Goal: Information Seeking & Learning: Learn about a topic

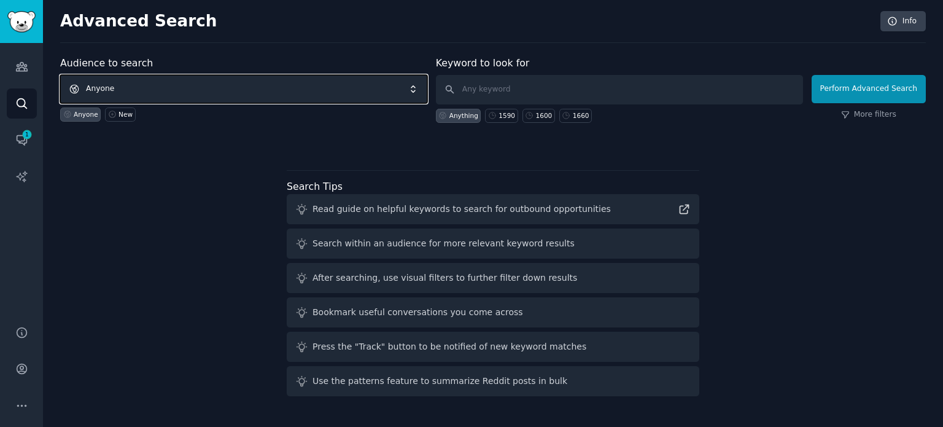
click at [155, 84] on span "Anyone" at bounding box center [243, 89] width 367 height 28
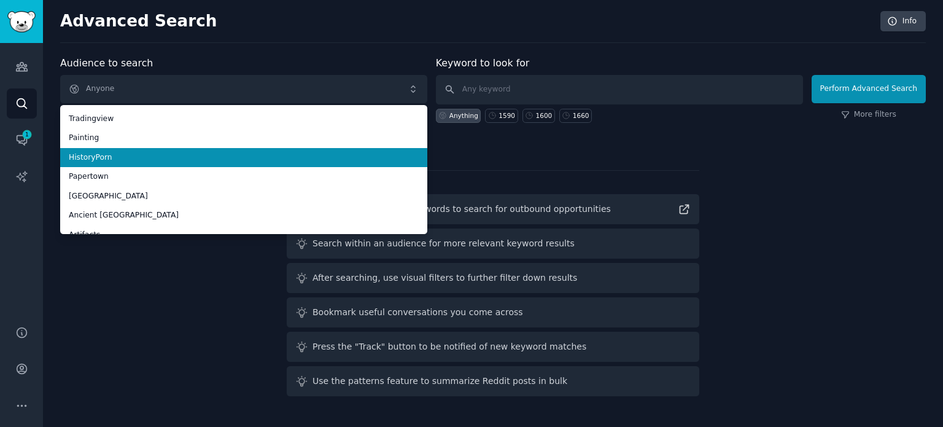
scroll to position [69, 0]
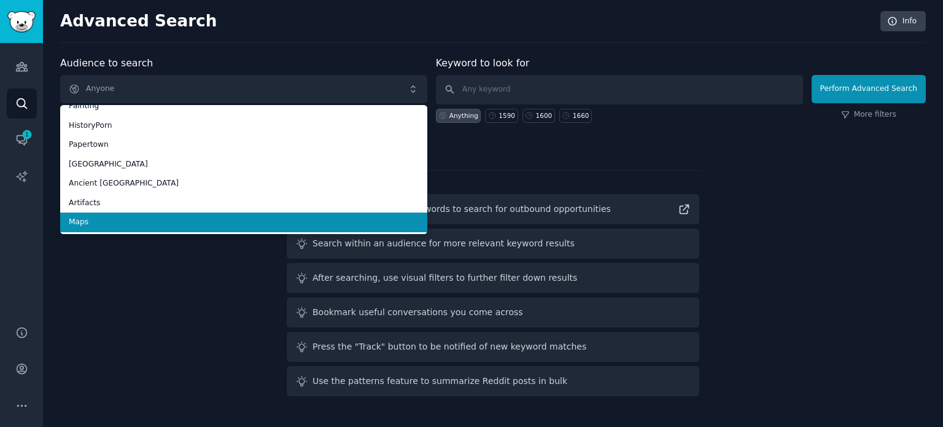
click at [157, 218] on span "Maps" at bounding box center [244, 222] width 350 height 11
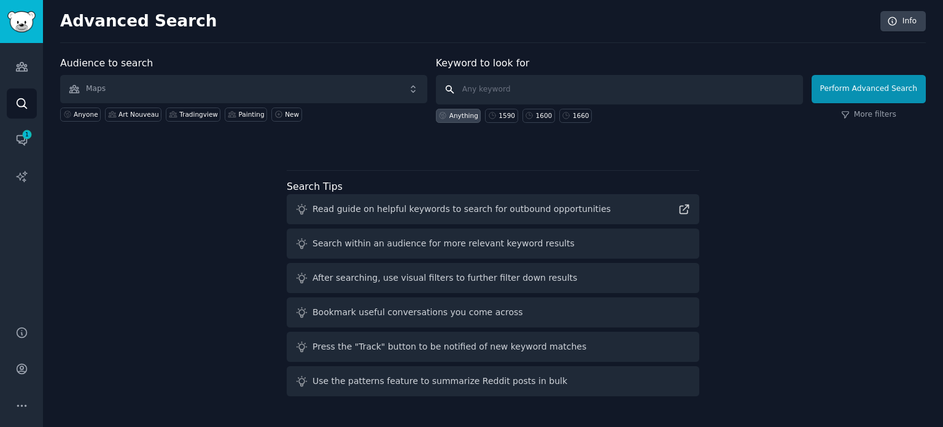
click at [520, 97] on input "text" at bounding box center [619, 89] width 367 height 29
type input "1700"
click button "Perform Advanced Search" at bounding box center [868, 89] width 114 height 28
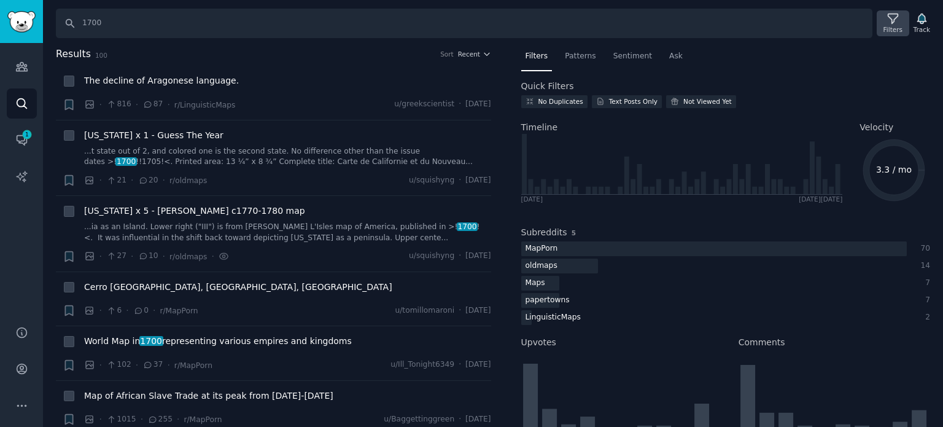
click at [895, 21] on icon at bounding box center [892, 18] width 13 height 13
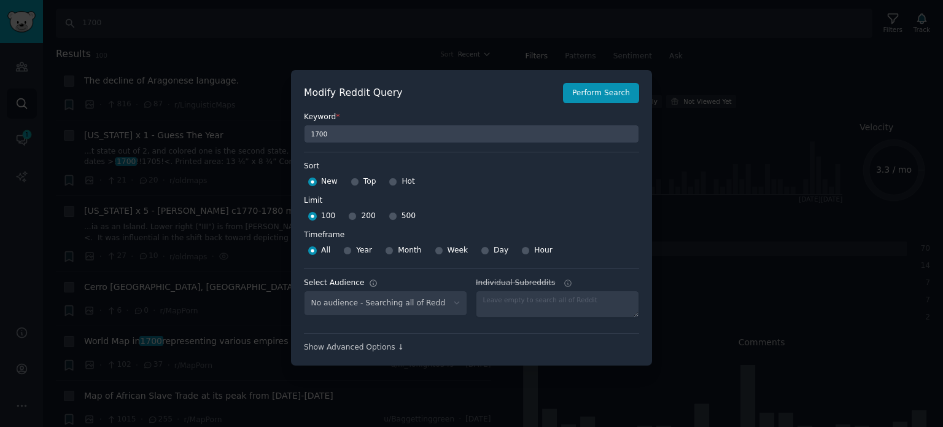
select select "f33d550f09"
click at [355, 182] on input "Top" at bounding box center [354, 181] width 9 height 9
radio input "true"
click at [389, 215] on input "500" at bounding box center [393, 216] width 9 height 9
radio input "true"
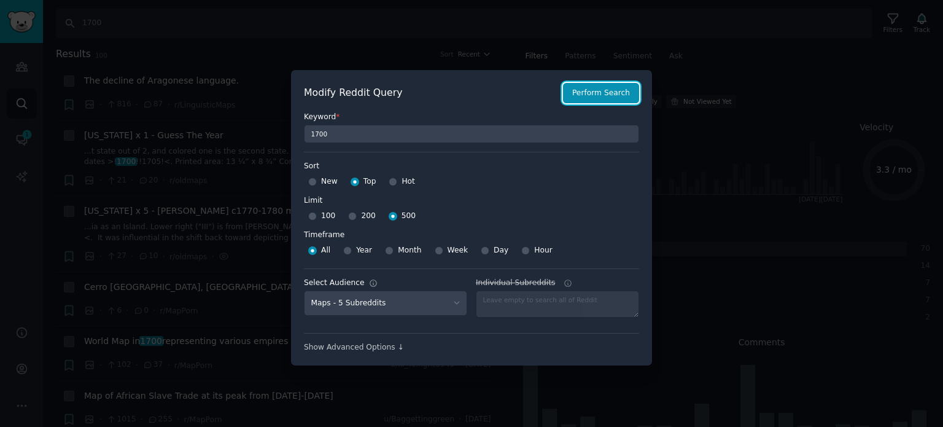
click at [589, 98] on button "Perform Search" at bounding box center [601, 93] width 76 height 21
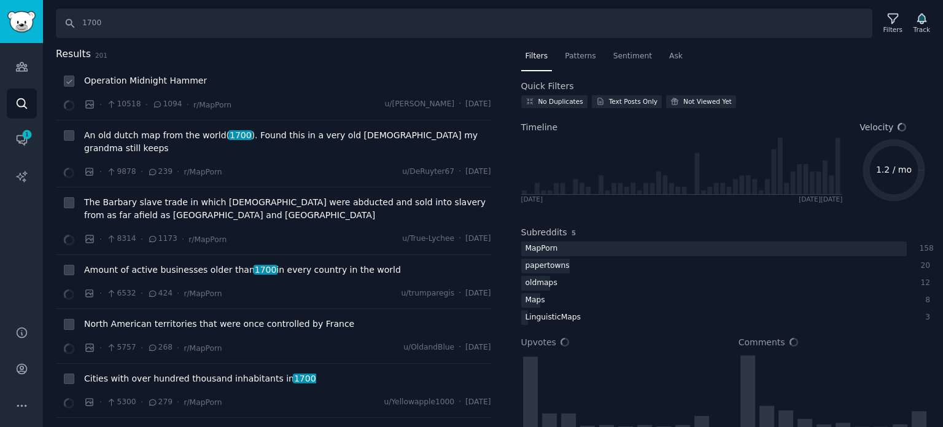
click at [135, 80] on span "Operation Midnight Hammer" at bounding box center [145, 80] width 123 height 13
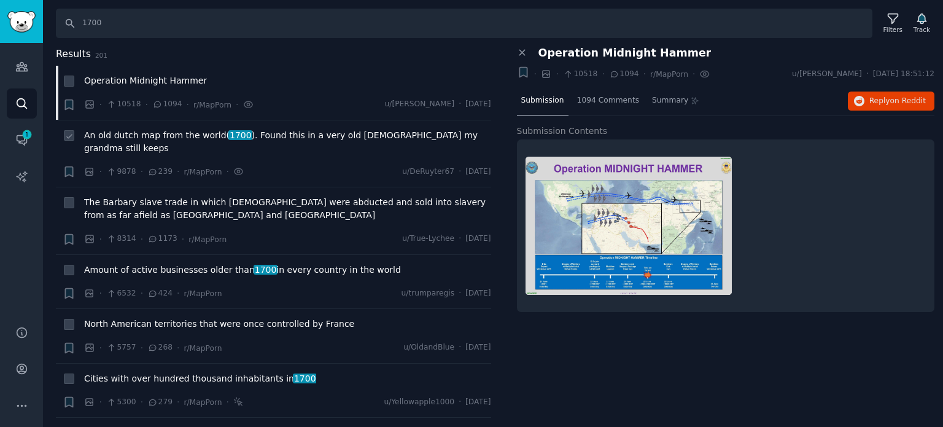
click at [162, 139] on span "An old dutch map from the world( 1700 ). Found this in a very old [DEMOGRAPHIC_…" at bounding box center [287, 142] width 407 height 26
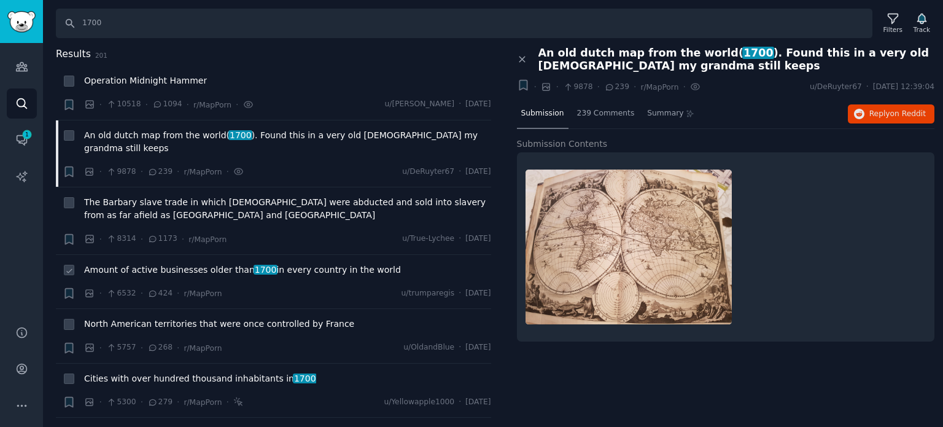
click at [169, 263] on span "Amount of active businesses older than 1700 in every country in the world" at bounding box center [242, 269] width 317 height 13
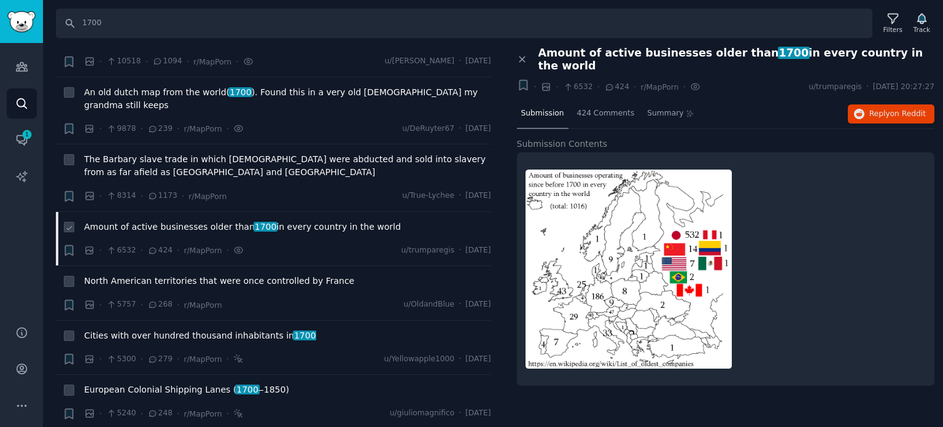
scroll to position [61, 0]
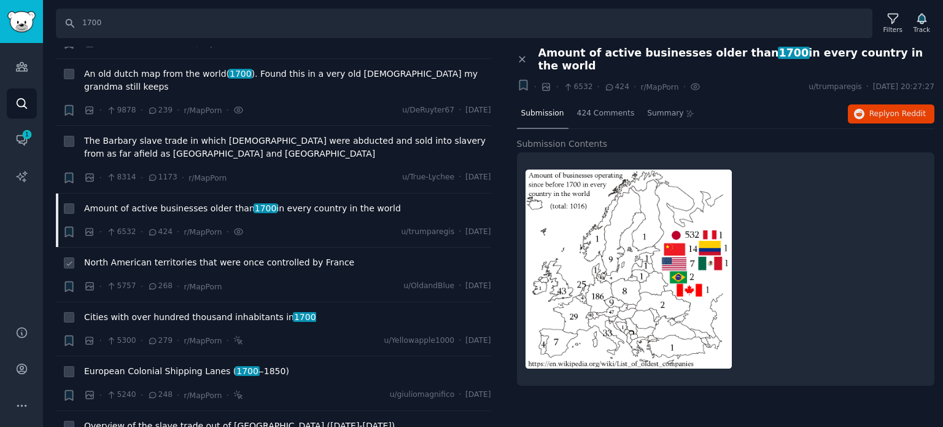
click at [176, 256] on span "North American territories that were once controlled by France" at bounding box center [219, 262] width 270 height 13
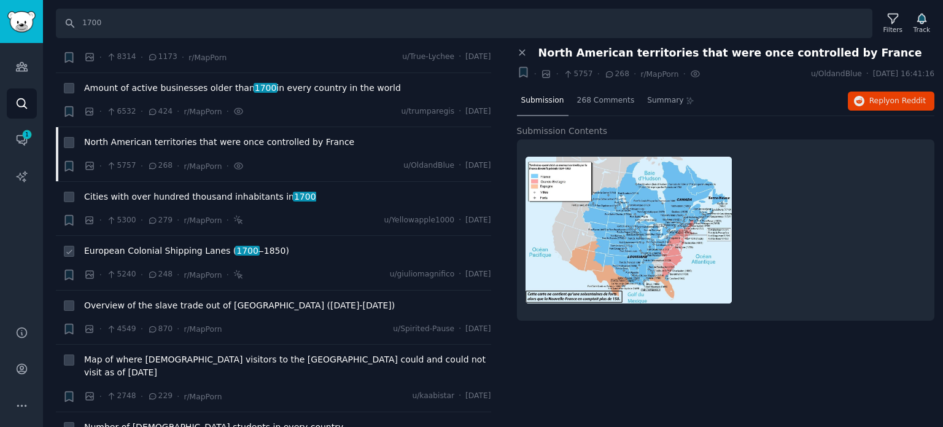
scroll to position [184, 0]
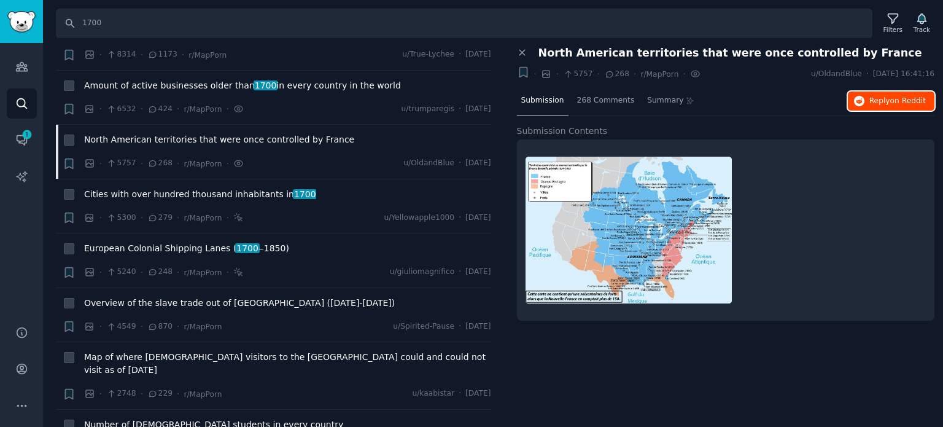
click at [903, 99] on span "on Reddit" at bounding box center [908, 100] width 36 height 9
click at [130, 242] on span "European Colonial Shipping Lanes ( [DATE] ‒[DATE])" at bounding box center [186, 248] width 205 height 13
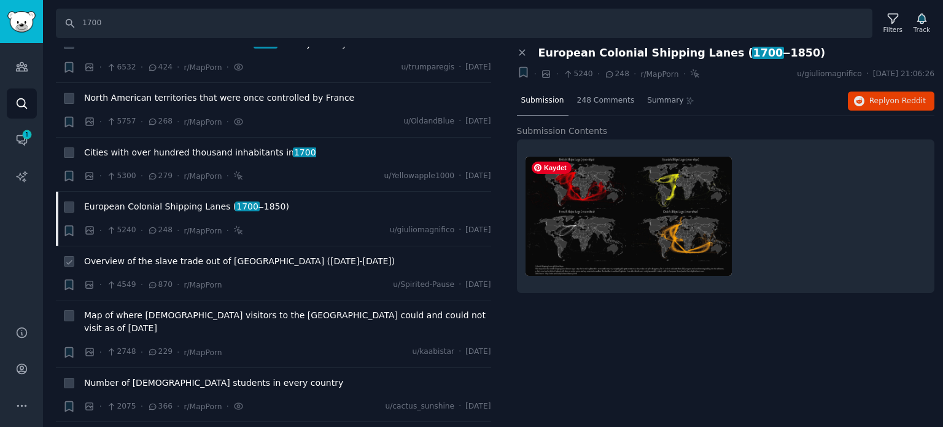
scroll to position [246, 0]
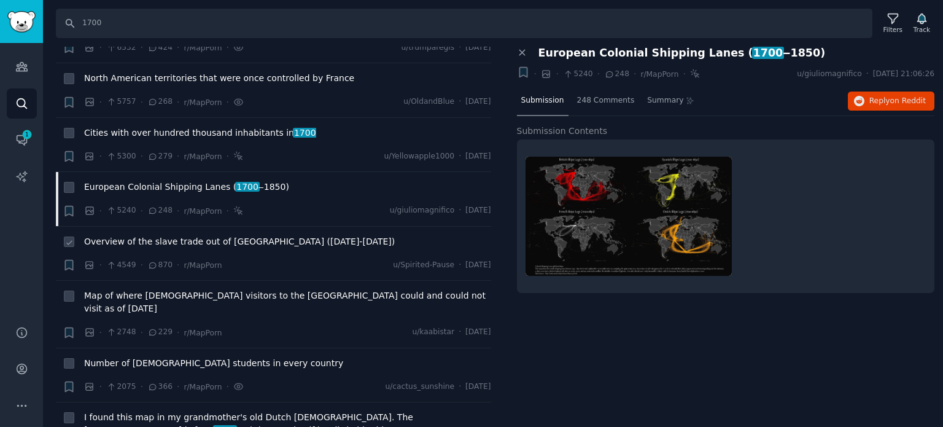
click at [185, 235] on span "Overview of the slave trade out of [GEOGRAPHIC_DATA] ([DATE]-[DATE])" at bounding box center [239, 241] width 311 height 13
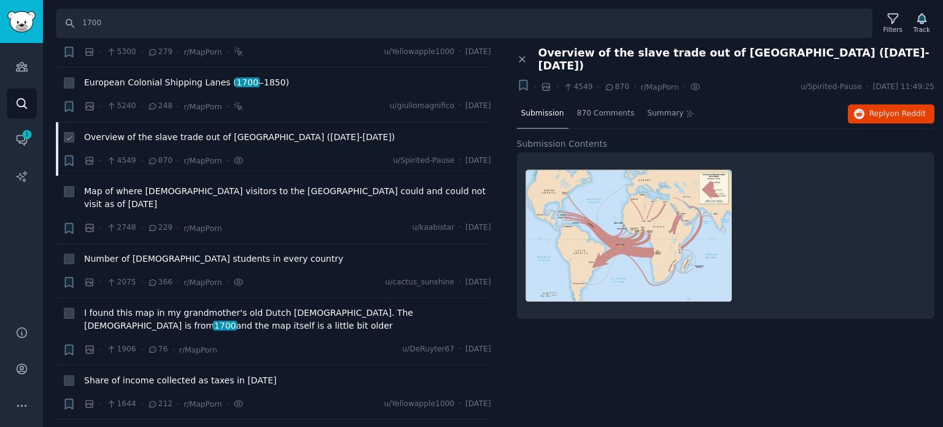
scroll to position [368, 0]
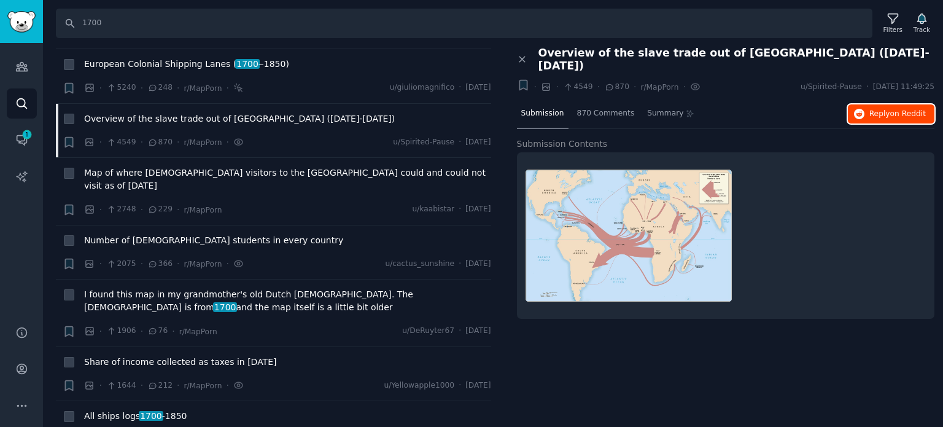
click at [872, 109] on span "Reply on Reddit" at bounding box center [897, 114] width 56 height 11
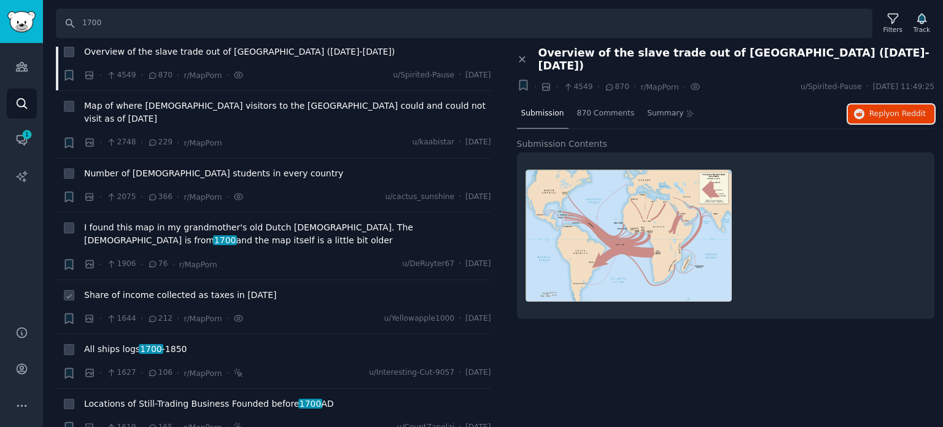
scroll to position [491, 0]
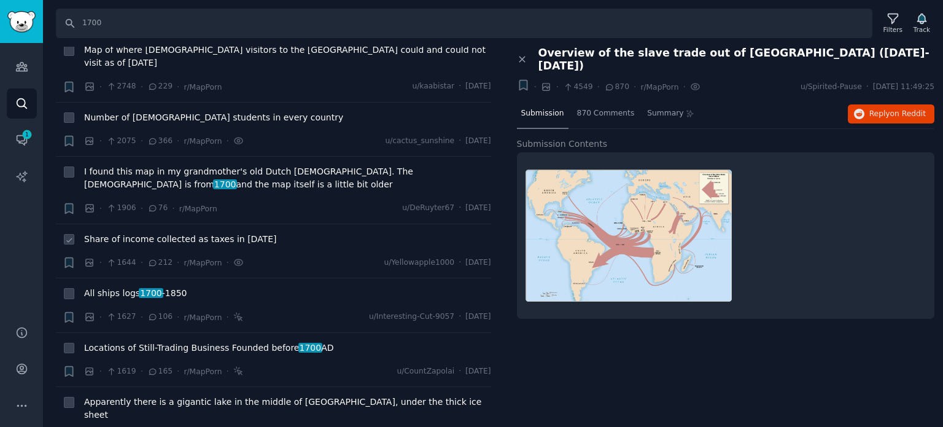
click at [177, 233] on span "Share of income collected as taxes in [DATE]" at bounding box center [180, 239] width 192 height 13
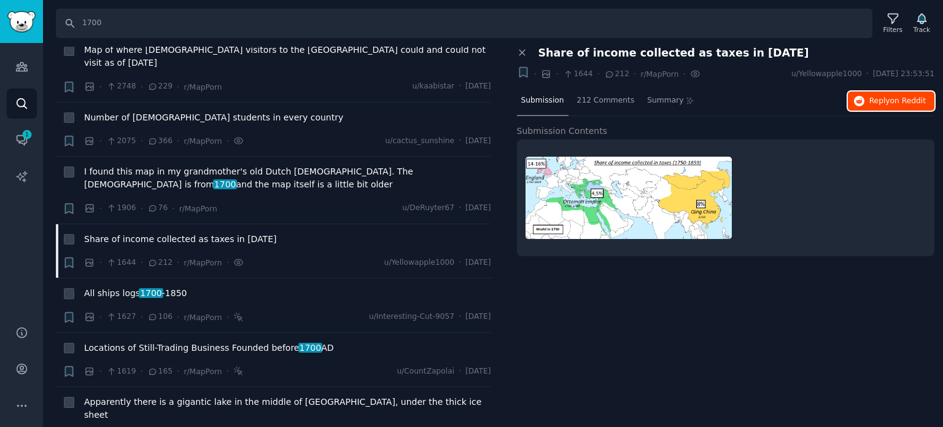
click at [877, 101] on span "Reply on Reddit" at bounding box center [897, 101] width 56 height 11
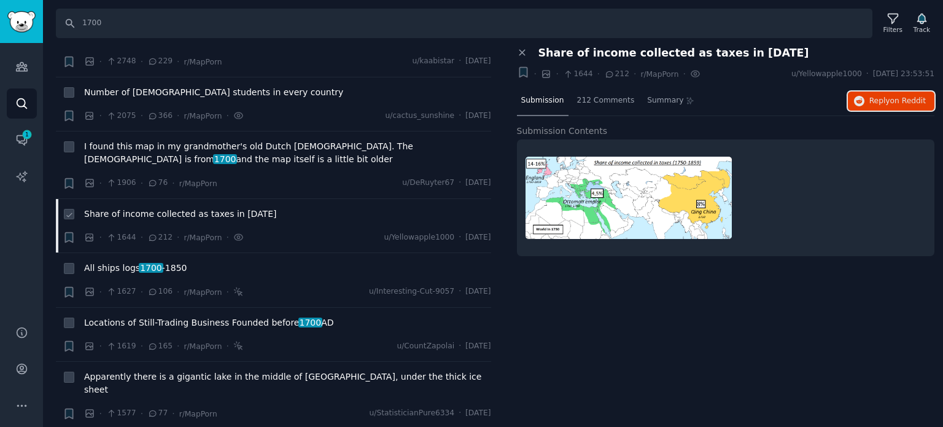
scroll to position [552, 0]
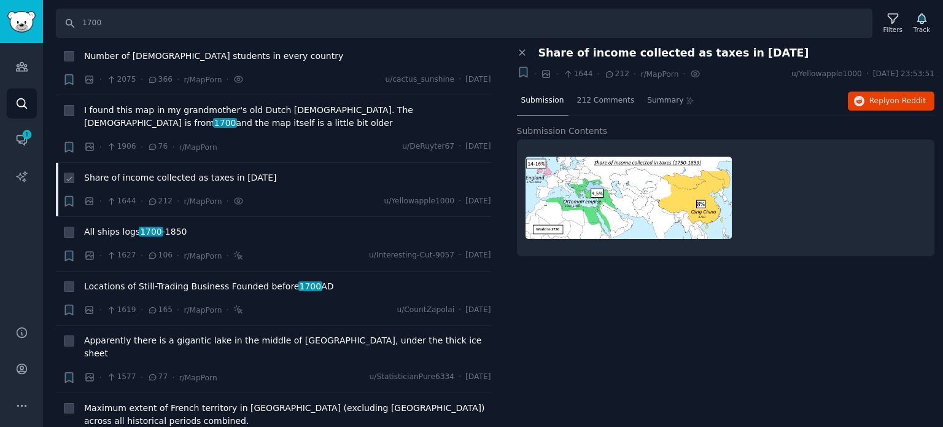
click at [175, 171] on span "Share of income collected as taxes in [DATE]" at bounding box center [180, 177] width 192 height 13
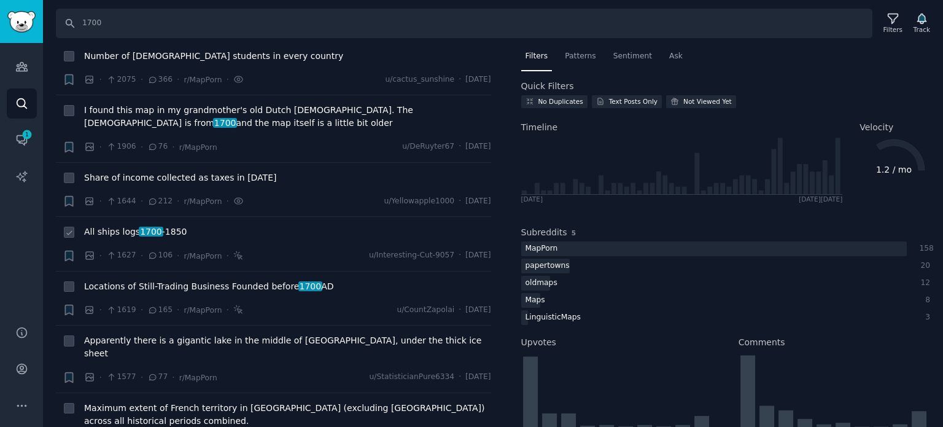
click at [136, 225] on span "All ships logs [DATE] -[DATE]" at bounding box center [135, 231] width 102 height 13
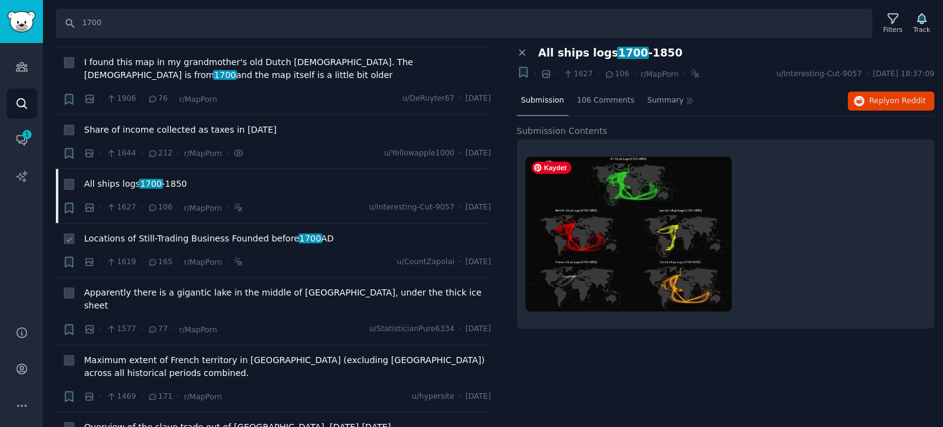
scroll to position [614, 0]
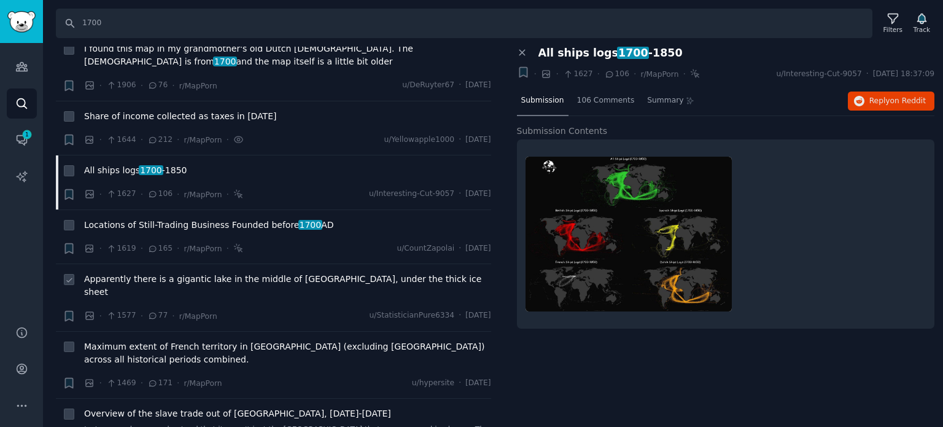
click at [160, 273] on span "Apparently there is a gigantic lake in the middle of [GEOGRAPHIC_DATA], under t…" at bounding box center [287, 286] width 407 height 26
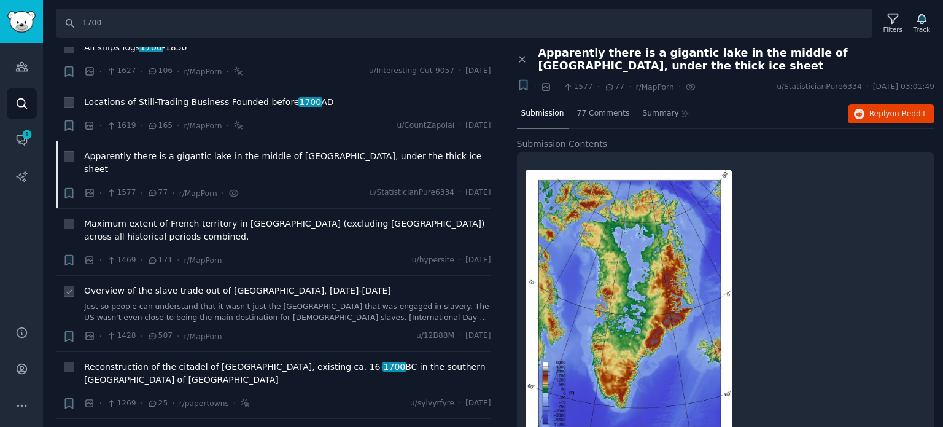
scroll to position [798, 0]
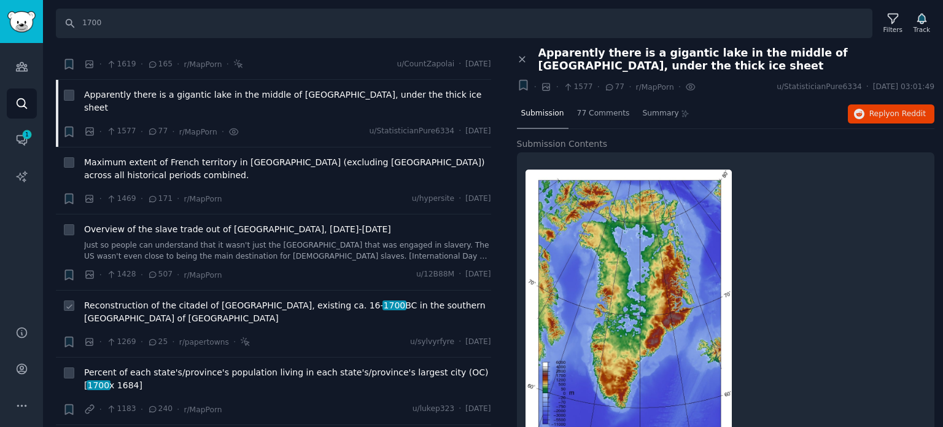
click at [155, 299] on span "Reconstruction of the citadel of [GEOGRAPHIC_DATA], existing ca. [DATE]- [DATE]…" at bounding box center [287, 312] width 407 height 26
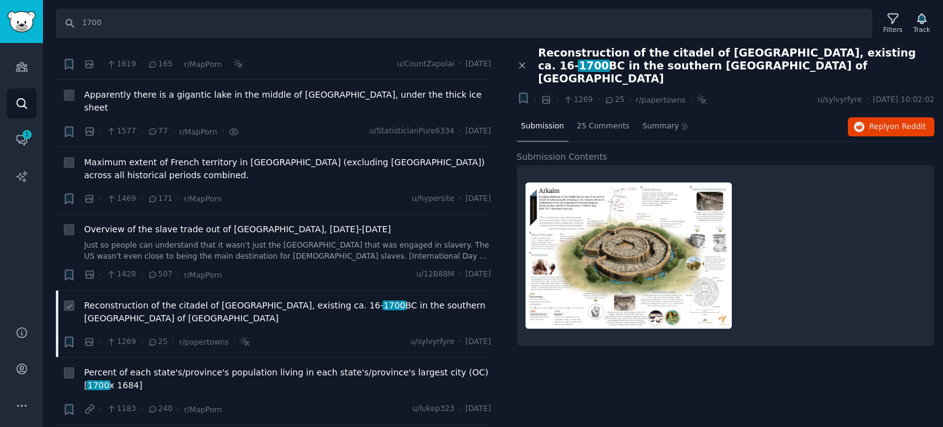
scroll to position [921, 0]
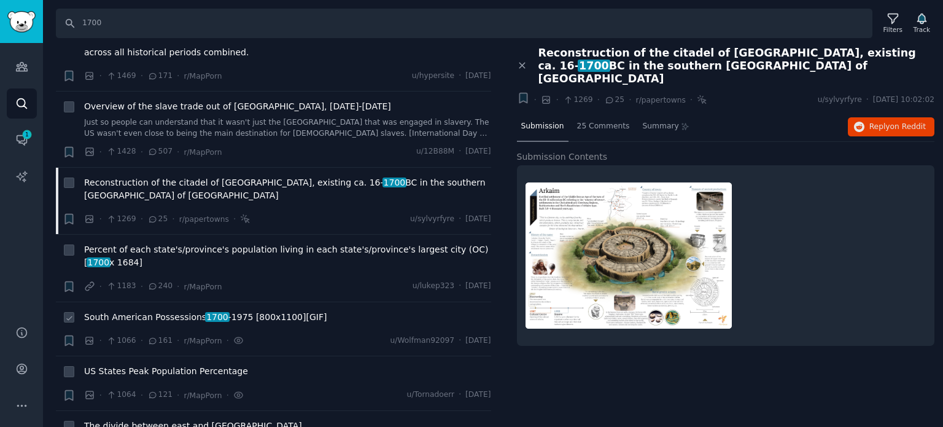
click at [152, 311] on span "South American Possessions [DATE] -[DATE] [800x1100][GIF]" at bounding box center [205, 317] width 242 height 13
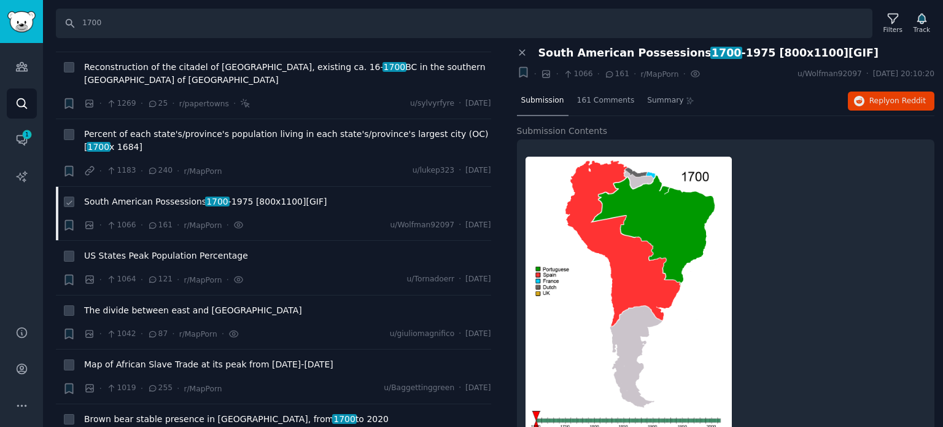
scroll to position [1043, 0]
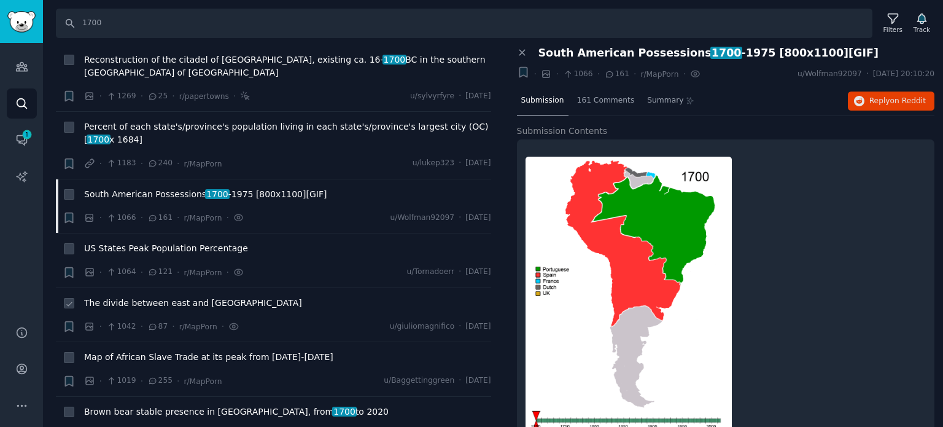
click at [140, 296] on span "The divide between east and [GEOGRAPHIC_DATA]" at bounding box center [193, 302] width 218 height 13
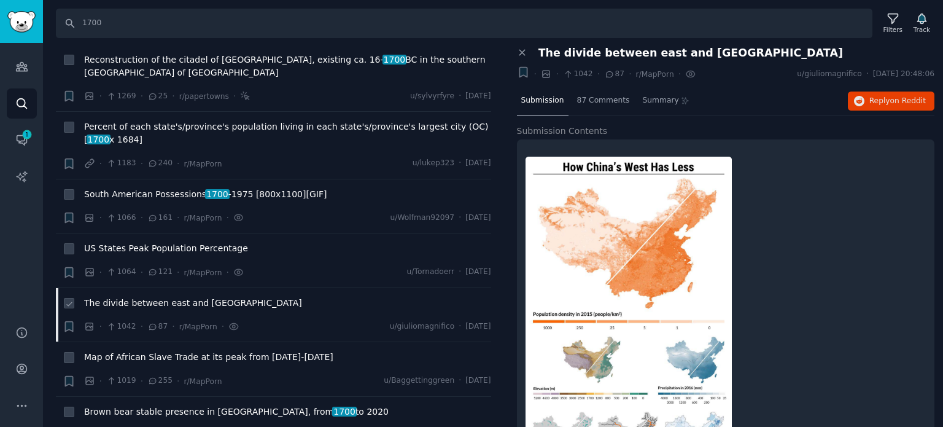
scroll to position [1105, 0]
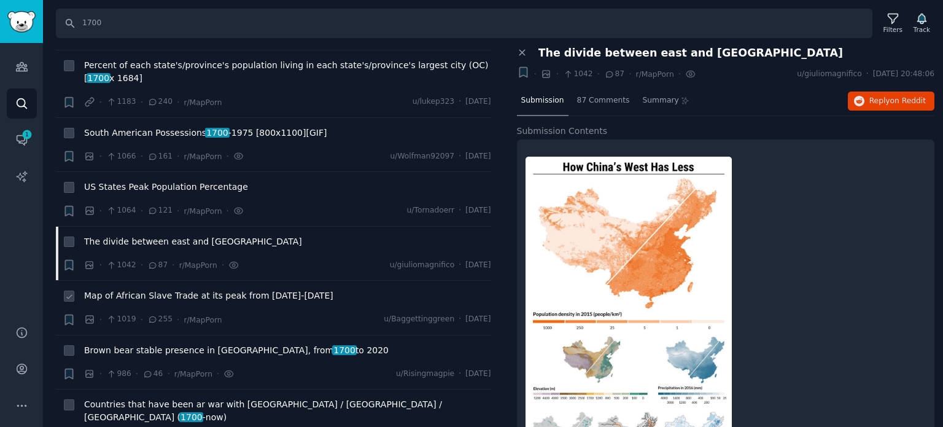
click at [139, 289] on span "Map of African Slave Trade at its peak from [DATE]-[DATE]" at bounding box center [208, 295] width 249 height 13
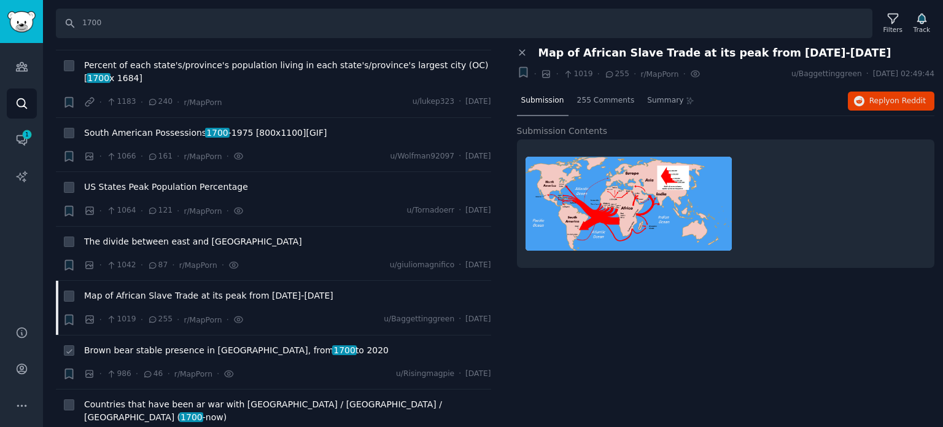
click at [132, 344] on span "Brown bear stable presence in [GEOGRAPHIC_DATA], from [DATE] to [DATE]" at bounding box center [236, 350] width 304 height 13
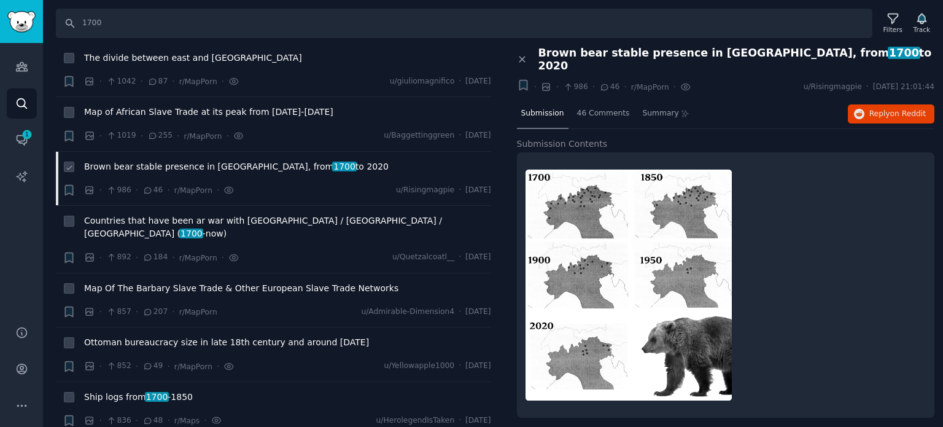
scroll to position [1289, 0]
click at [145, 391] on span "1700" at bounding box center [157, 396] width 24 height 10
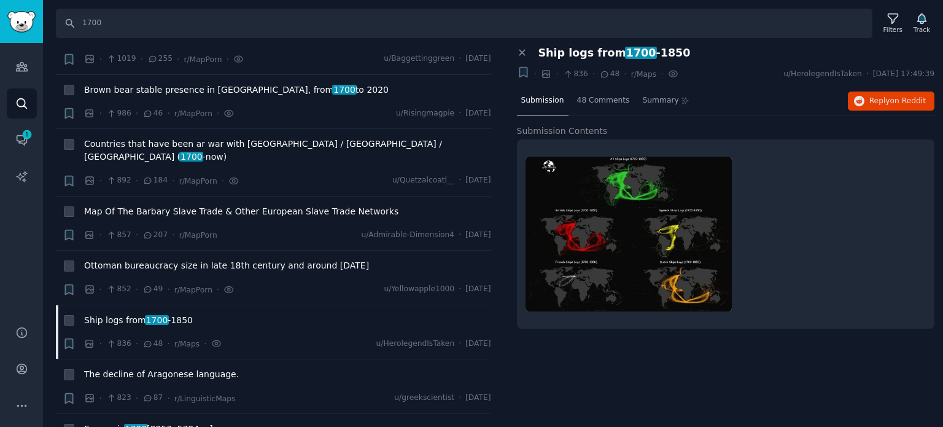
scroll to position [1412, 0]
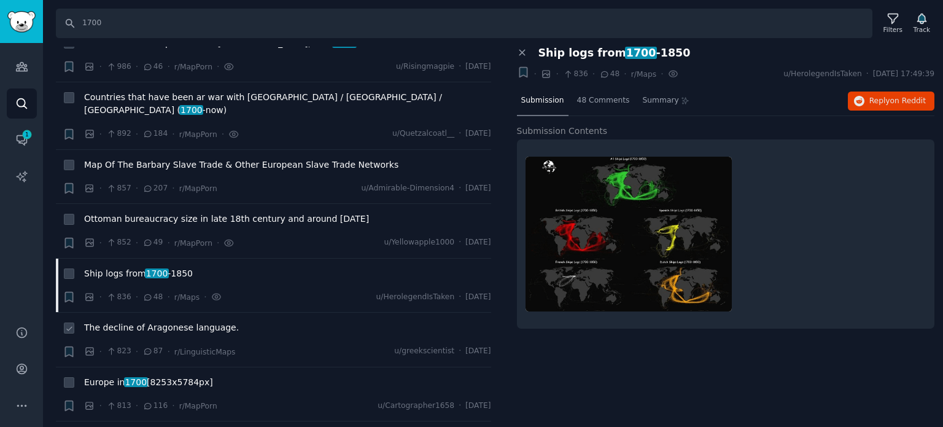
click at [130, 321] on span "The decline of Aragonese language." at bounding box center [161, 327] width 155 height 13
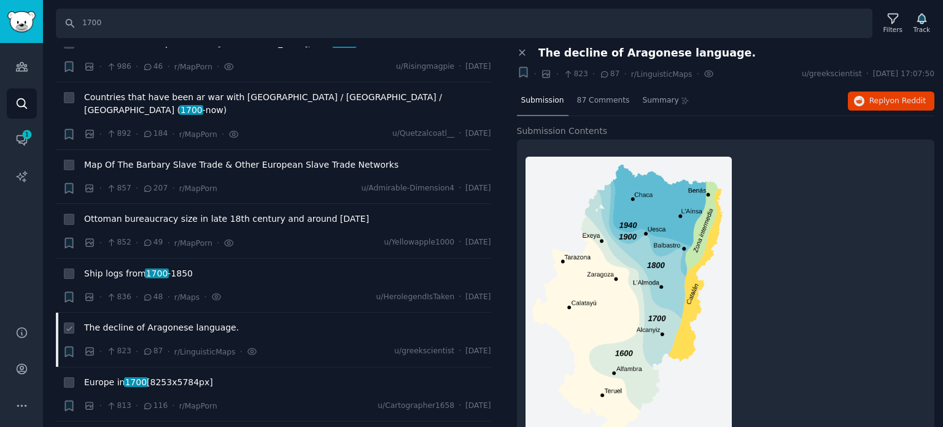
scroll to position [1473, 0]
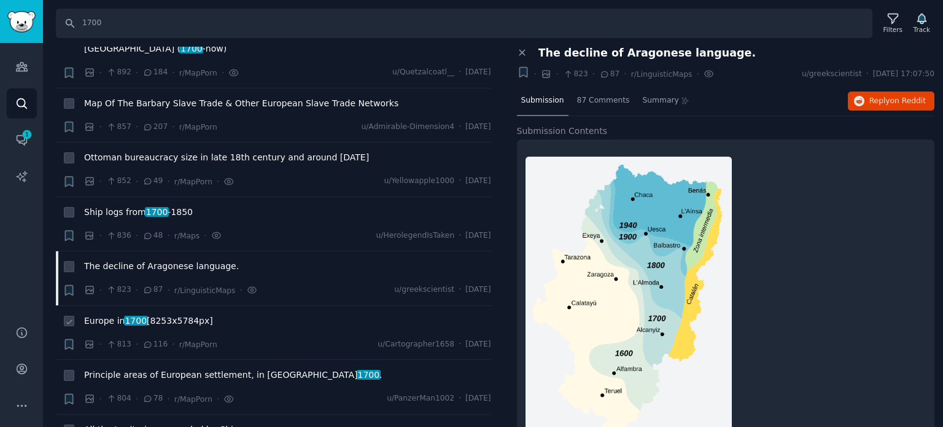
click at [131, 315] on span "1700" at bounding box center [136, 320] width 24 height 10
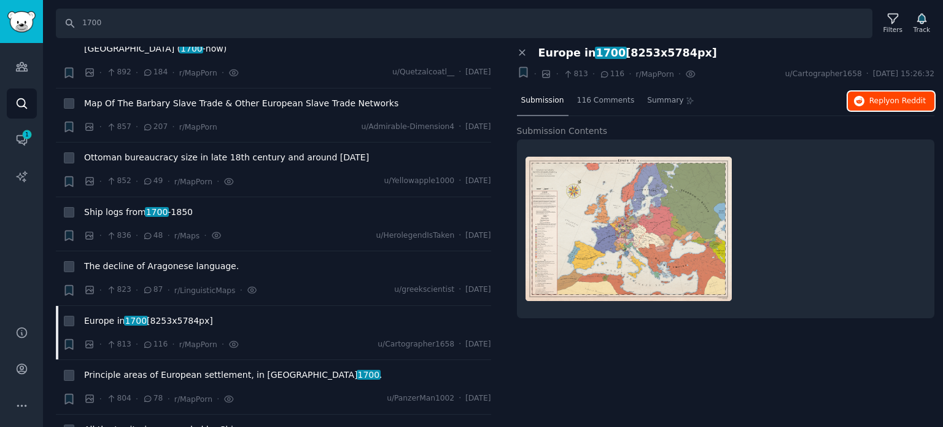
click at [864, 102] on icon "button" at bounding box center [859, 101] width 11 height 11
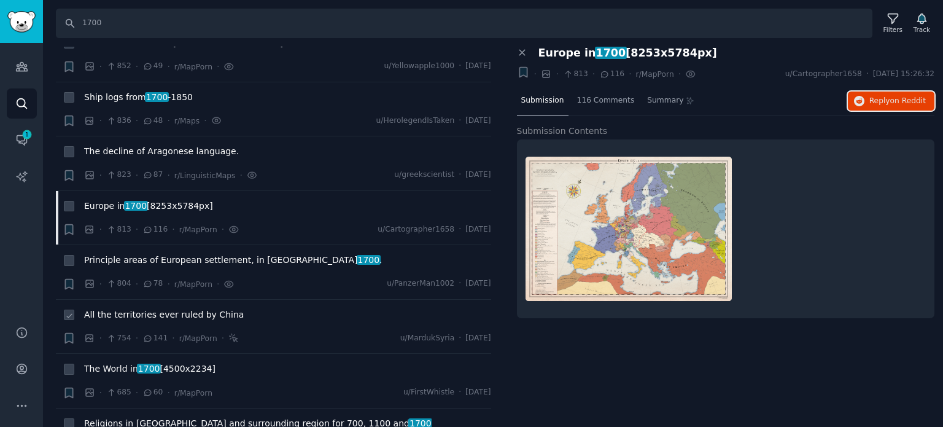
scroll to position [1596, 0]
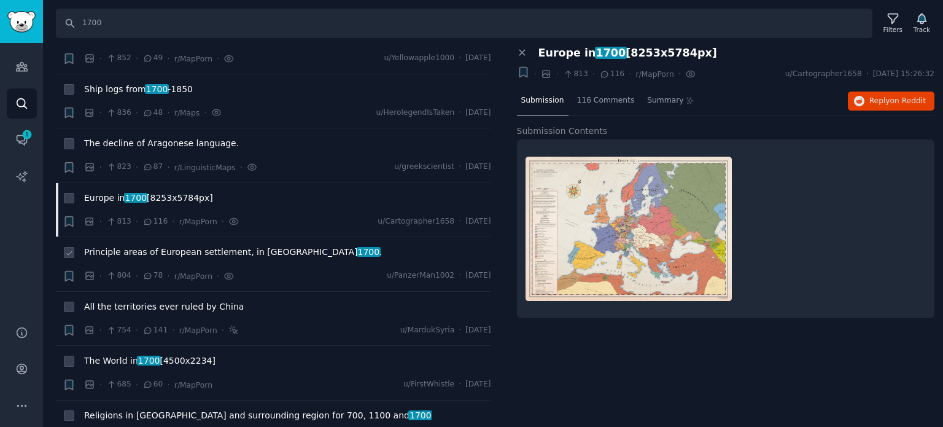
click at [164, 246] on span "Principle areas of European settlement, in [GEOGRAPHIC_DATA] 1700 ." at bounding box center [233, 252] width 298 height 13
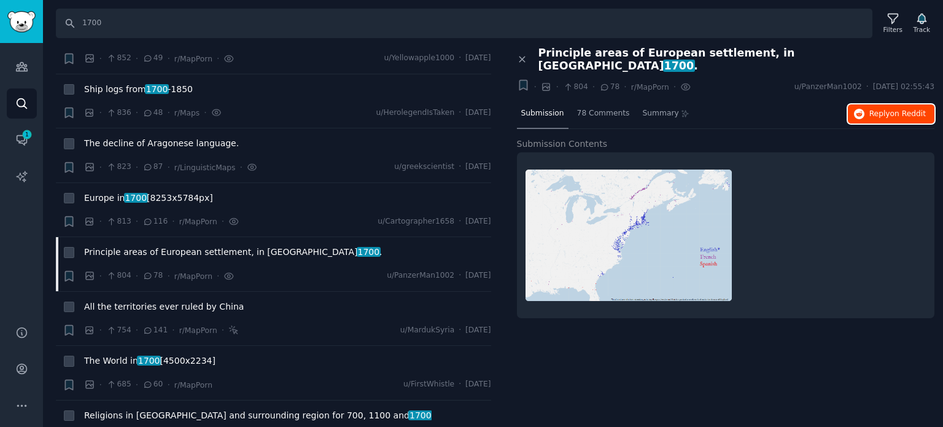
click at [889, 109] on span "Reply on Reddit" at bounding box center [897, 114] width 56 height 11
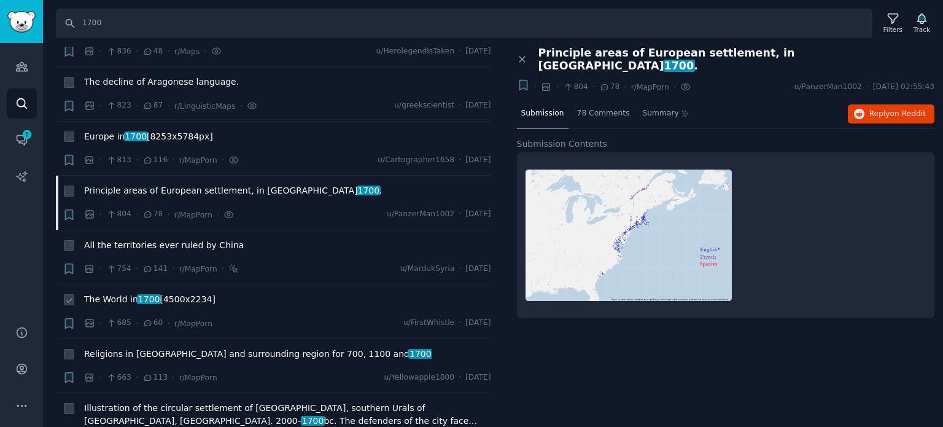
click at [134, 293] on span "The World in [DATE] [4500x2234]" at bounding box center [149, 299] width 131 height 13
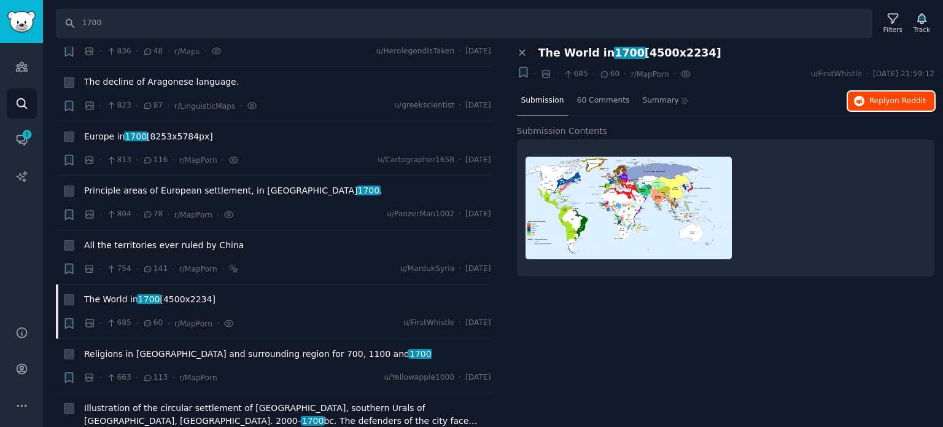
click at [870, 95] on button "Reply on Reddit" at bounding box center [891, 101] width 87 height 20
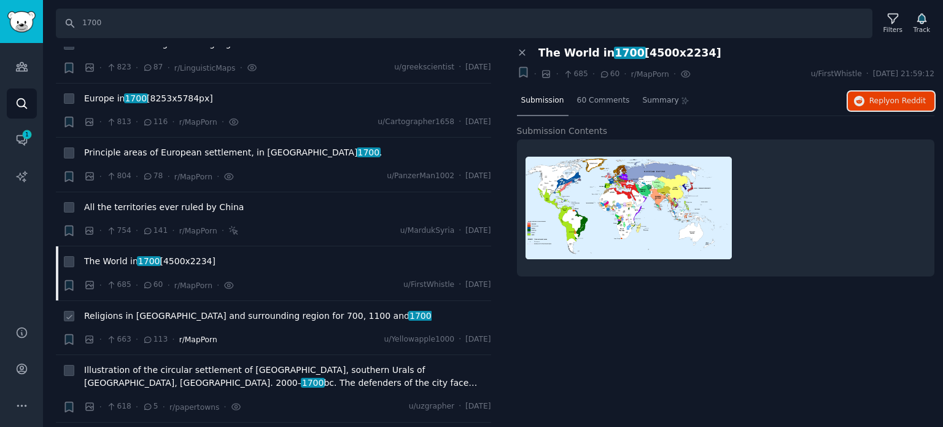
scroll to position [1719, 0]
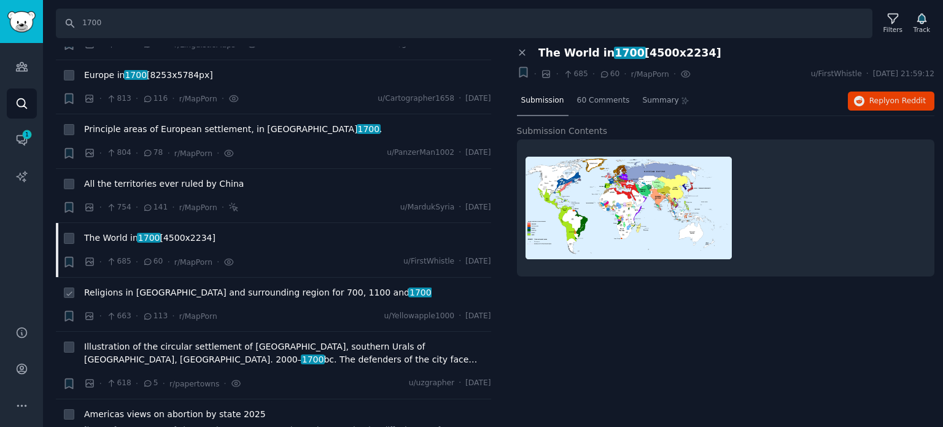
click at [208, 286] on span "Religions in [GEOGRAPHIC_DATA] and surrounding region for 700, 1100 and 1700" at bounding box center [257, 292] width 347 height 13
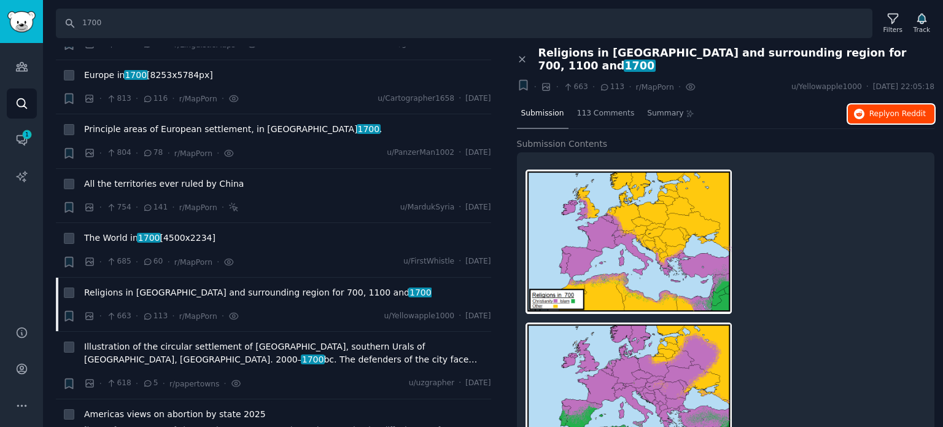
click at [883, 109] on span "Reply on Reddit" at bounding box center [897, 114] width 56 height 11
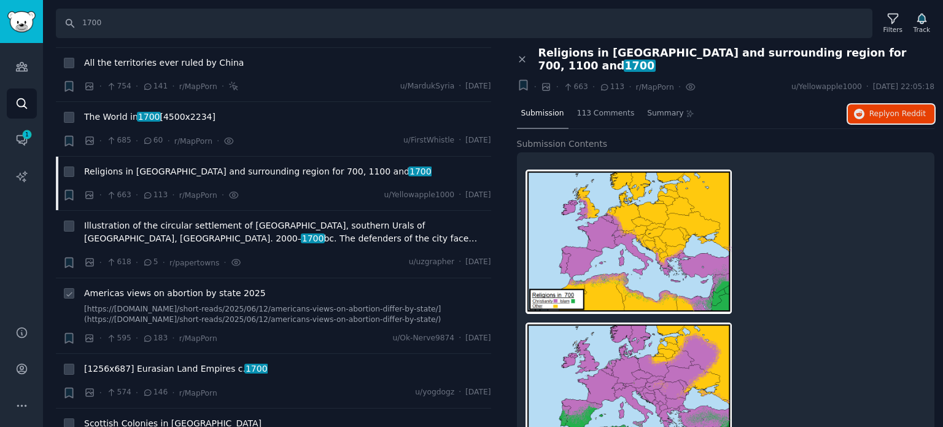
scroll to position [1841, 0]
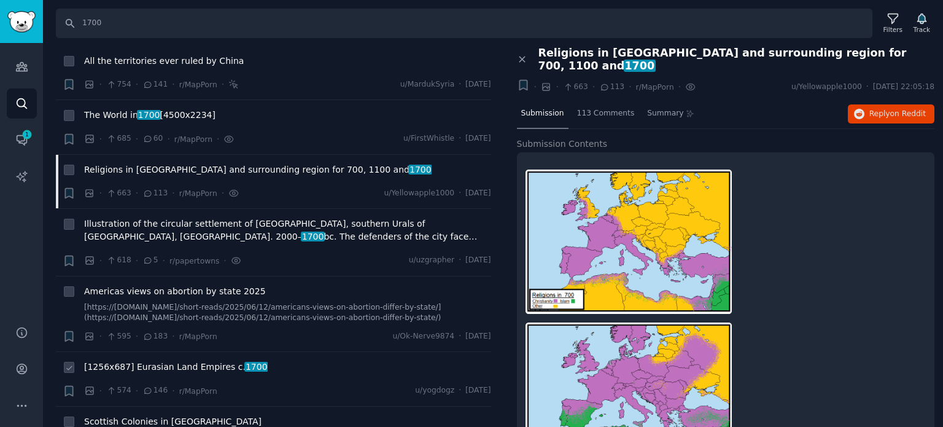
click at [147, 360] on span "[1256x687] Eurasian Land Empires c. [DATE]" at bounding box center [176, 366] width 184 height 13
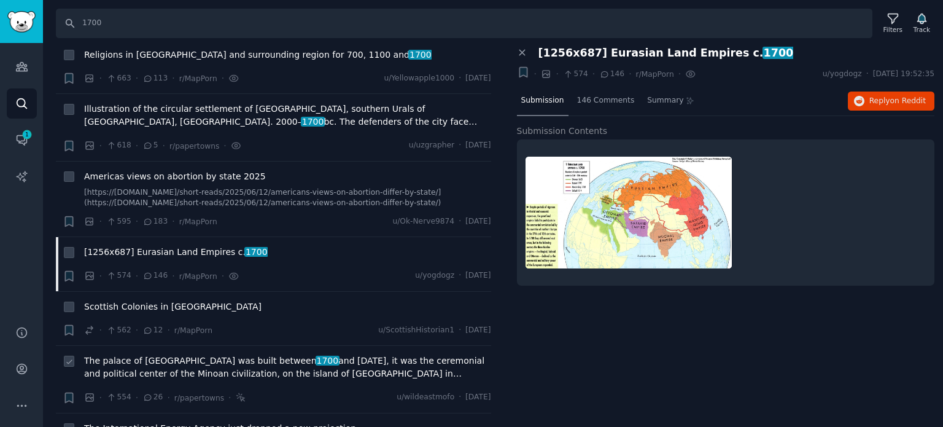
scroll to position [1964, 0]
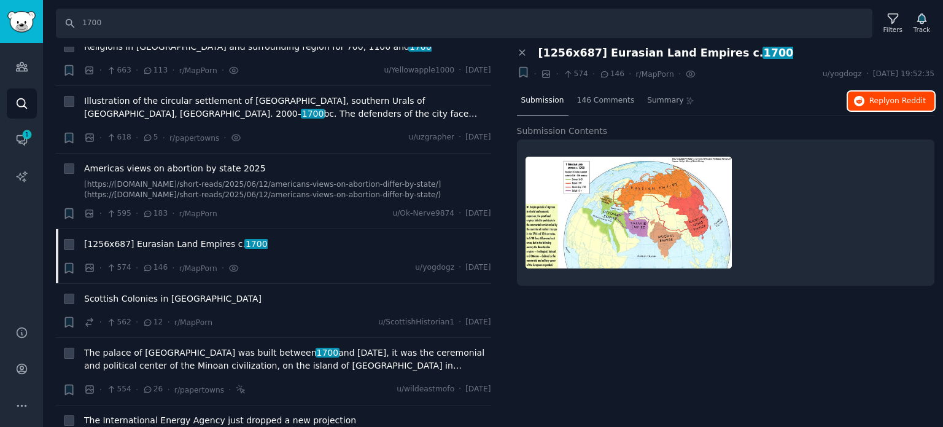
click at [869, 105] on button "Reply on Reddit" at bounding box center [891, 101] width 87 height 20
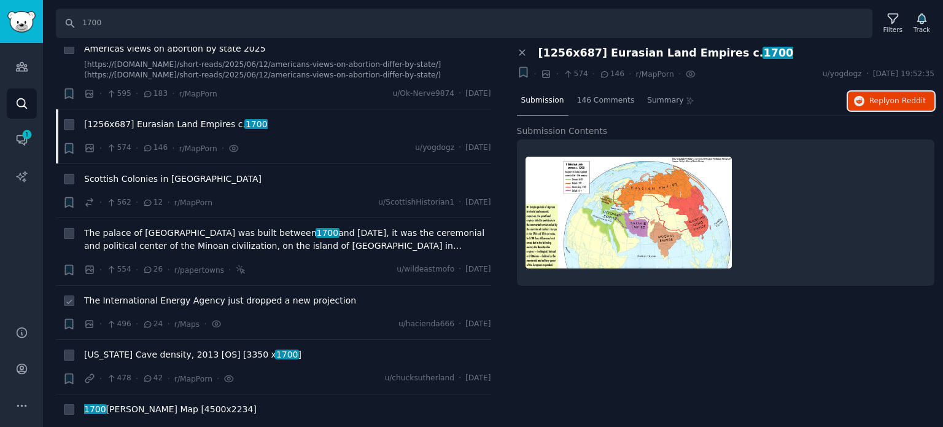
scroll to position [2087, 0]
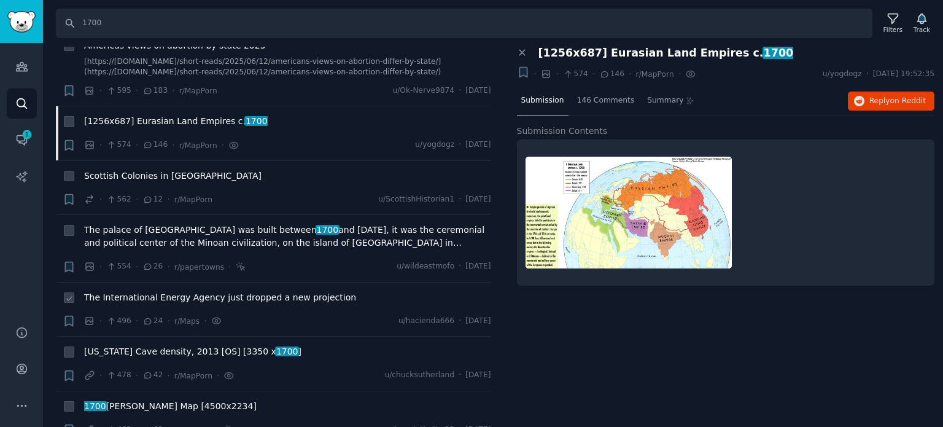
click at [174, 291] on span "The International Energy Agency just dropped a new projection" at bounding box center [220, 297] width 272 height 13
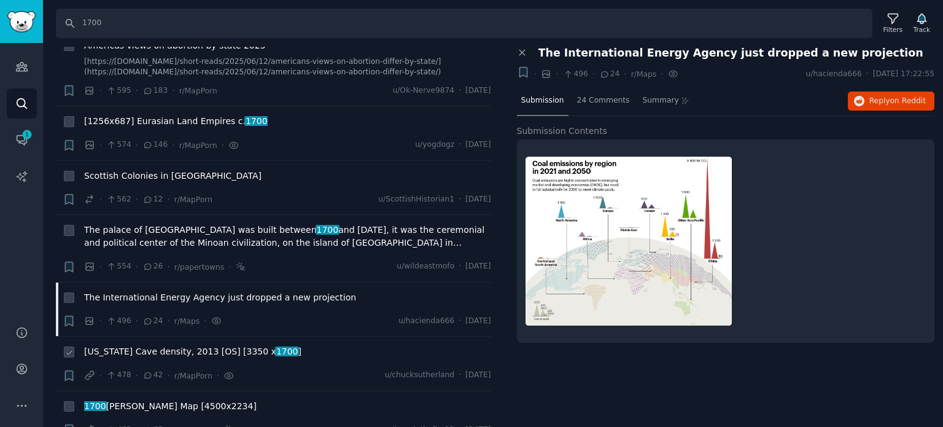
scroll to position [2148, 0]
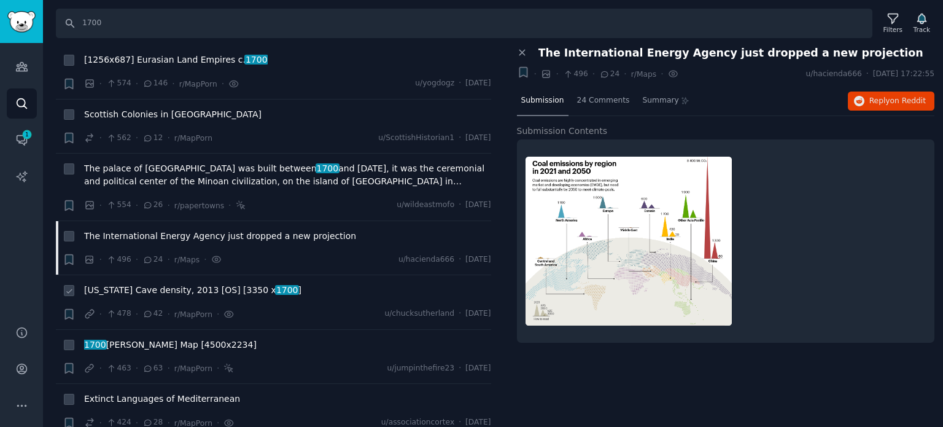
click at [164, 284] on span "[US_STATE] Cave density, 2013 [OS] [3350 x 1700 ]" at bounding box center [192, 290] width 217 height 13
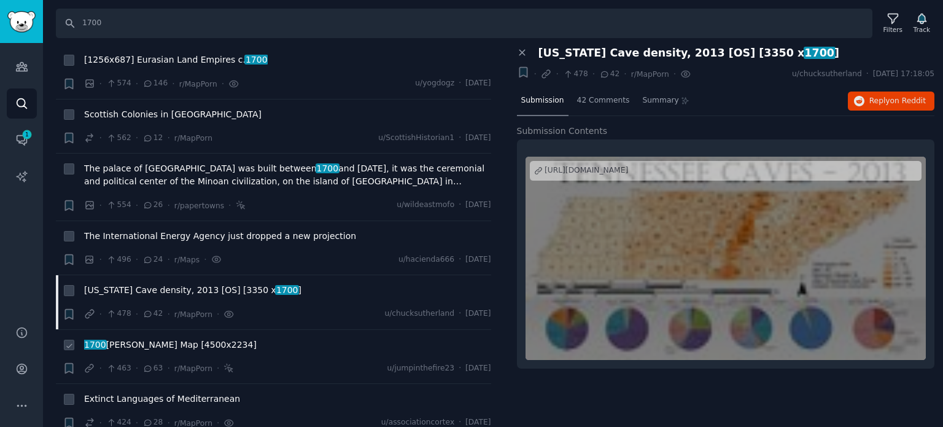
click at [133, 338] on span "1700 [PERSON_NAME] Map [4500x2234]" at bounding box center [170, 344] width 172 height 13
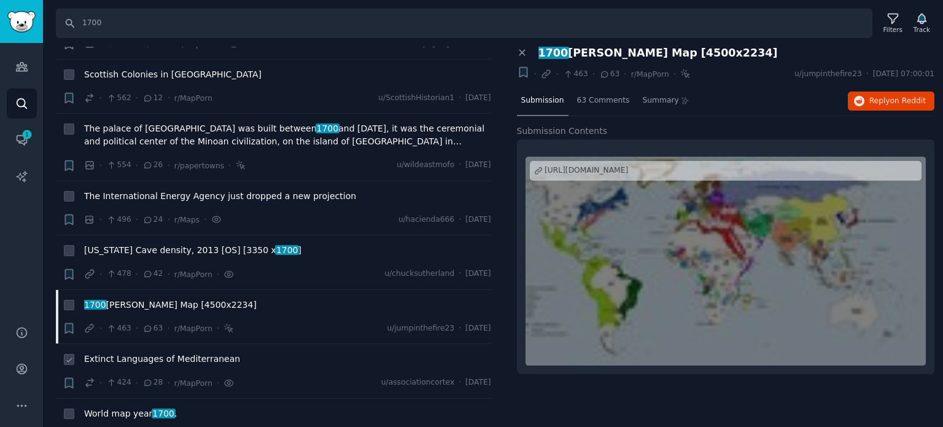
scroll to position [2210, 0]
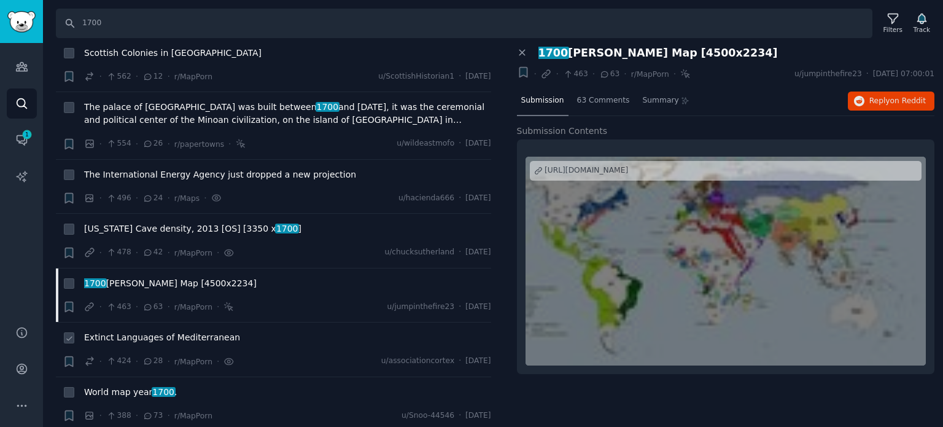
click at [123, 331] on span "Extinct Languages of Mediterranean" at bounding box center [162, 337] width 156 height 13
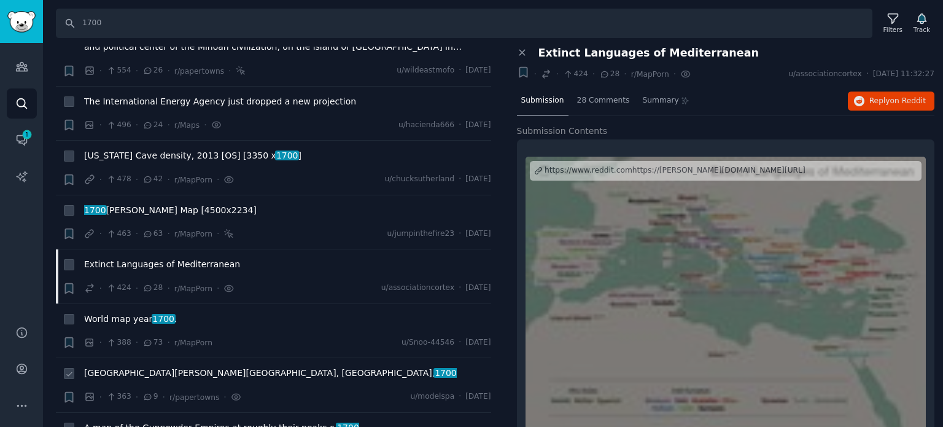
scroll to position [2332, 0]
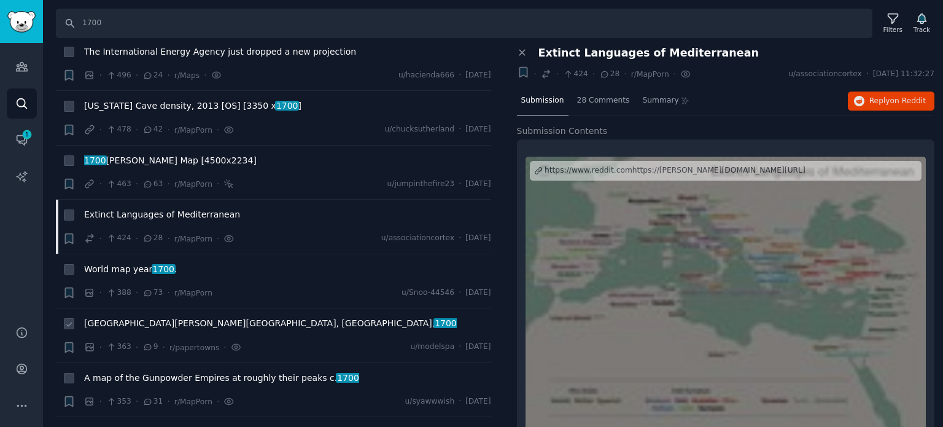
click at [140, 317] on span "[GEOGRAPHIC_DATA][PERSON_NAME][GEOGRAPHIC_DATA], [GEOGRAPHIC_DATA], 1700" at bounding box center [270, 323] width 373 height 13
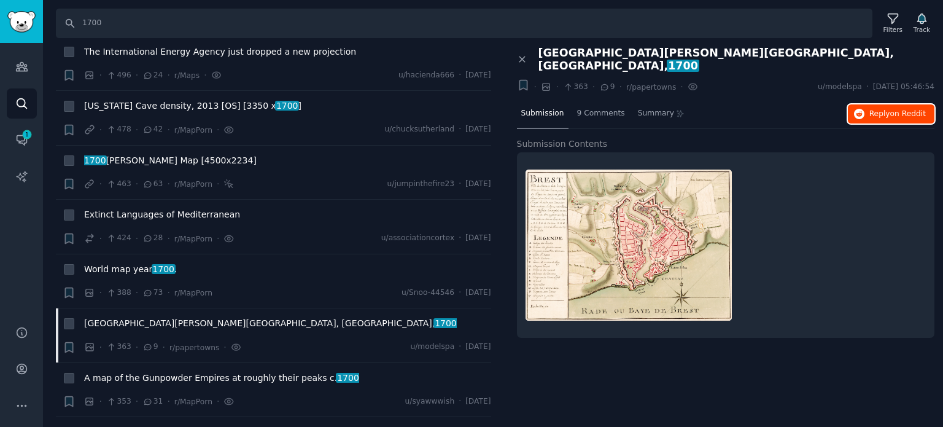
click at [865, 109] on icon "button" at bounding box center [859, 114] width 11 height 11
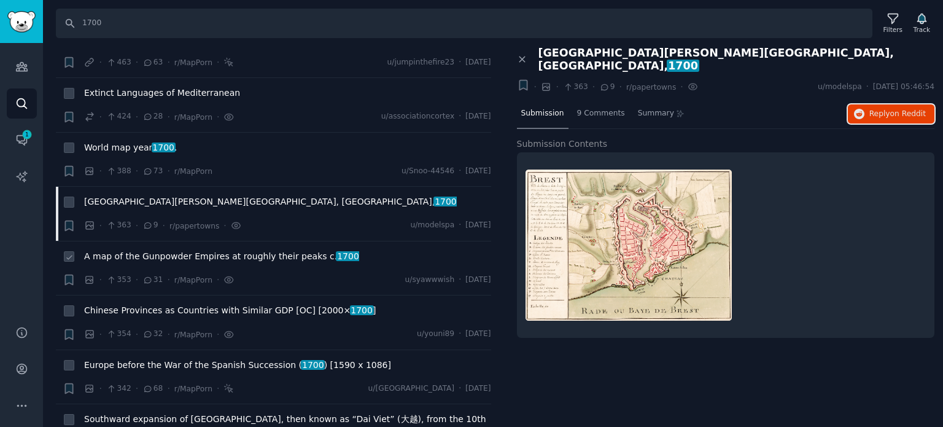
scroll to position [2455, 0]
click at [170, 249] on span "A map of the Gunpowder Empires at roughly their peaks c. [DATE]" at bounding box center [221, 255] width 275 height 13
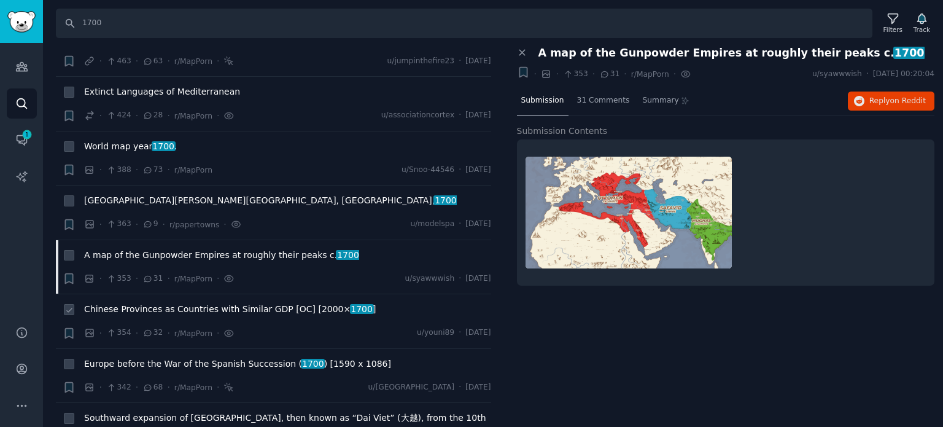
click at [171, 303] on span "Chinese Provinces as Countries with Similar GDP [OC] [2000× 1700 ]" at bounding box center [230, 309] width 292 height 13
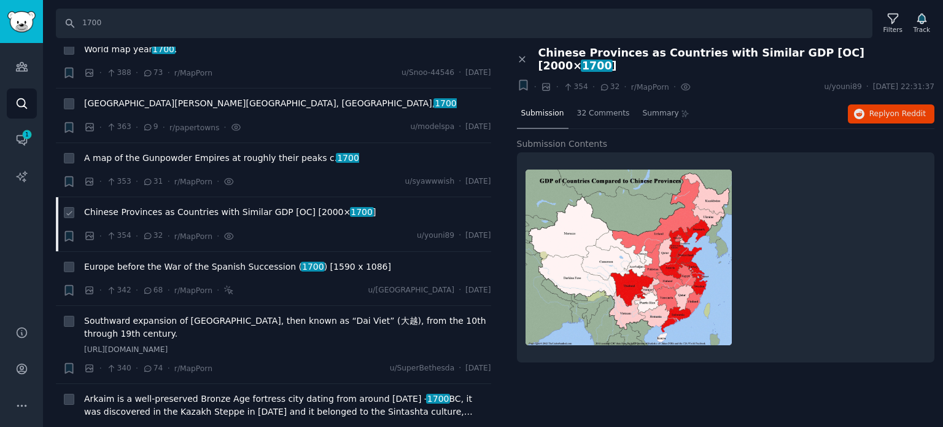
scroll to position [2578, 0]
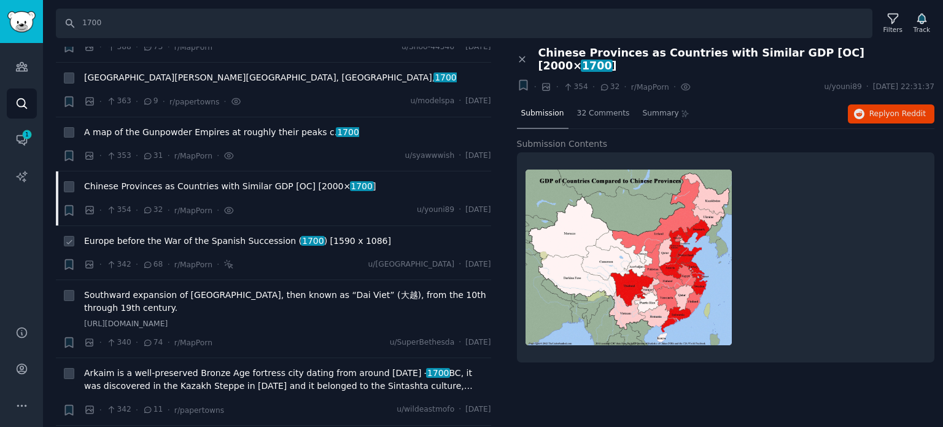
click at [168, 234] on span "Europe before the War of the Spanish Succession ( 1700 ) [1590 x 1086]" at bounding box center [237, 240] width 307 height 13
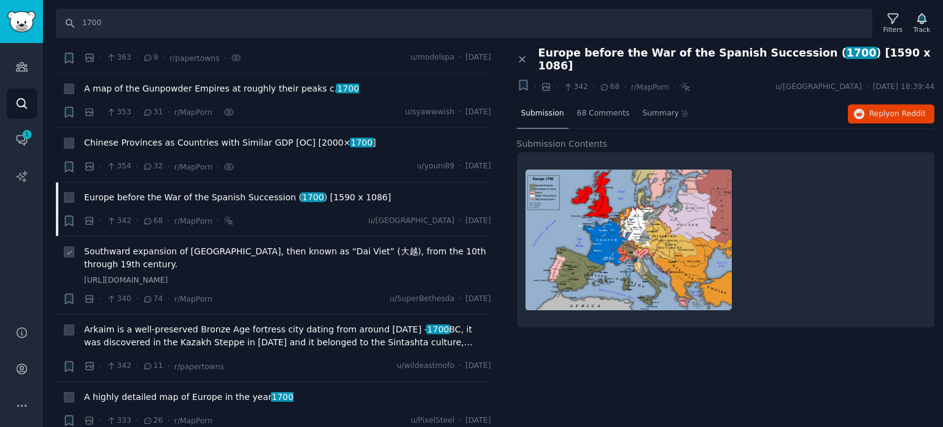
scroll to position [2701, 0]
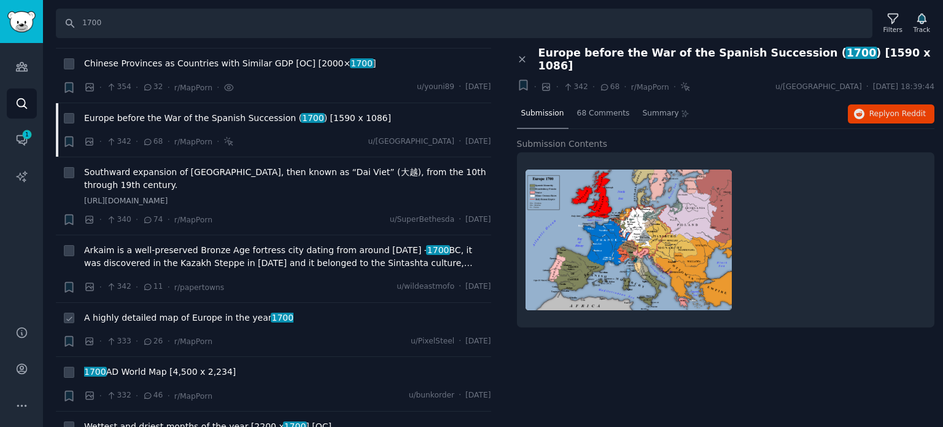
click at [170, 311] on span "A highly detailed map of Europe in the year [DATE]" at bounding box center [188, 317] width 209 height 13
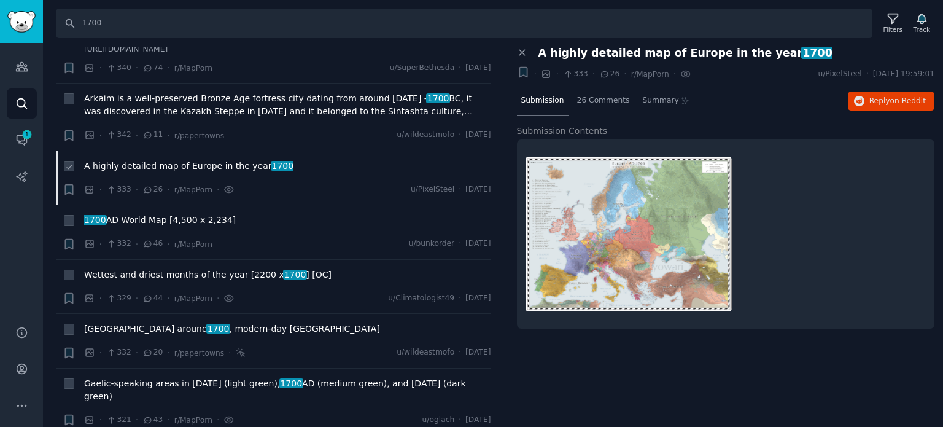
scroll to position [2885, 0]
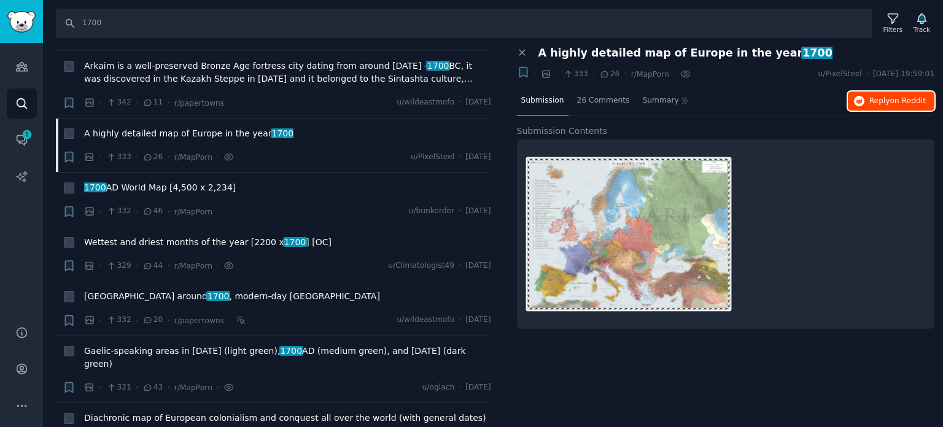
click at [870, 95] on button "Reply on Reddit" at bounding box center [891, 101] width 87 height 20
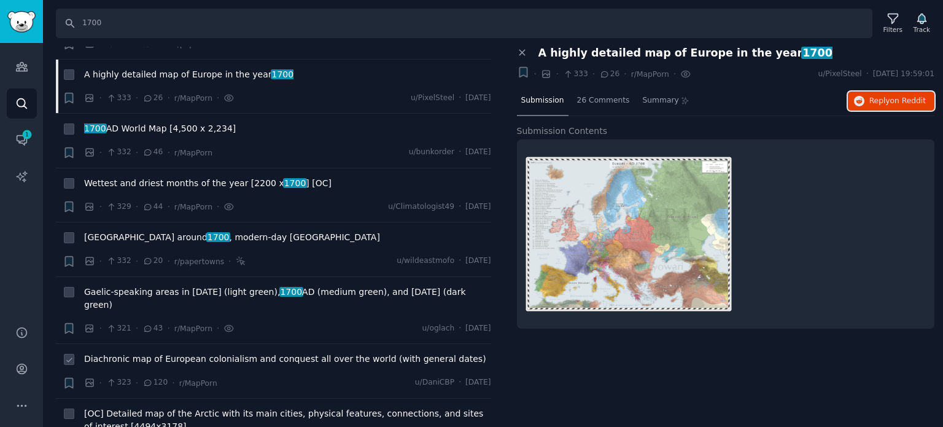
scroll to position [3007, 0]
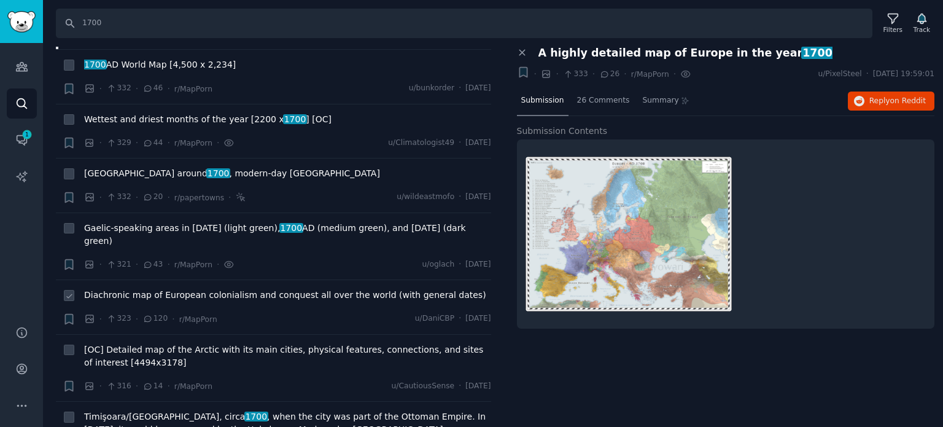
click at [185, 288] on span "Diachronic map of European colonialism and conquest all over the world (with ge…" at bounding box center [285, 294] width 402 height 13
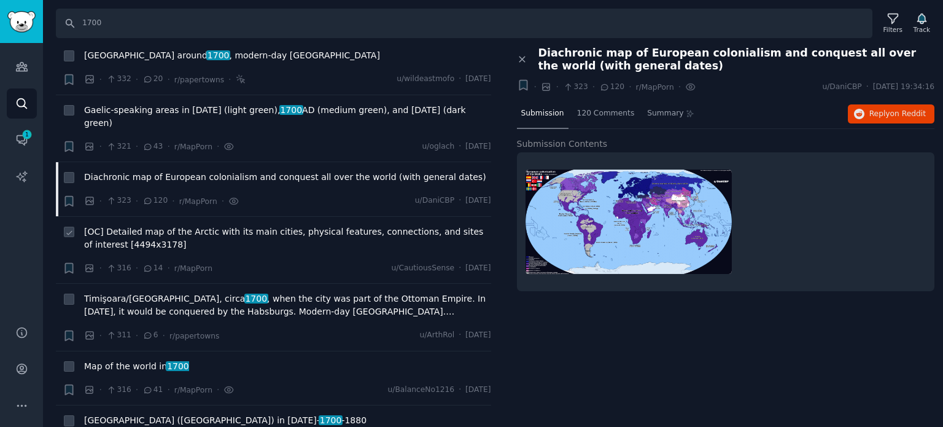
scroll to position [3130, 0]
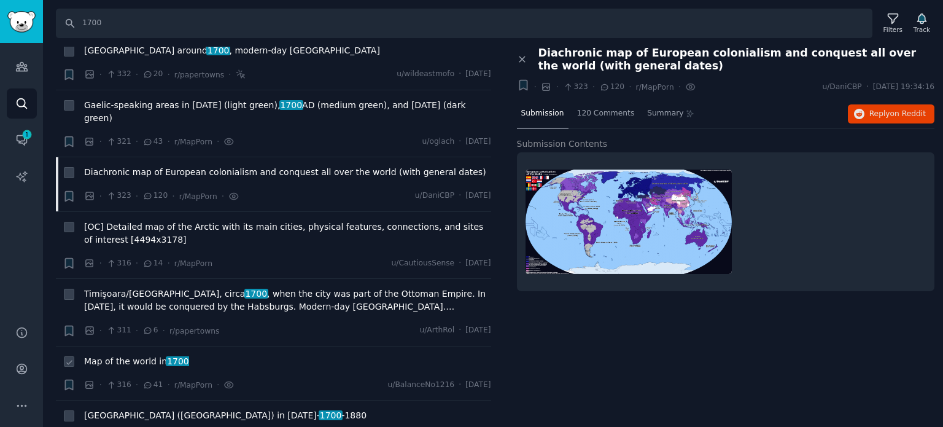
click at [141, 355] on span "Map of the world in [DATE]" at bounding box center [136, 361] width 105 height 13
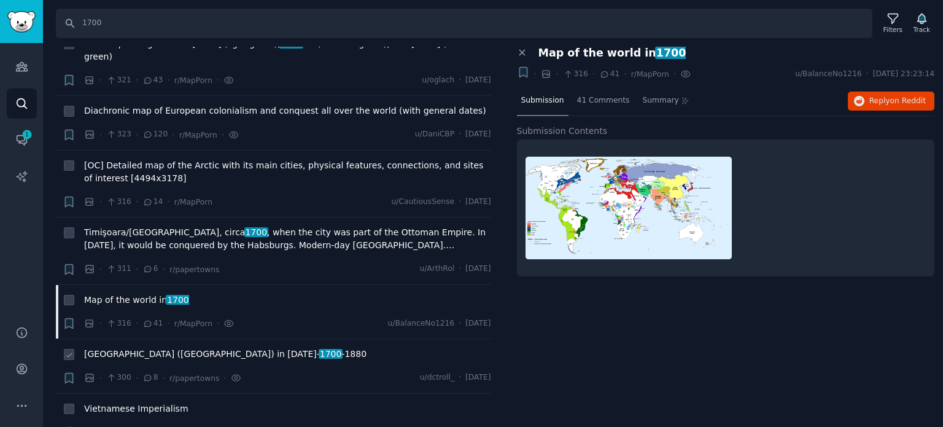
click at [120, 347] on span "[GEOGRAPHIC_DATA] ([GEOGRAPHIC_DATA]) in [DATE]- [DATE] -[DATE]" at bounding box center [225, 353] width 282 height 13
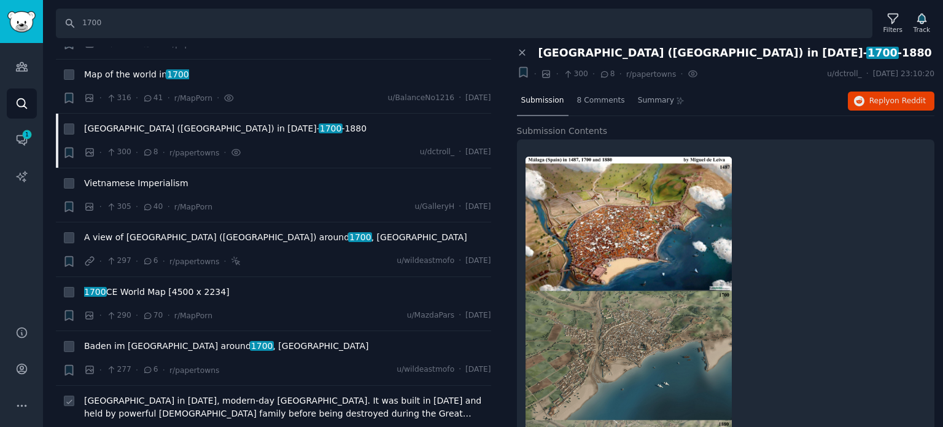
scroll to position [3437, 0]
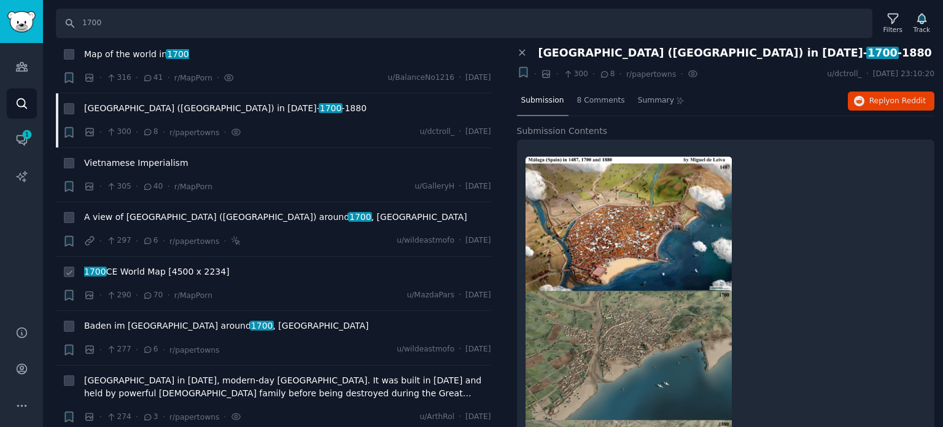
click at [130, 265] on span "[DATE] World Map [4500 x 2234]" at bounding box center [156, 271] width 145 height 13
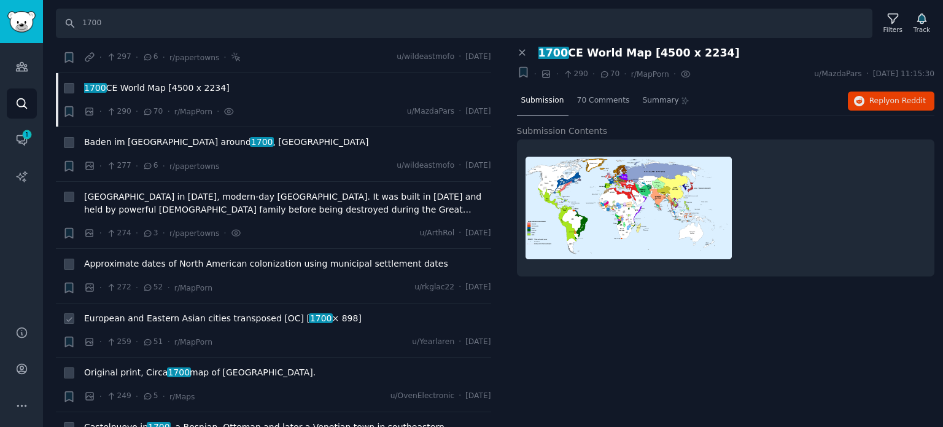
scroll to position [3621, 0]
click at [171, 311] on span "European and Eastern Asian cities transposed [OC] [ 1700 × 898]" at bounding box center [222, 317] width 277 height 13
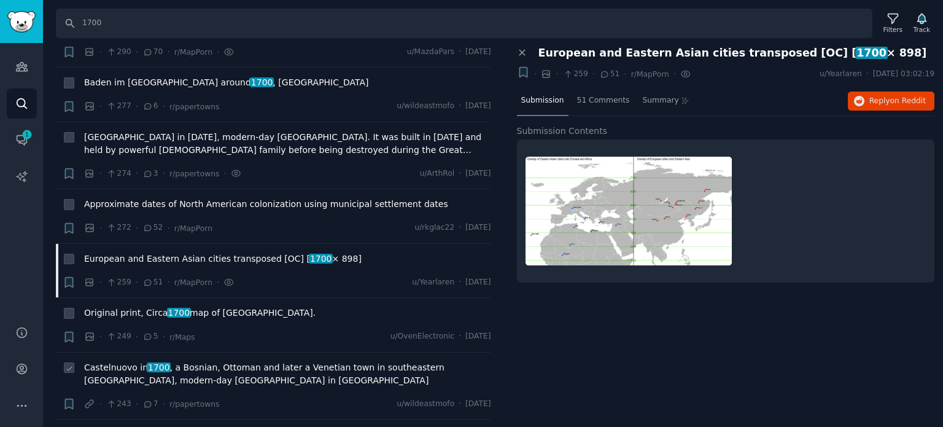
scroll to position [3744, 0]
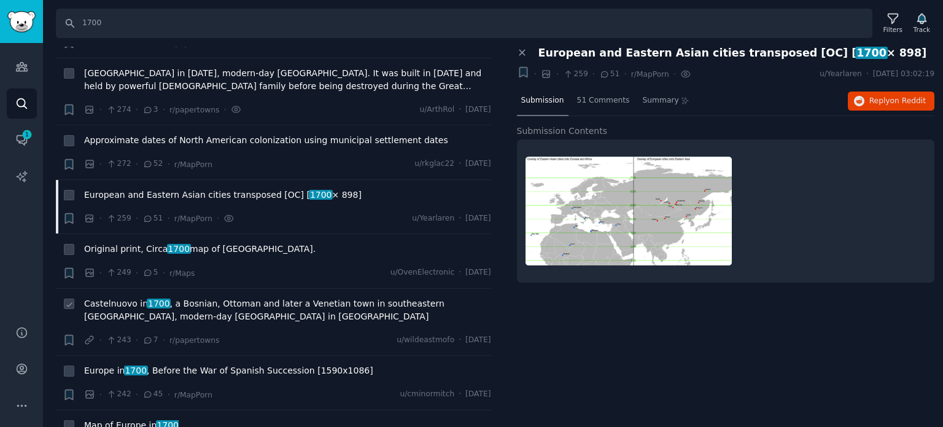
click at [137, 297] on span "Castelnuovo in [DATE] , a Bosnian, Ottoman and later a Venetian town in southea…" at bounding box center [287, 310] width 407 height 26
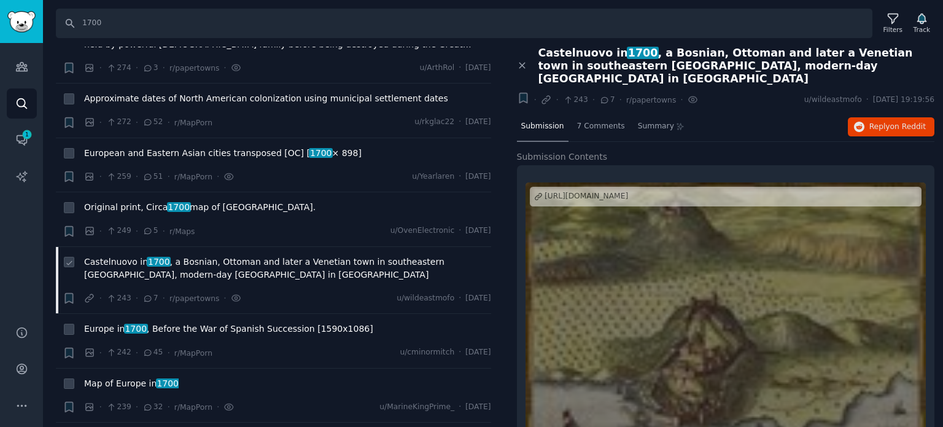
scroll to position [3805, 0]
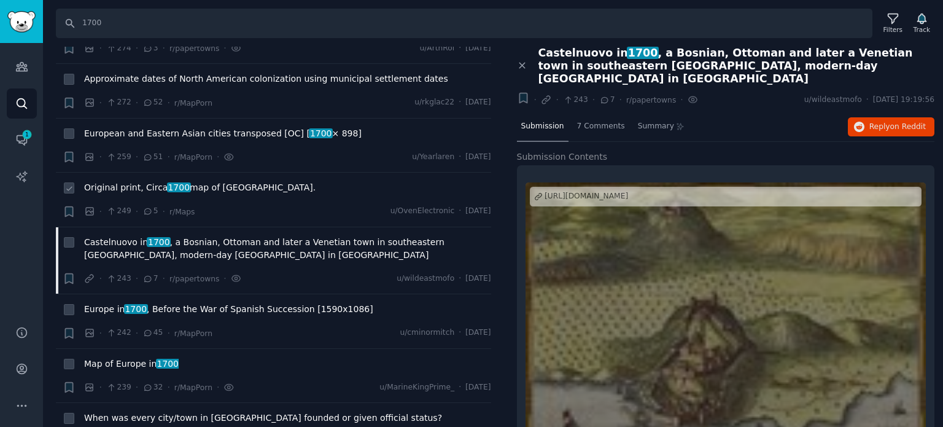
click at [182, 181] on span "Original print, Circa [DATE] map of [GEOGRAPHIC_DATA]." at bounding box center [199, 187] width 231 height 13
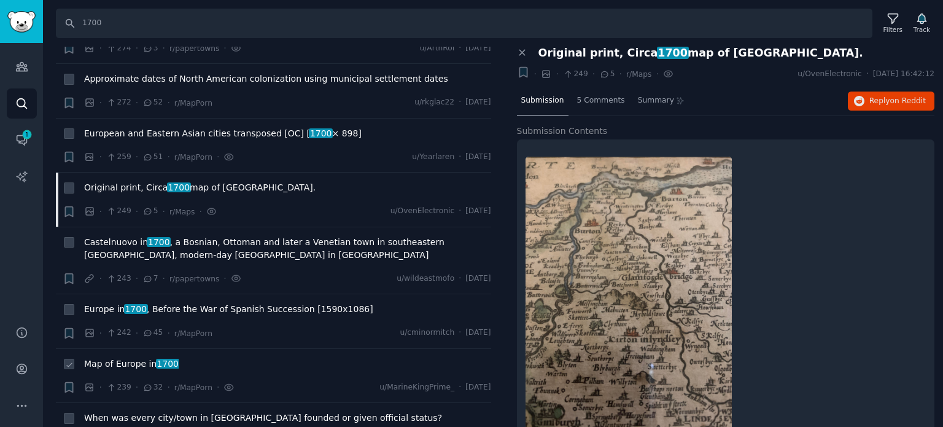
click at [139, 357] on span "Map of Europe in [DATE]" at bounding box center [131, 363] width 95 height 13
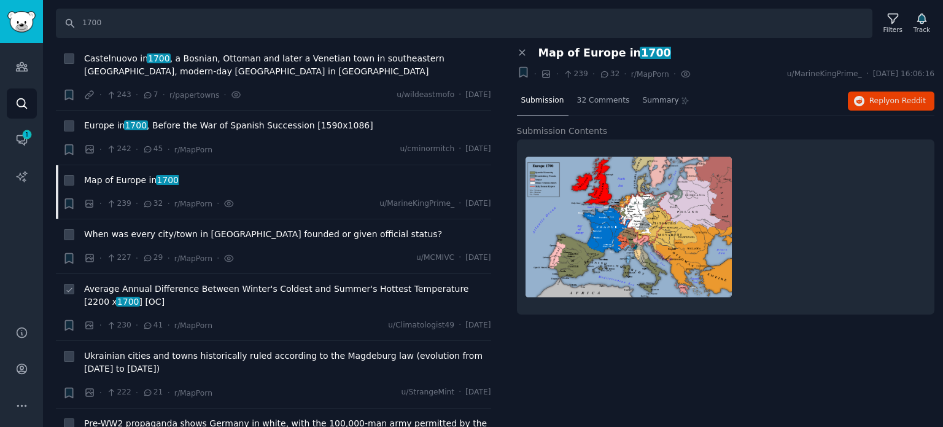
scroll to position [3989, 0]
click at [161, 227] on span "When was every city/town in [GEOGRAPHIC_DATA] founded or given official status?" at bounding box center [263, 233] width 358 height 13
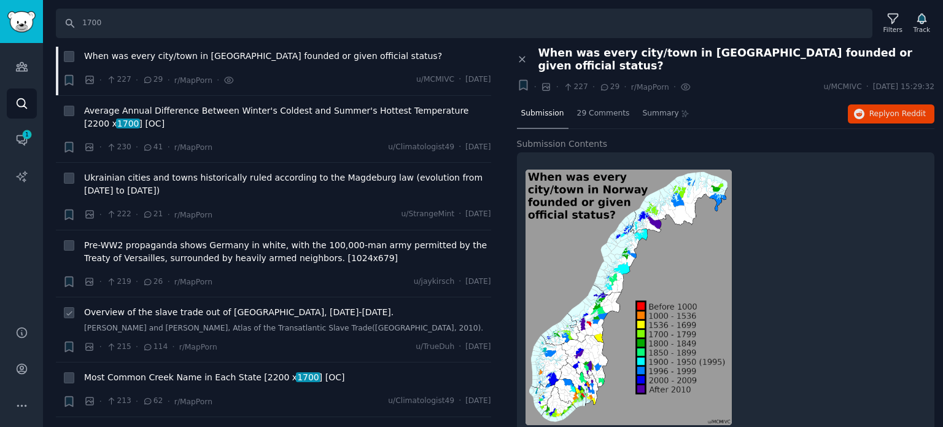
scroll to position [4174, 0]
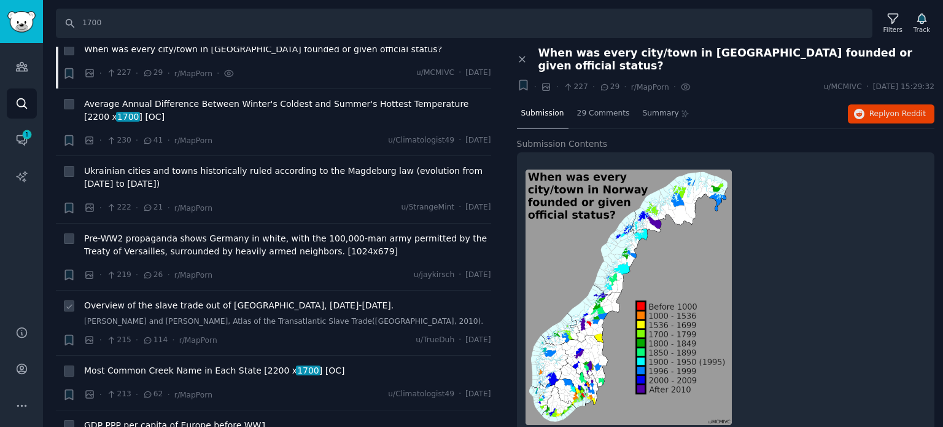
click at [177, 299] on span "Overview of the slave trade out of [GEOGRAPHIC_DATA], [DATE]-[DATE]." at bounding box center [238, 305] width 309 height 13
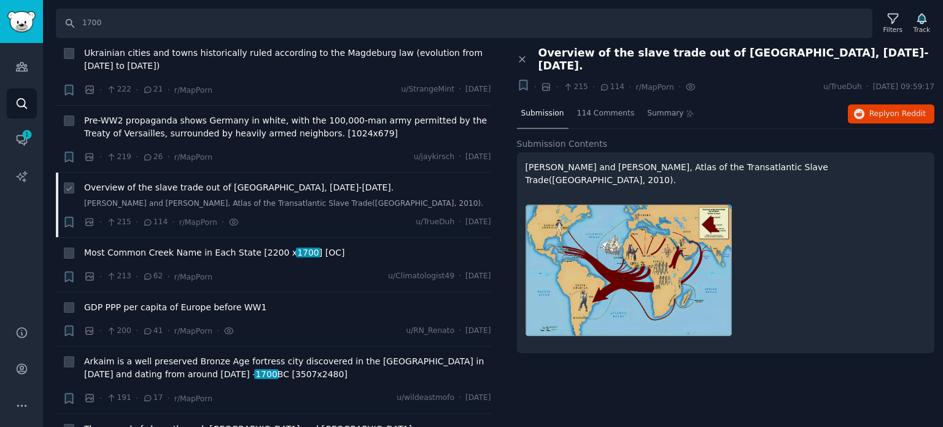
scroll to position [4296, 0]
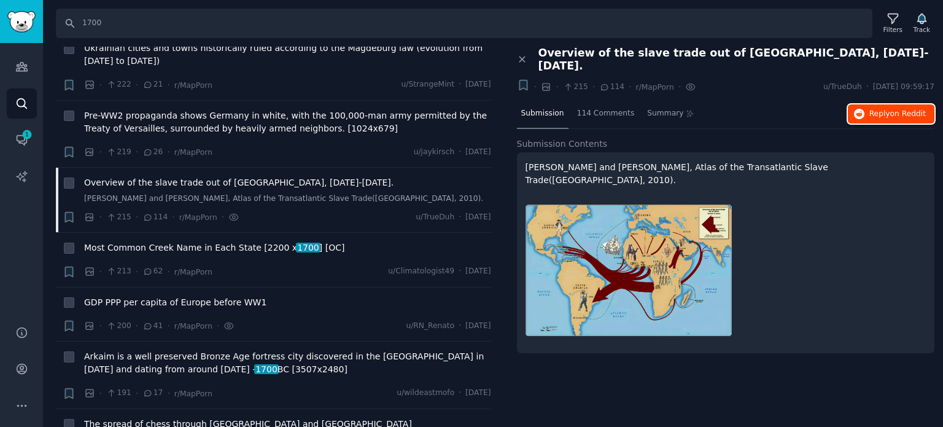
click at [857, 109] on icon "button" at bounding box center [859, 114] width 11 height 11
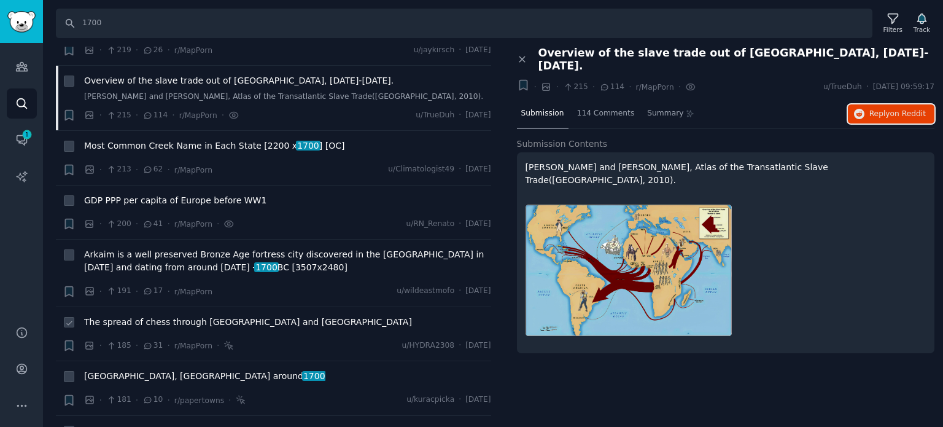
scroll to position [4419, 0]
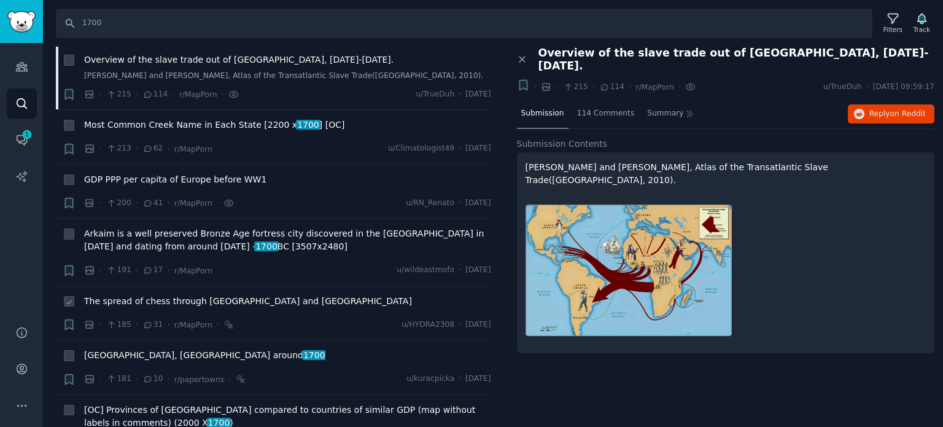
click at [158, 295] on span "The spread of chess through [GEOGRAPHIC_DATA] and [GEOGRAPHIC_DATA]" at bounding box center [248, 301] width 328 height 13
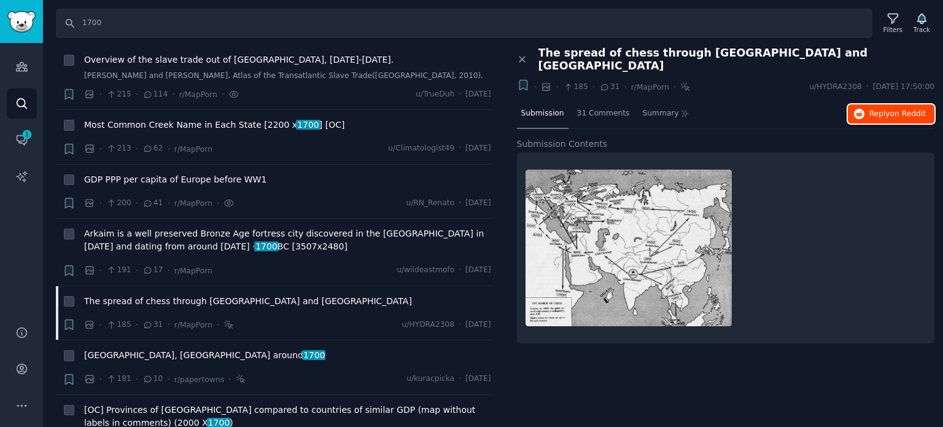
click at [891, 109] on span "Reply on Reddit" at bounding box center [897, 114] width 56 height 11
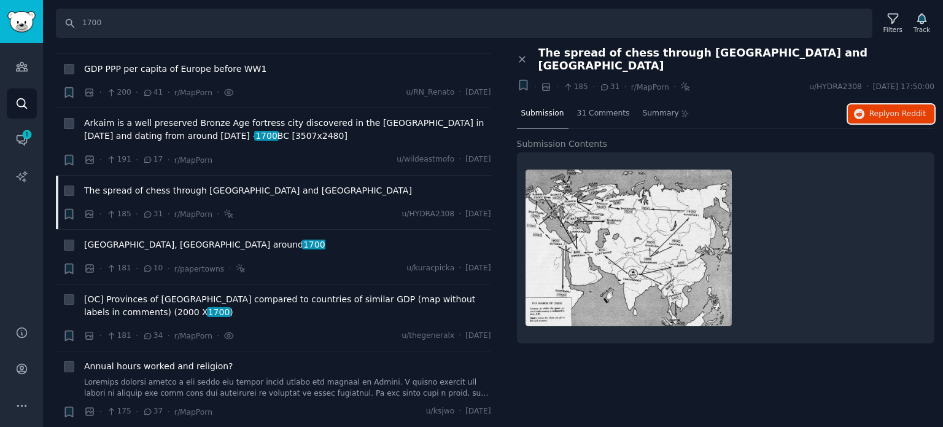
scroll to position [4603, 0]
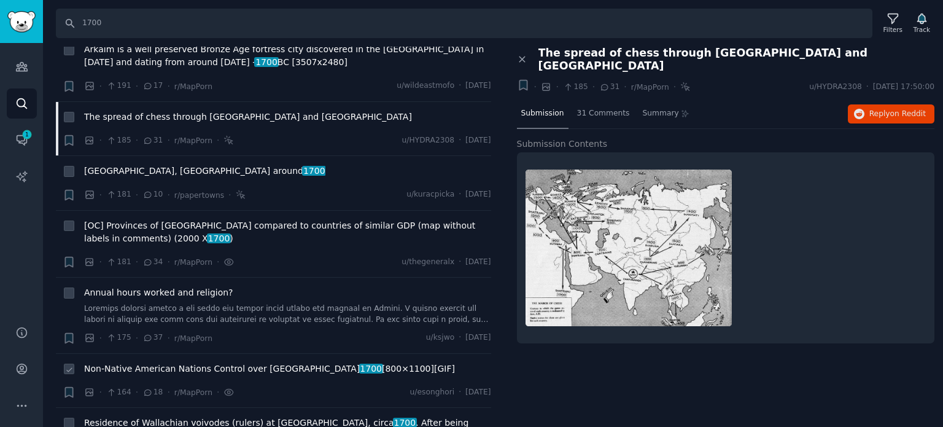
click at [153, 362] on span "[DEMOGRAPHIC_DATA] Nations Control over [GEOGRAPHIC_DATA] 1700 [800×1100][GIF]" at bounding box center [269, 368] width 371 height 13
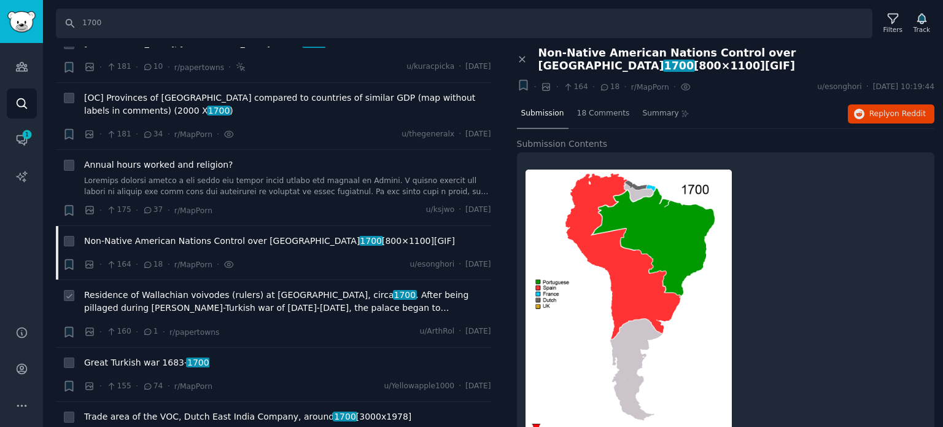
scroll to position [4787, 0]
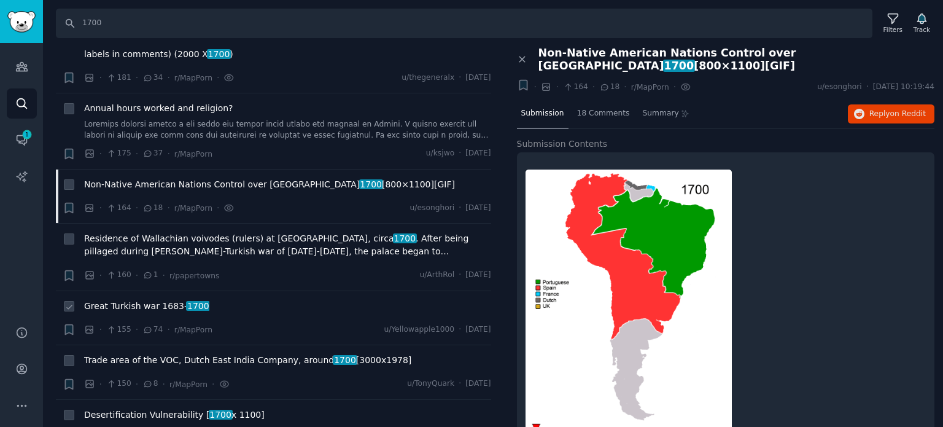
click at [145, 300] on span "Great Turkish war [DATE]- [DATE]" at bounding box center [146, 306] width 125 height 13
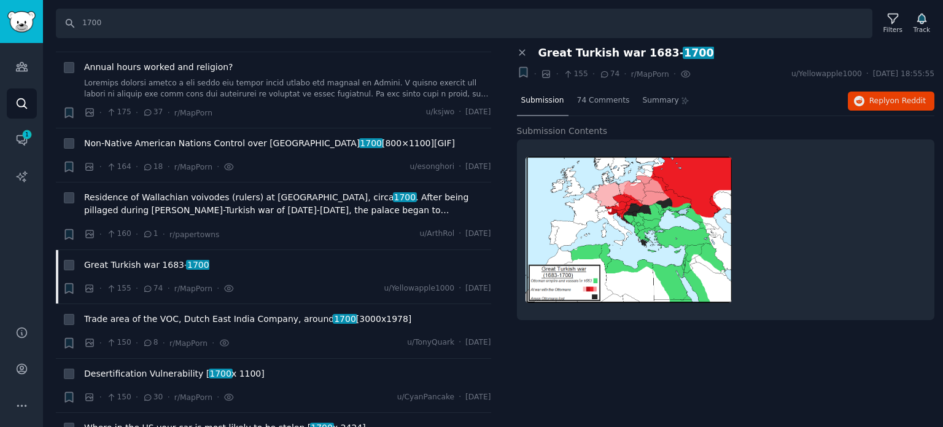
scroll to position [4849, 0]
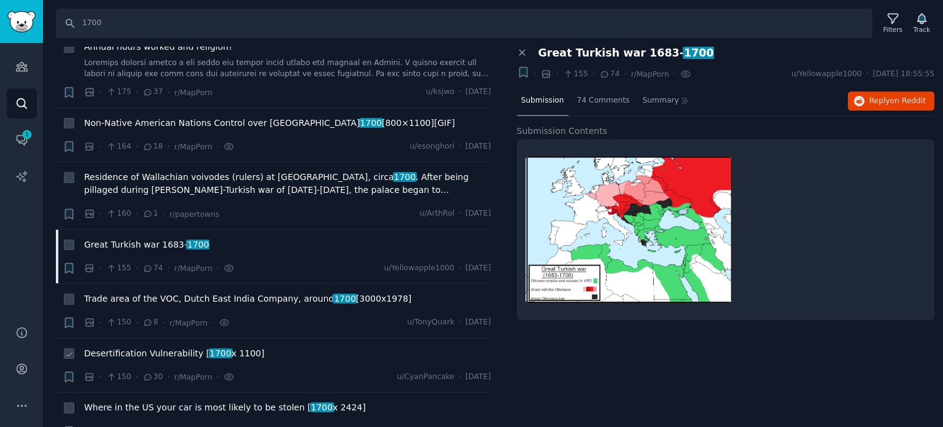
click at [184, 347] on span "Desertification Vulnerability [ 1700 x 1100]" at bounding box center [174, 353] width 180 height 13
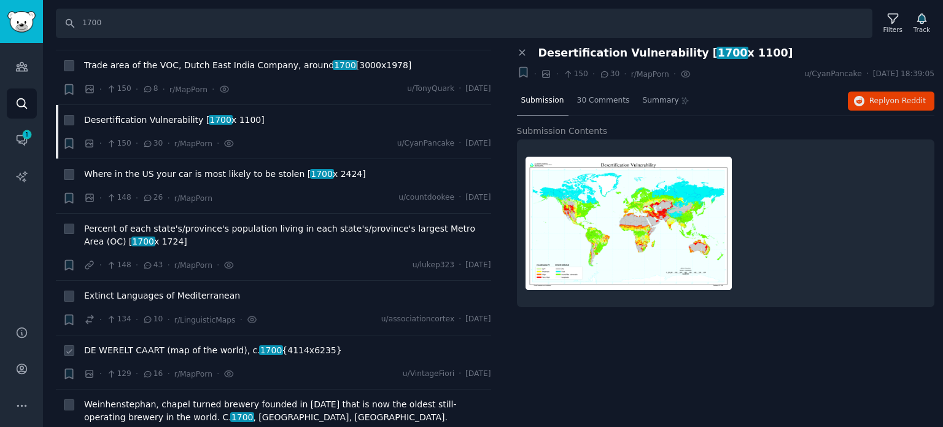
scroll to position [5094, 0]
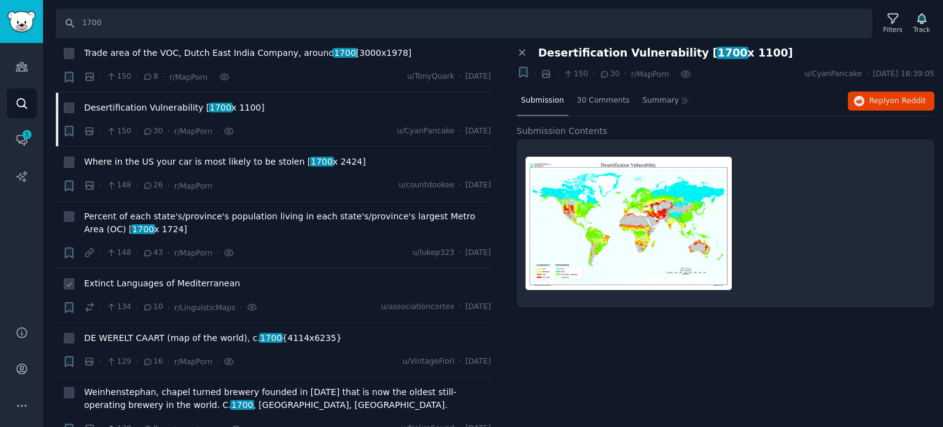
click at [150, 277] on span "Extinct Languages of Mediterranean" at bounding box center [162, 283] width 156 height 13
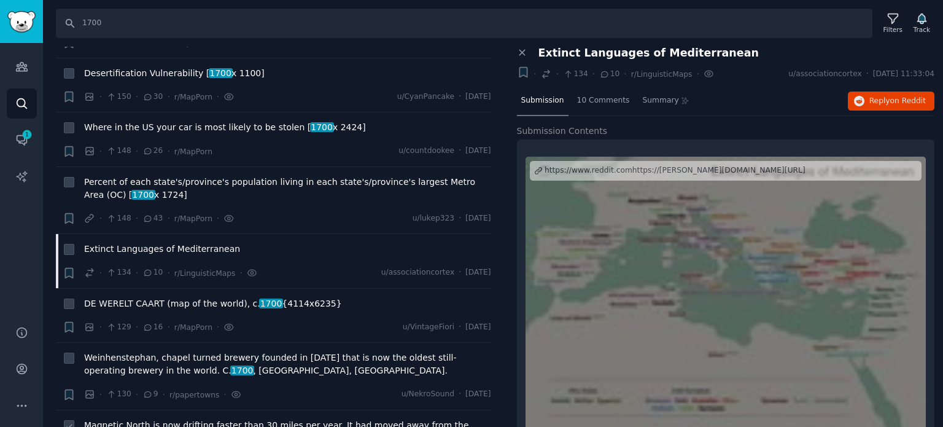
scroll to position [5156, 0]
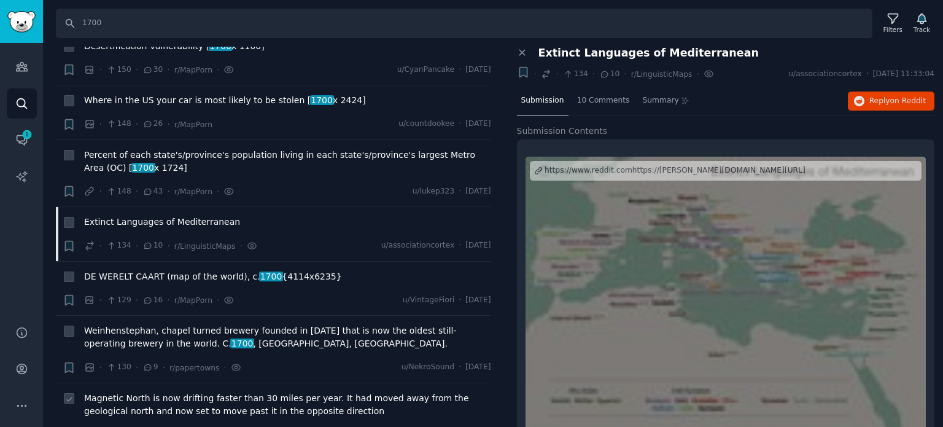
click at [164, 392] on span "Magnetic North is now drifting faster than 30 miles per year. It had moved away…" at bounding box center [287, 405] width 407 height 26
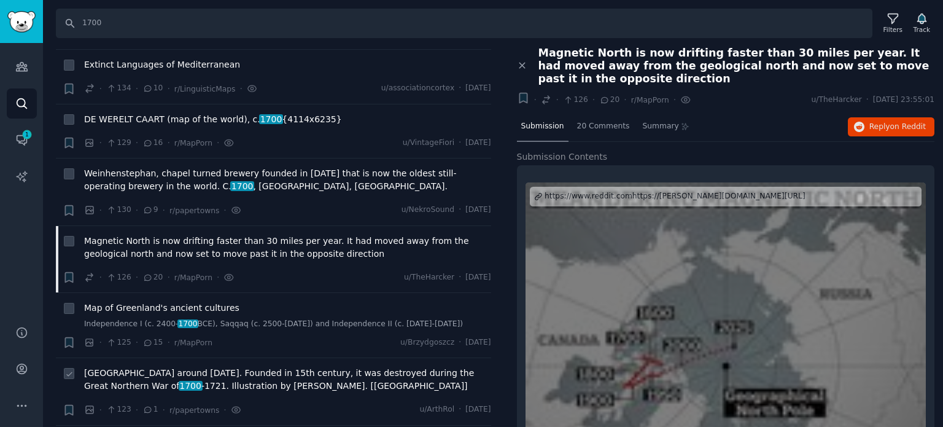
scroll to position [5401, 0]
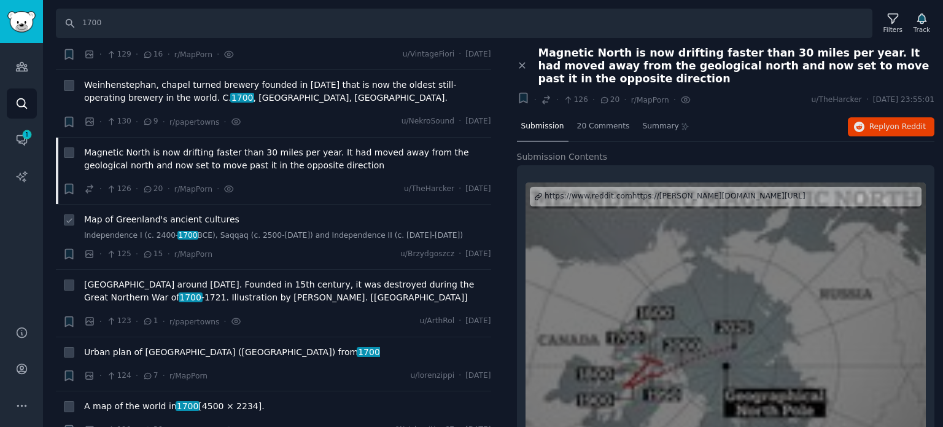
click at [163, 213] on span "Map of Greenland's ancient cultures" at bounding box center [161, 219] width 155 height 13
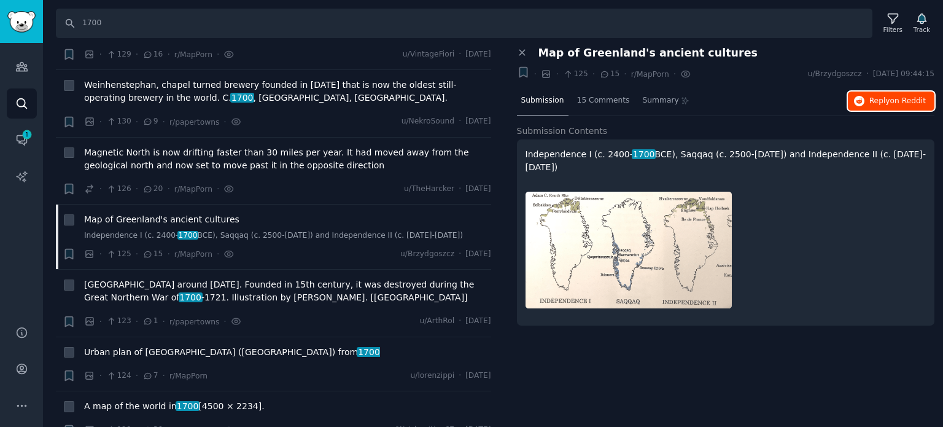
click at [869, 100] on button "Reply on Reddit" at bounding box center [891, 101] width 87 height 20
click at [155, 400] on span "A map of the world in [DATE] [4500 × 2234]." at bounding box center [174, 406] width 180 height 13
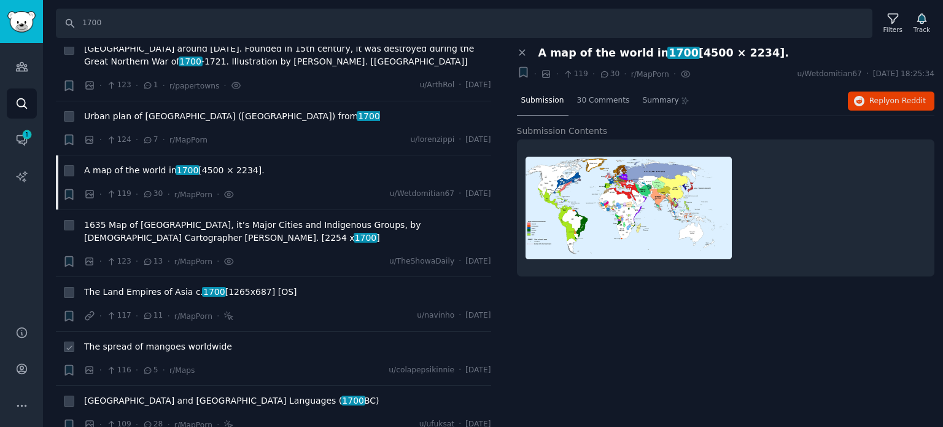
scroll to position [5647, 0]
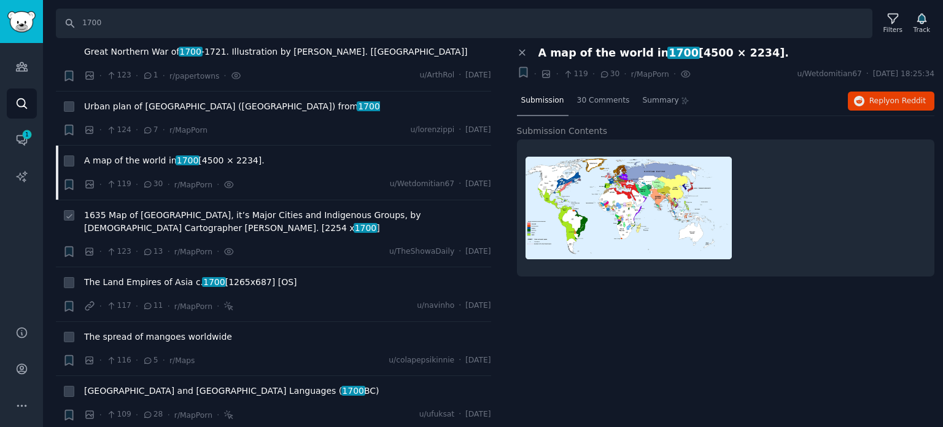
click at [325, 209] on span "1635 Map of [GEOGRAPHIC_DATA], it’s Major Cities and Indigenous Groups, by [DEM…" at bounding box center [287, 222] width 407 height 26
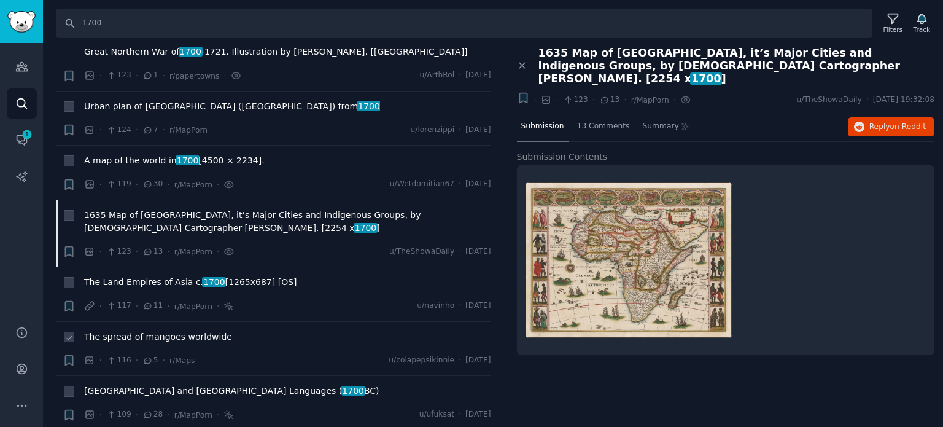
click at [162, 330] on span "The spread of mangoes worldwide" at bounding box center [158, 336] width 148 height 13
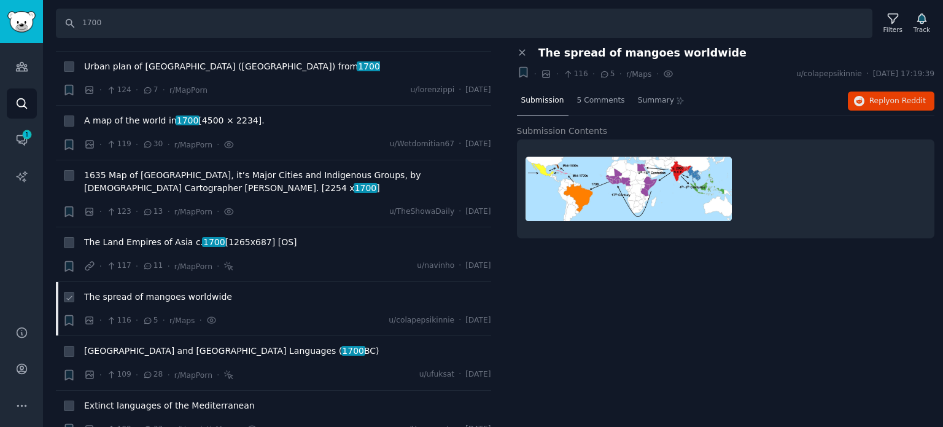
scroll to position [5708, 0]
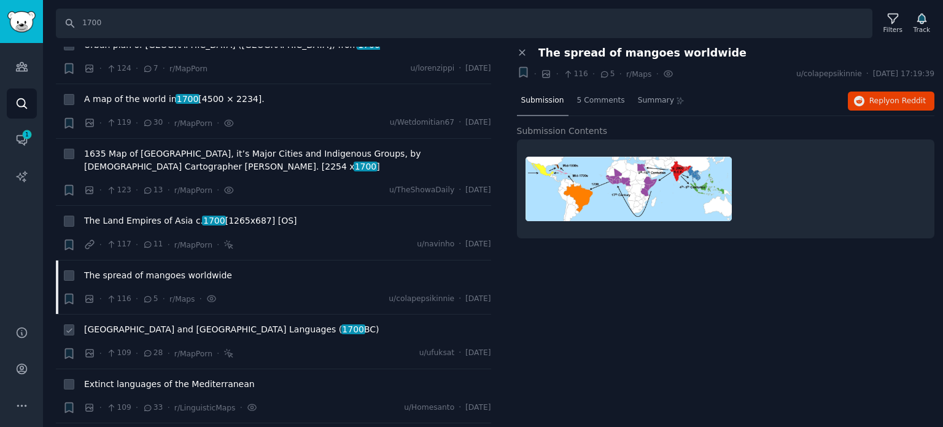
click at [140, 323] on span "[GEOGRAPHIC_DATA] and [GEOGRAPHIC_DATA] Languages ( [DATE])" at bounding box center [231, 329] width 295 height 13
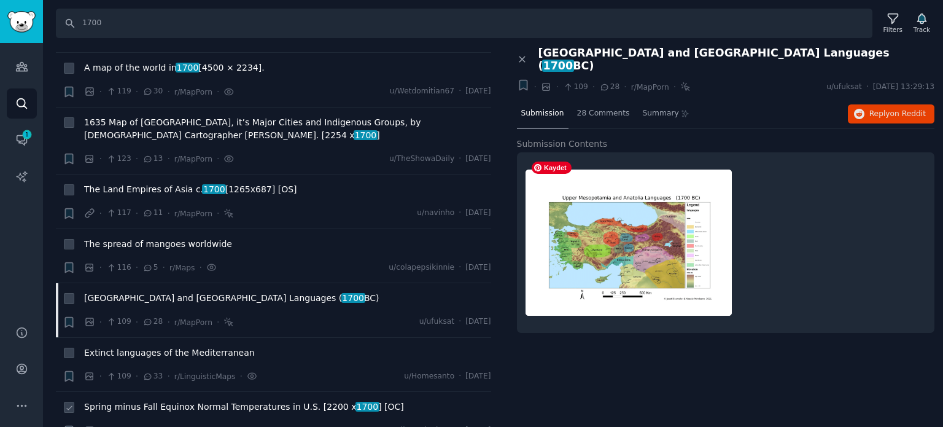
scroll to position [5769, 0]
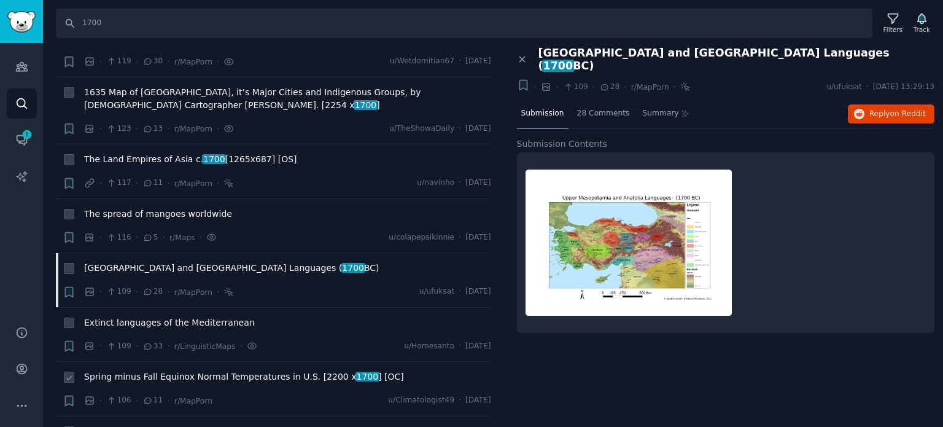
click at [128, 370] on span "Spring minus Fall Equinox Normal Temperatures in U.S. [2200 x 1700 ] [OC]" at bounding box center [244, 376] width 320 height 13
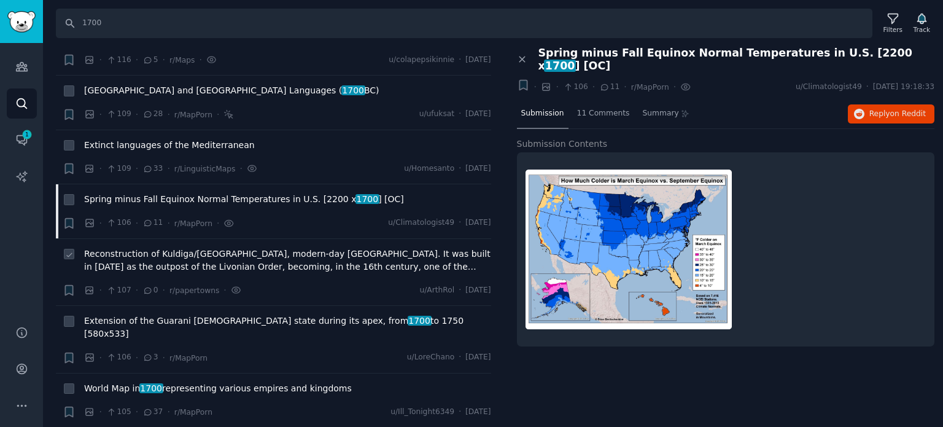
scroll to position [5953, 0]
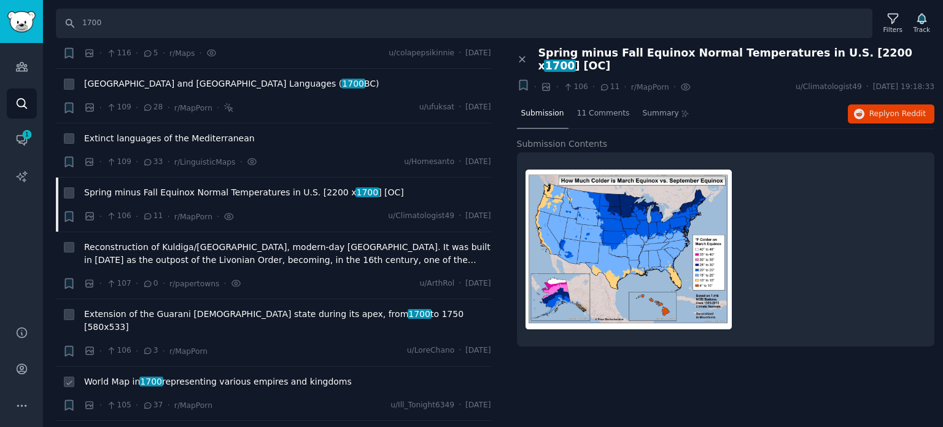
click at [131, 375] on span "World Map in [DATE] representing various empires and kingdoms" at bounding box center [218, 381] width 268 height 13
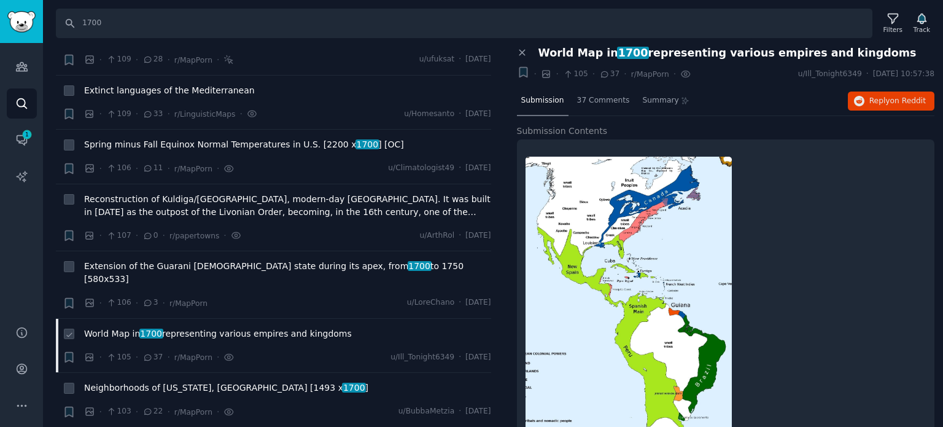
scroll to position [6015, 0]
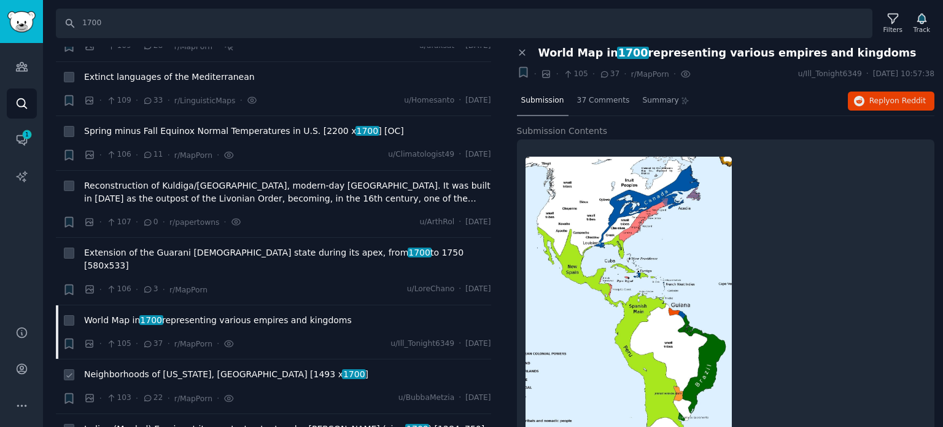
click at [137, 368] on span "Neighborhoods of [US_STATE], [GEOGRAPHIC_DATA] [1493 x 1700 ]" at bounding box center [226, 374] width 284 height 13
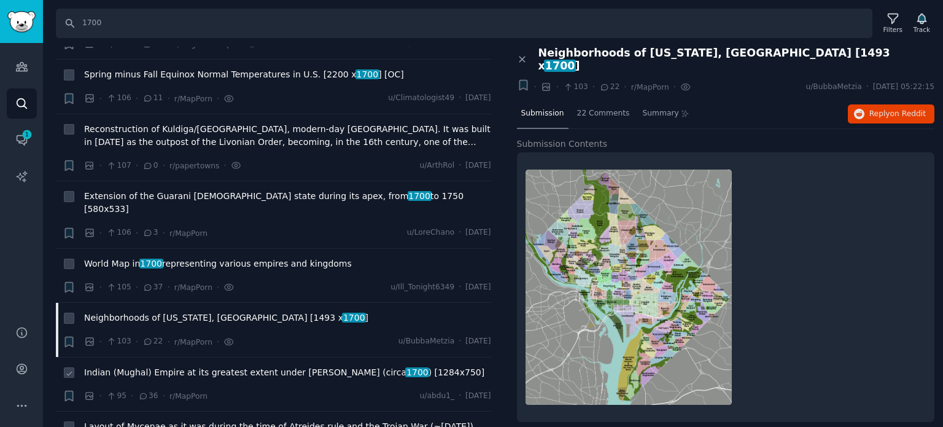
scroll to position [6138, 0]
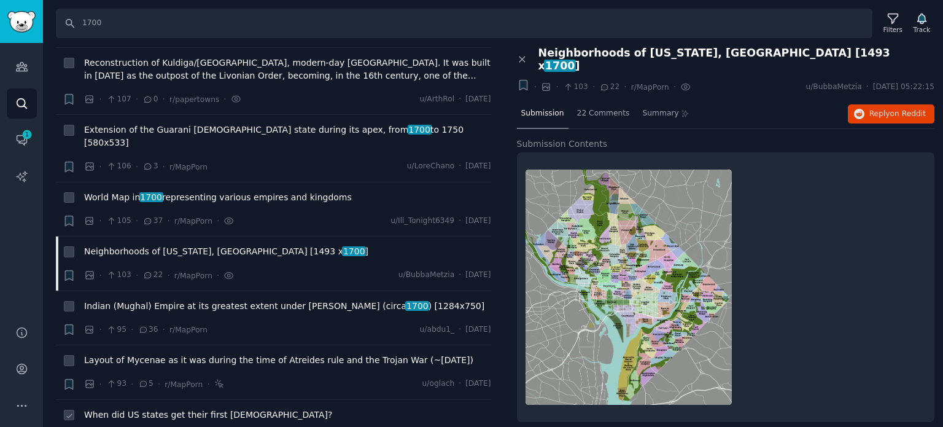
click at [137, 408] on span "When did US states get their first [DEMOGRAPHIC_DATA]?" at bounding box center [208, 414] width 248 height 13
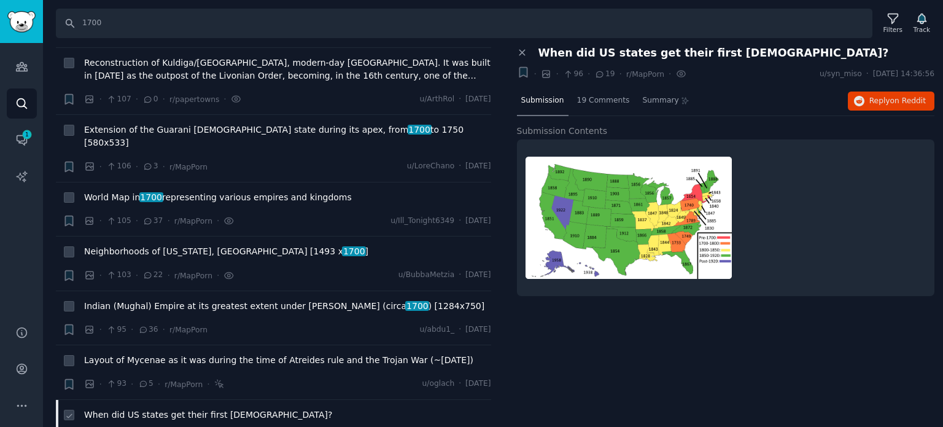
scroll to position [6260, 0]
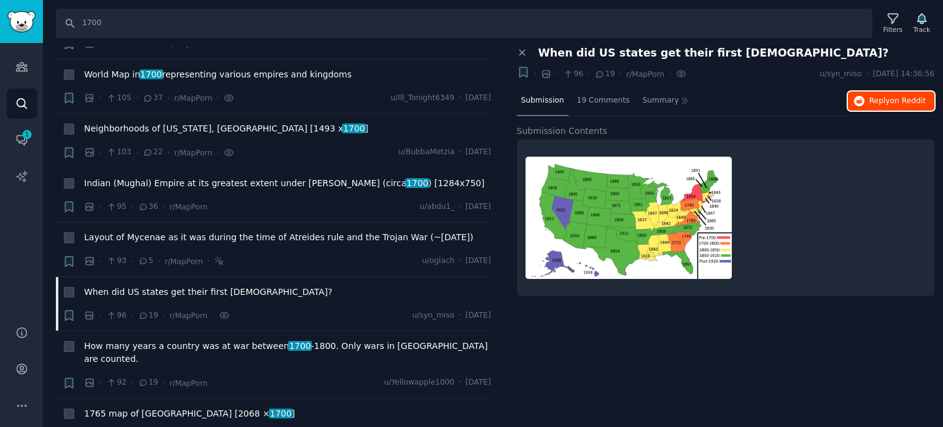
click at [865, 96] on icon "button" at bounding box center [859, 101] width 11 height 11
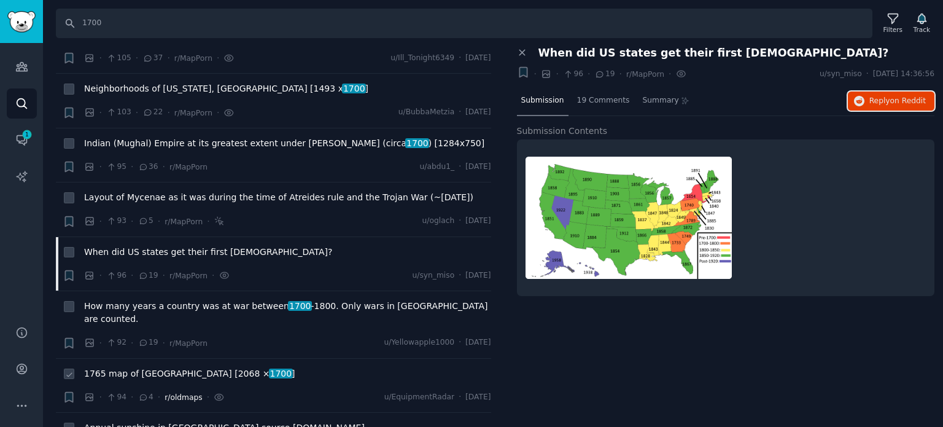
scroll to position [6383, 0]
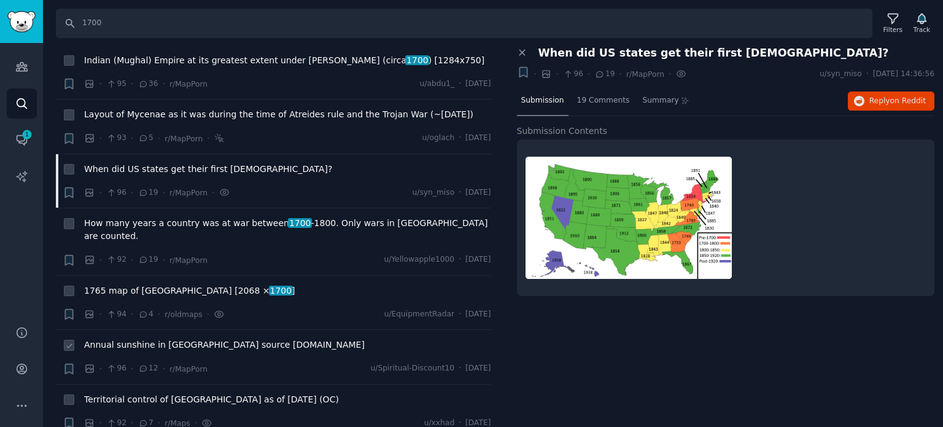
click at [166, 338] on span "Annual sunshine in [GEOGRAPHIC_DATA] source [DOMAIN_NAME]" at bounding box center [224, 344] width 280 height 13
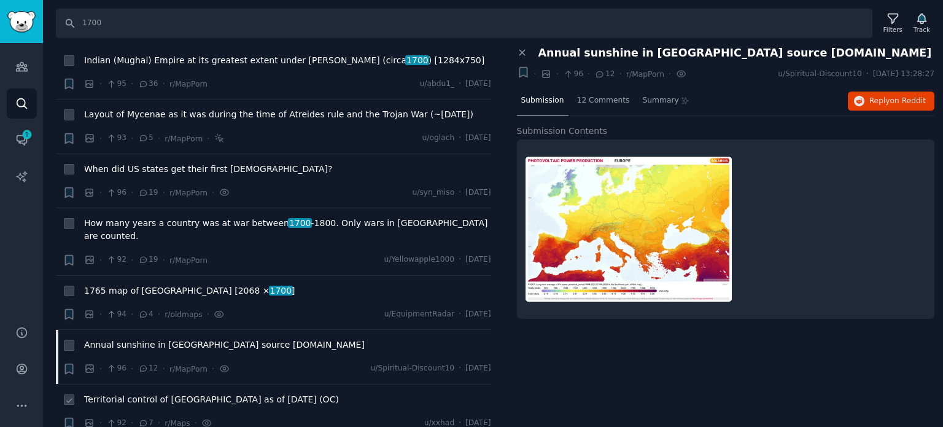
click at [207, 393] on span "Territorial control of [GEOGRAPHIC_DATA] as of [DATE] (OC)" at bounding box center [211, 399] width 255 height 13
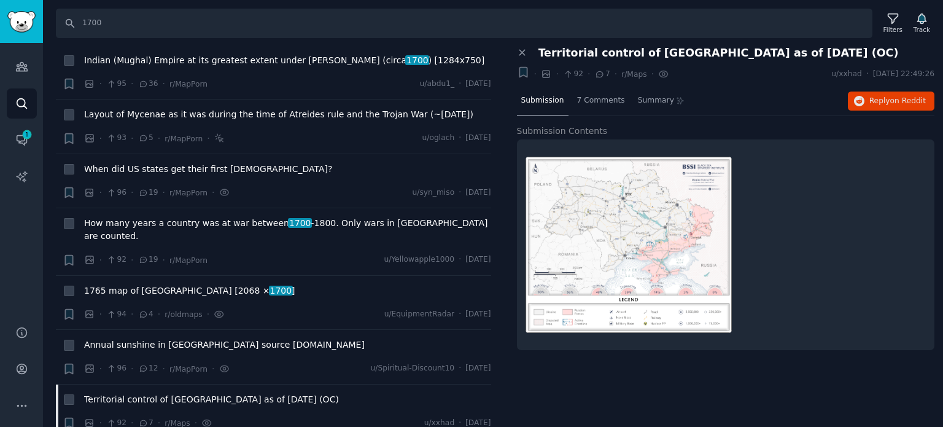
scroll to position [6444, 0]
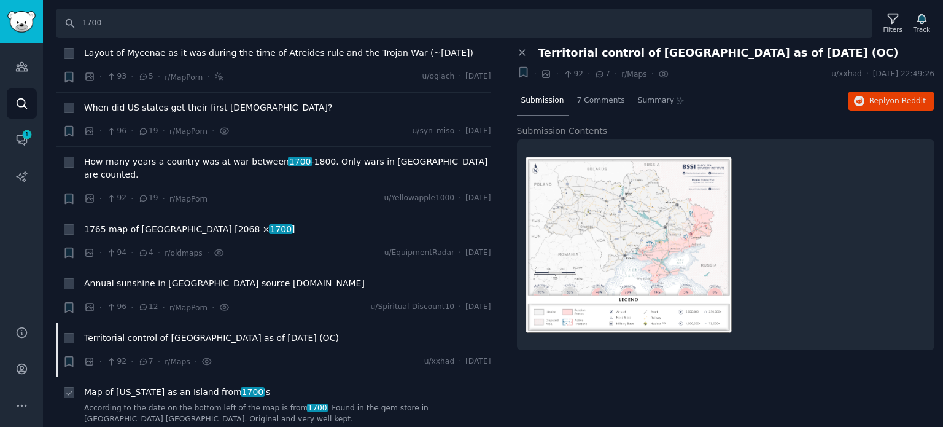
click at [135, 385] on span "Map of [US_STATE] as an Island from 1700 's" at bounding box center [177, 391] width 186 height 13
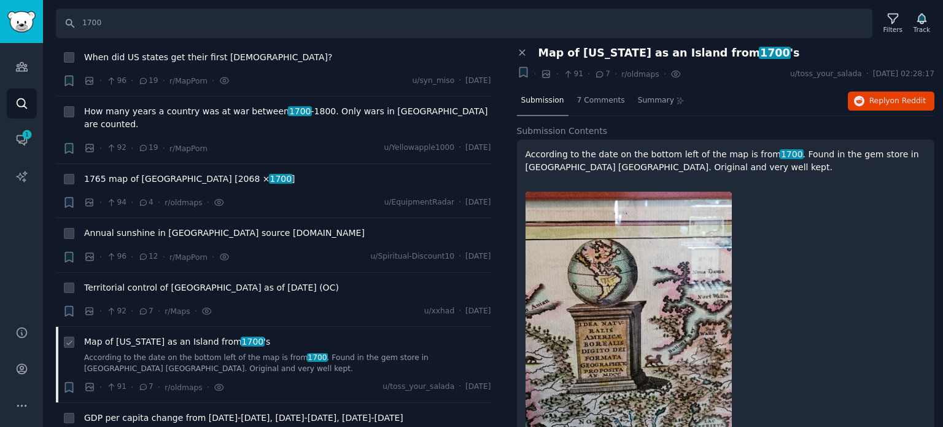
scroll to position [6567, 0]
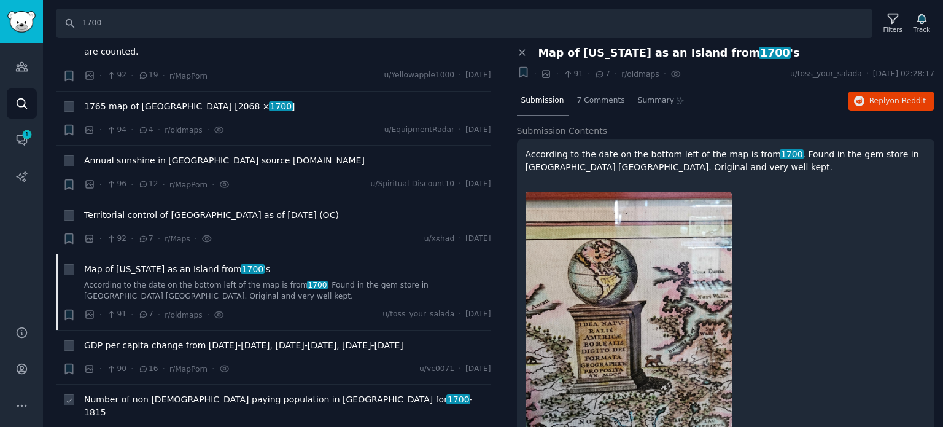
click at [155, 393] on span "Number of non [DEMOGRAPHIC_DATA] paying population in [GEOGRAPHIC_DATA] for [DA…" at bounding box center [287, 406] width 407 height 26
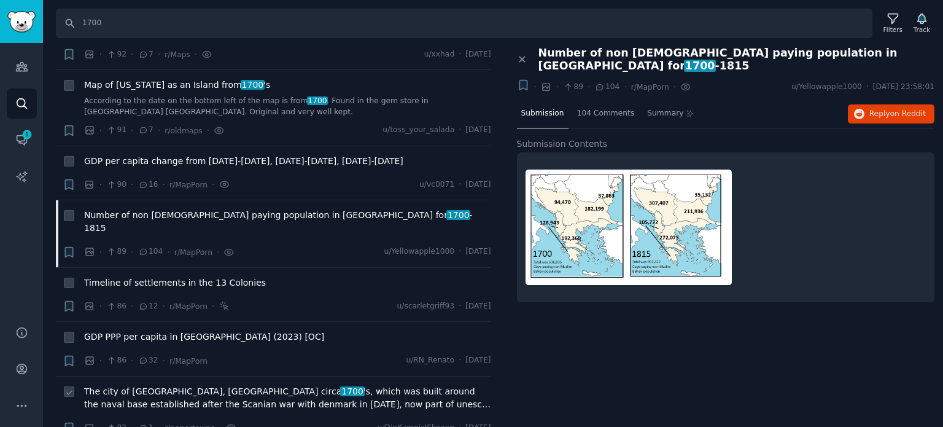
scroll to position [6813, 0]
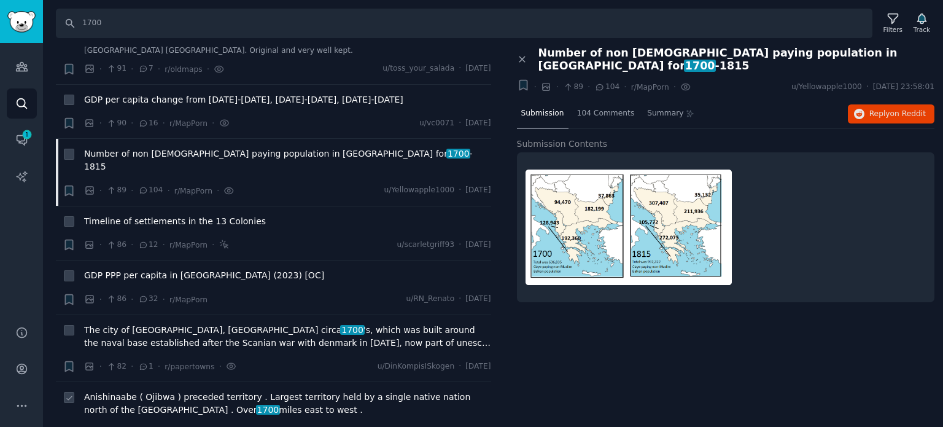
click at [201, 390] on span "Anishinaabe ( Ojibwa ) preceded territory . Largest territory held by a single …" at bounding box center [287, 403] width 407 height 26
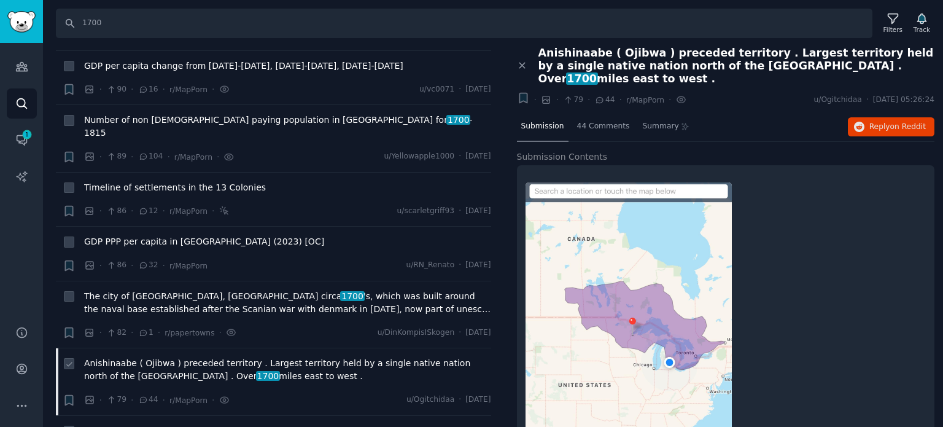
scroll to position [6874, 0]
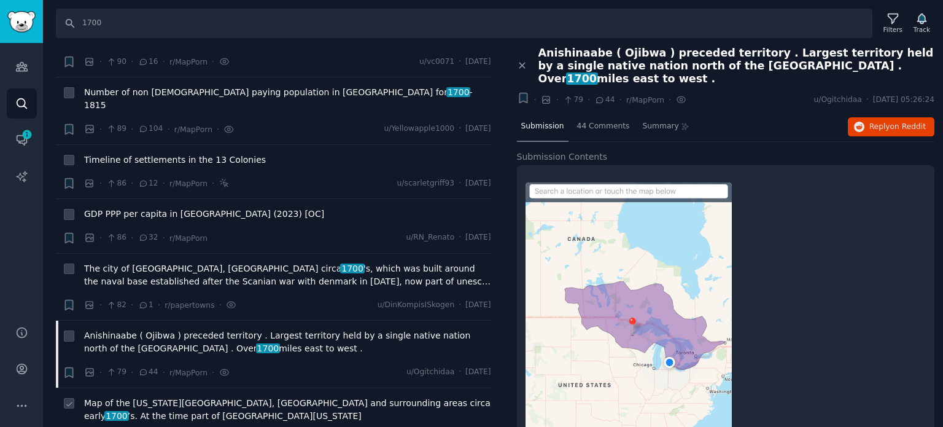
click at [181, 396] on span "Map of the [US_STATE][GEOGRAPHIC_DATA], [GEOGRAPHIC_DATA] and surrounding areas…" at bounding box center [287, 409] width 407 height 26
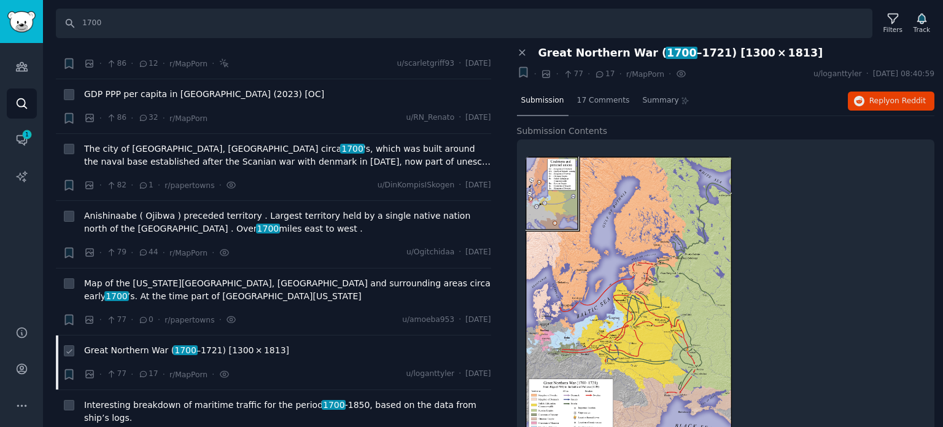
scroll to position [6997, 0]
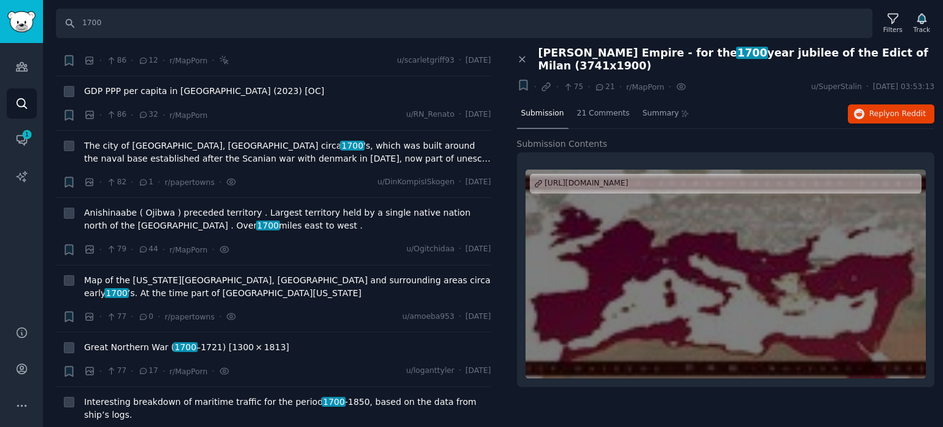
scroll to position [7120, 0]
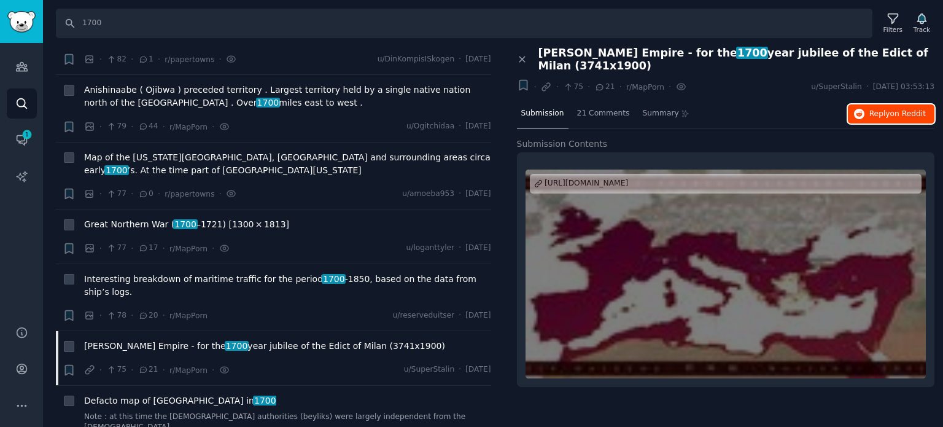
click at [876, 121] on button "Reply on Reddit" at bounding box center [891, 114] width 87 height 20
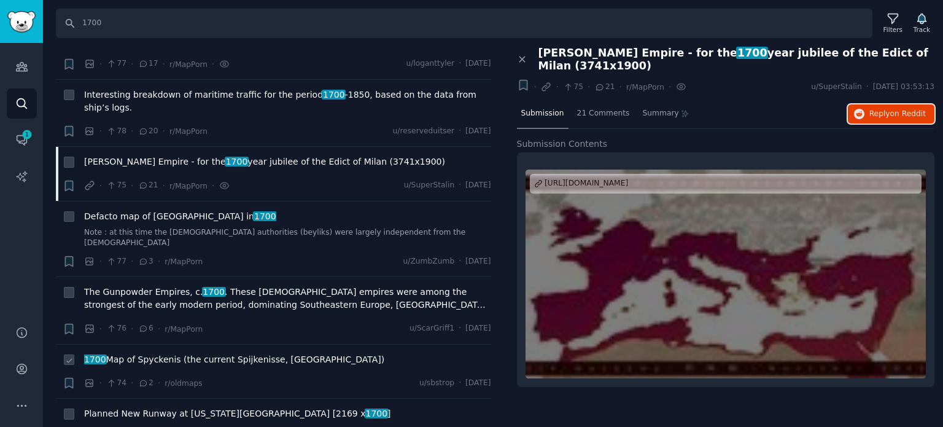
scroll to position [7365, 0]
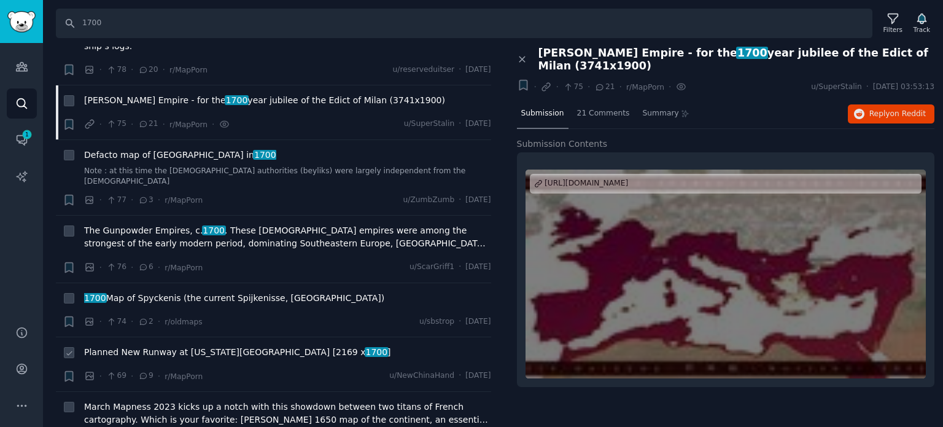
click at [152, 346] on span "Planned New Runway at [US_STATE][GEOGRAPHIC_DATA] [2169 x 1700 ]" at bounding box center [237, 352] width 307 height 13
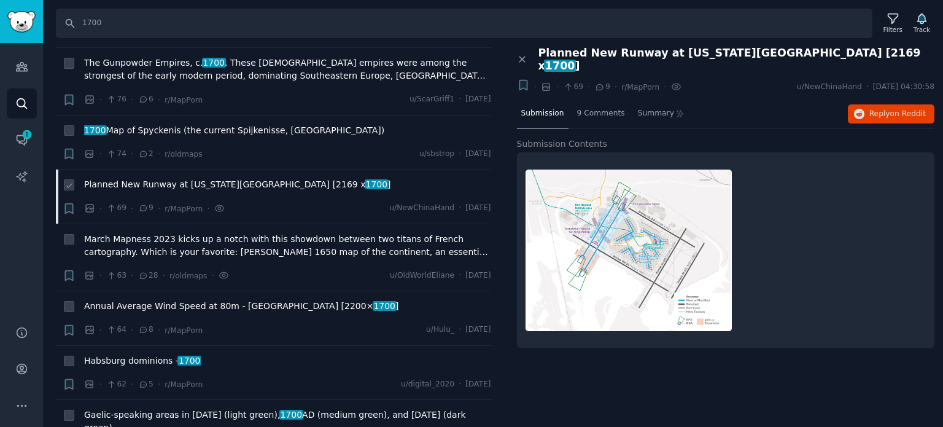
scroll to position [7549, 0]
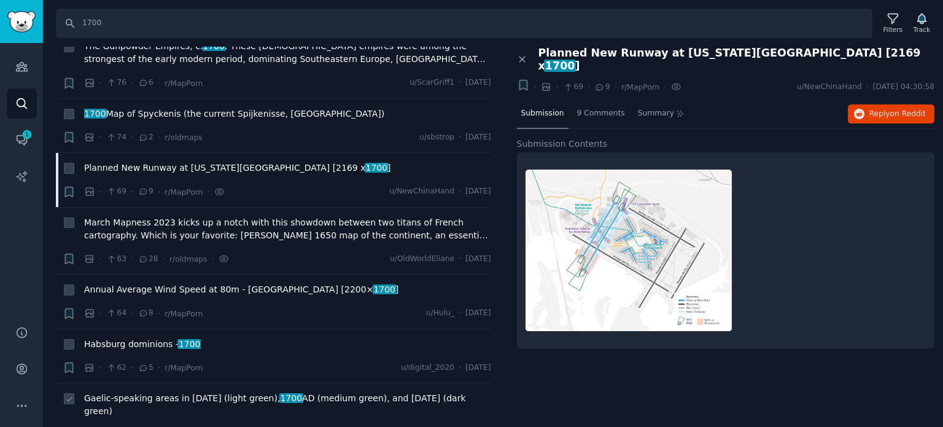
click at [150, 392] on span "Gaelic-speaking areas in [DATE] (light green), [DATE] (medium green), and [DATE…" at bounding box center [287, 405] width 407 height 26
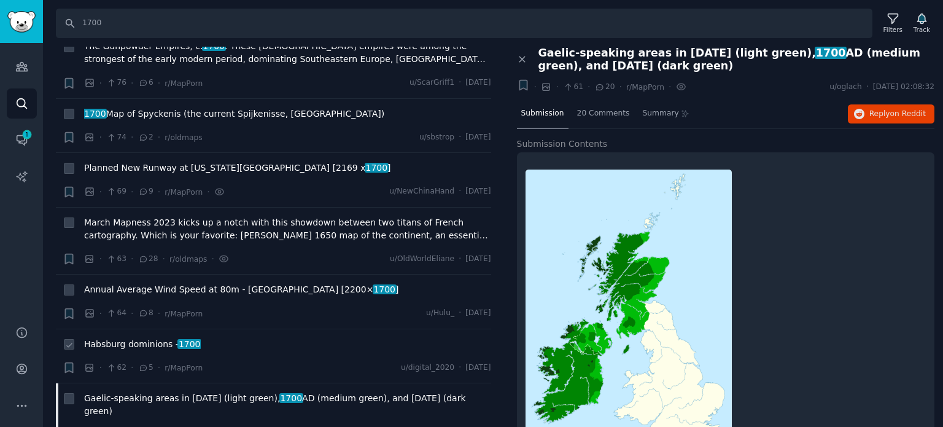
click at [147, 338] on span "Habsburg dominions - 1700" at bounding box center [142, 344] width 117 height 13
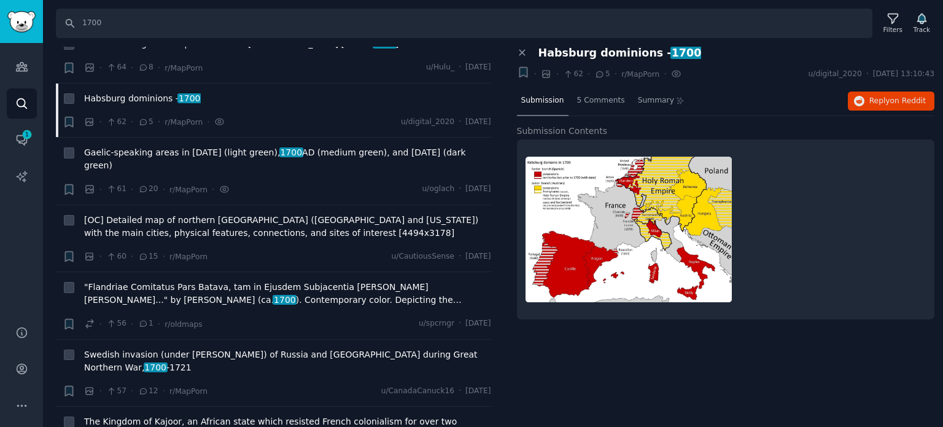
scroll to position [7979, 0]
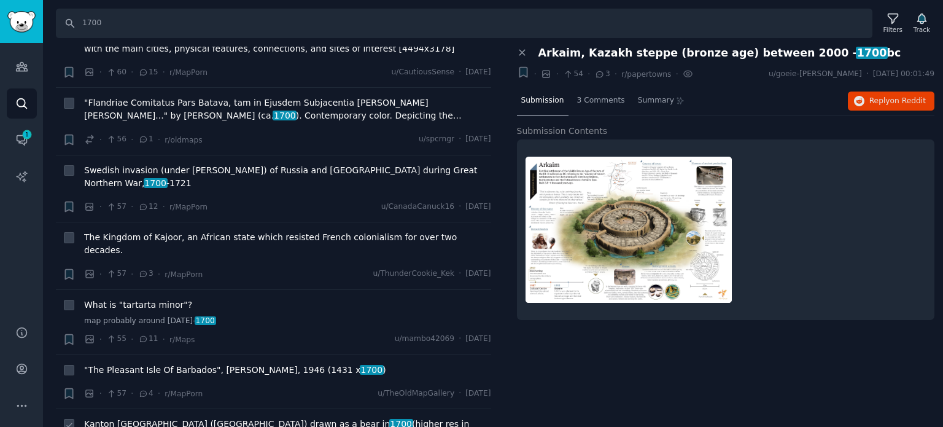
scroll to position [8040, 0]
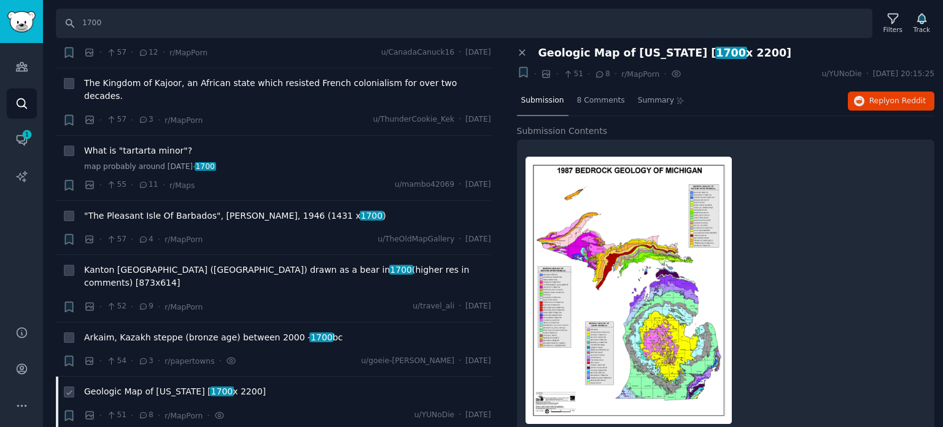
scroll to position [8163, 0]
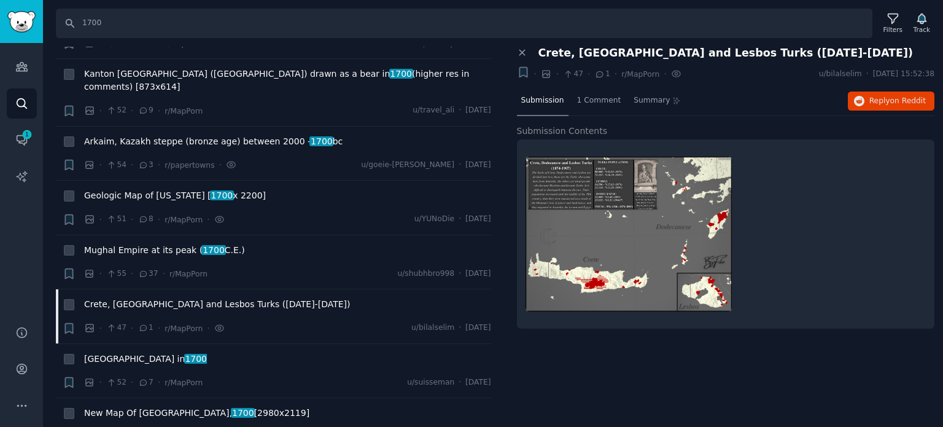
scroll to position [8408, 0]
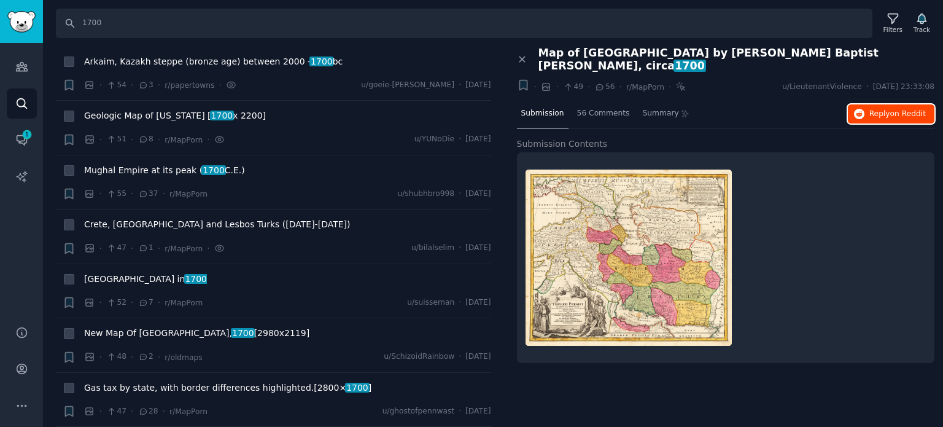
click at [884, 109] on span "Reply on Reddit" at bounding box center [897, 114] width 56 height 11
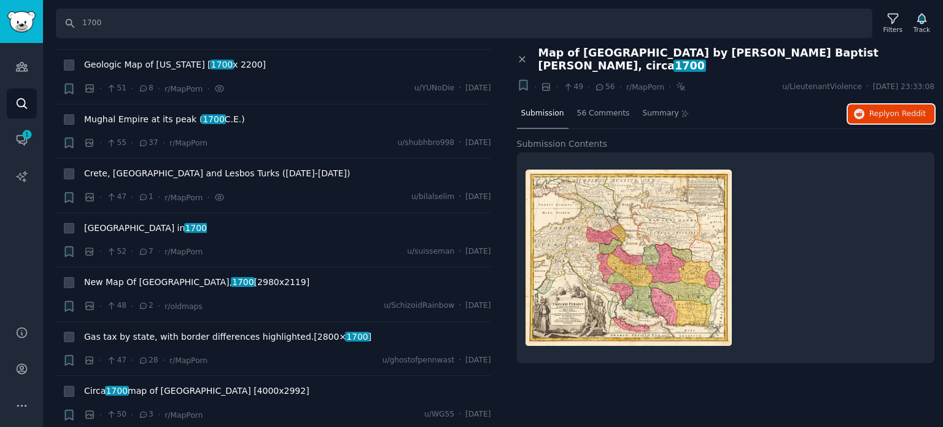
scroll to position [8531, 0]
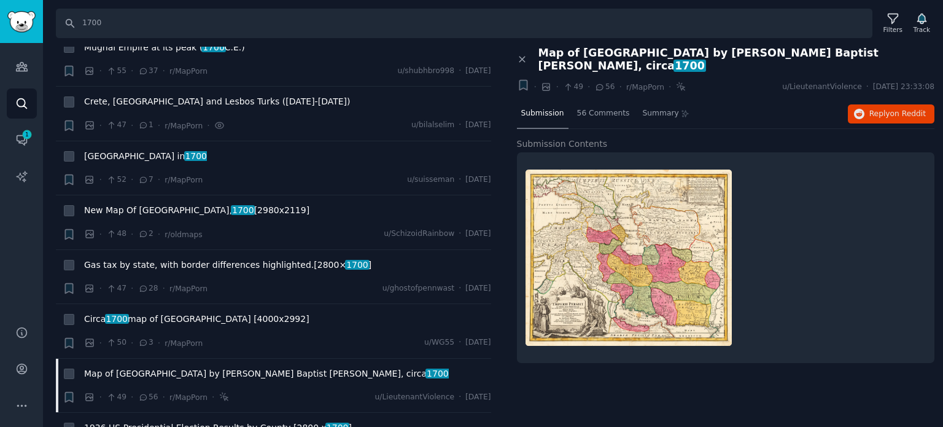
click at [129, 421] on span "1936 US Presidential Election Results by County [2800 x 1700 ]" at bounding box center [218, 427] width 268 height 13
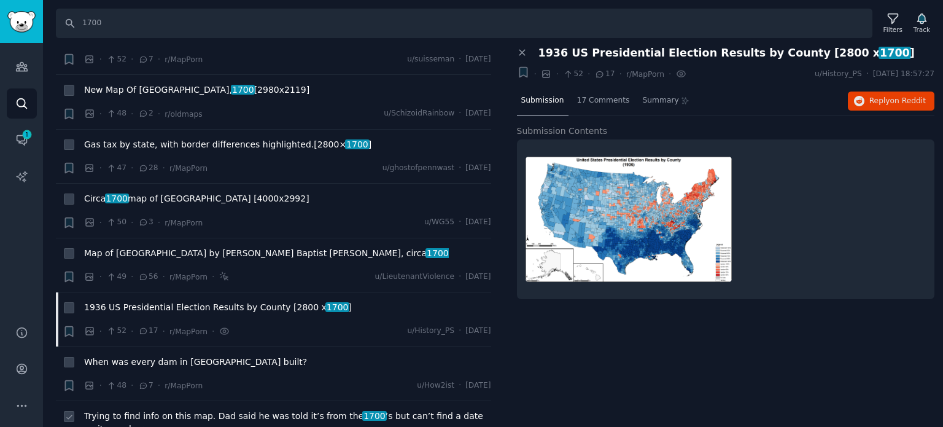
scroll to position [8654, 0]
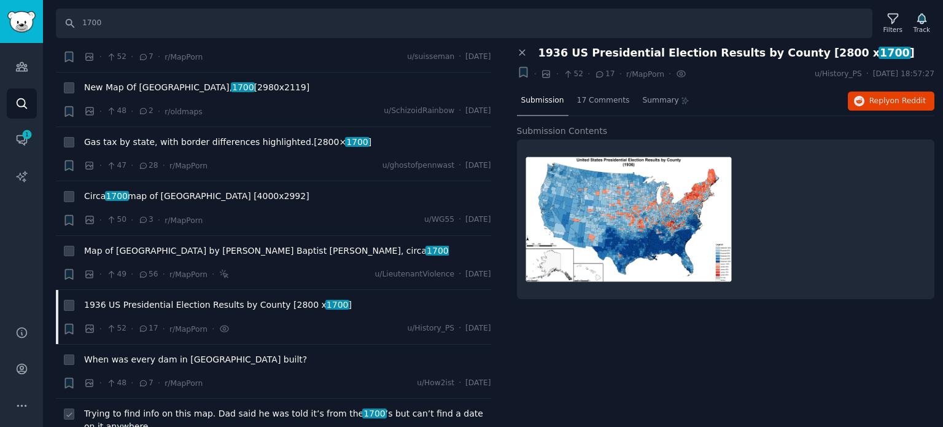
click at [143, 407] on span "Trying to find info on this map. Dad said he was told it’s from the 1700 ’s but…" at bounding box center [287, 420] width 407 height 26
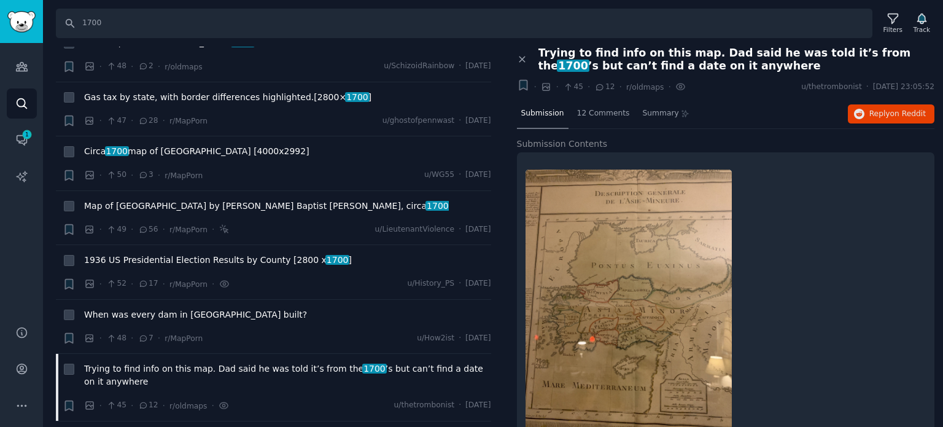
scroll to position [8715, 0]
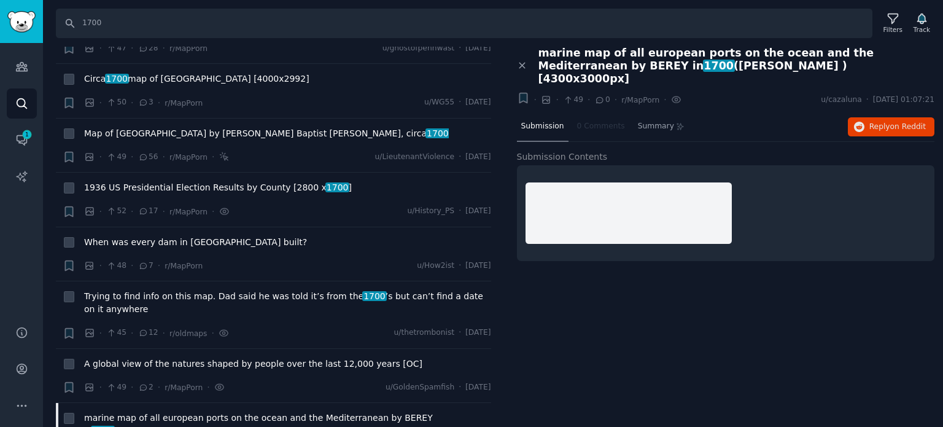
scroll to position [8838, 0]
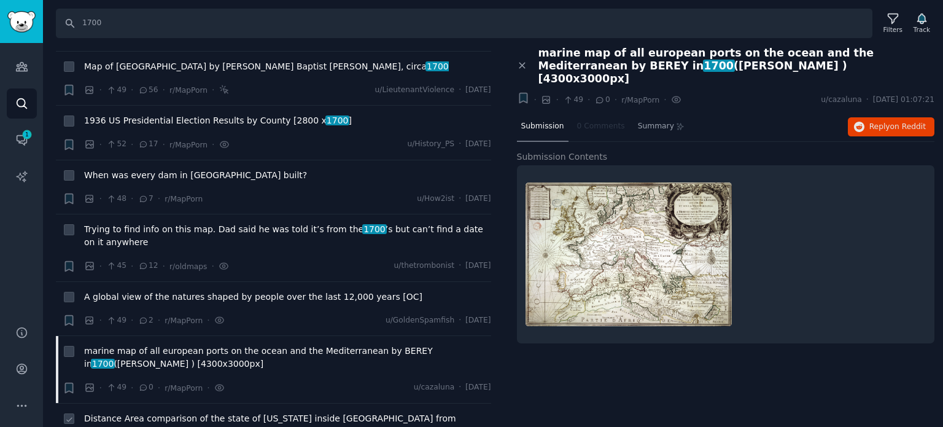
click at [206, 412] on span "Distance Area comparison of the state of [US_STATE] inside [GEOGRAPHIC_DATA] fr…" at bounding box center [287, 425] width 407 height 26
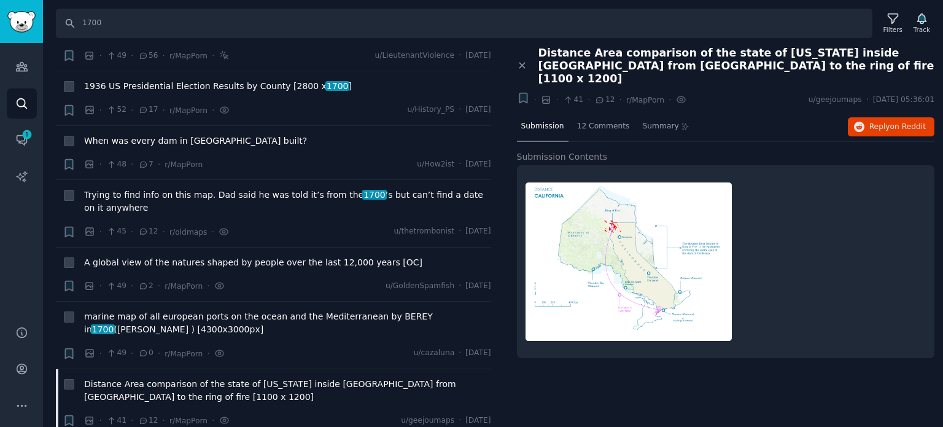
scroll to position [8899, 0]
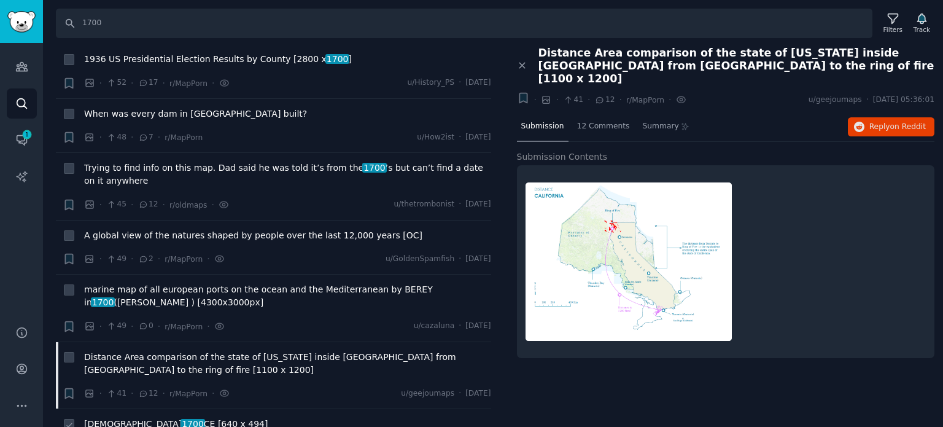
click at [180, 419] on span "1700" at bounding box center [192, 424] width 24 height 10
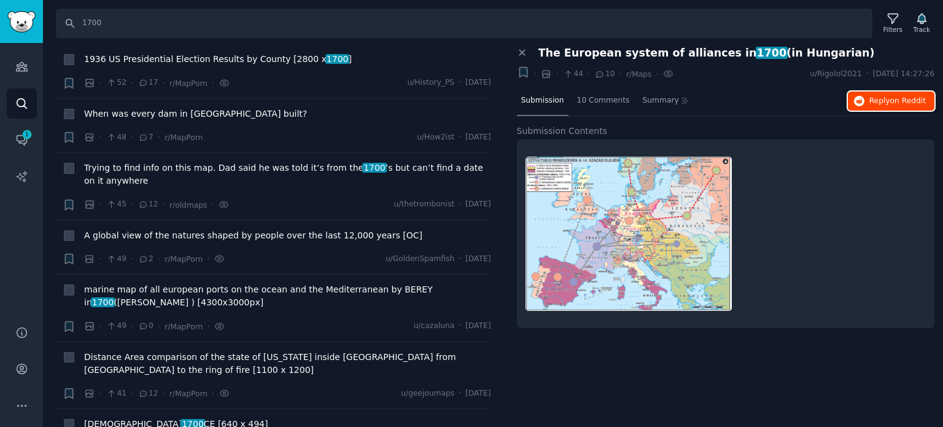
click at [869, 101] on button "Reply on Reddit" at bounding box center [891, 101] width 87 height 20
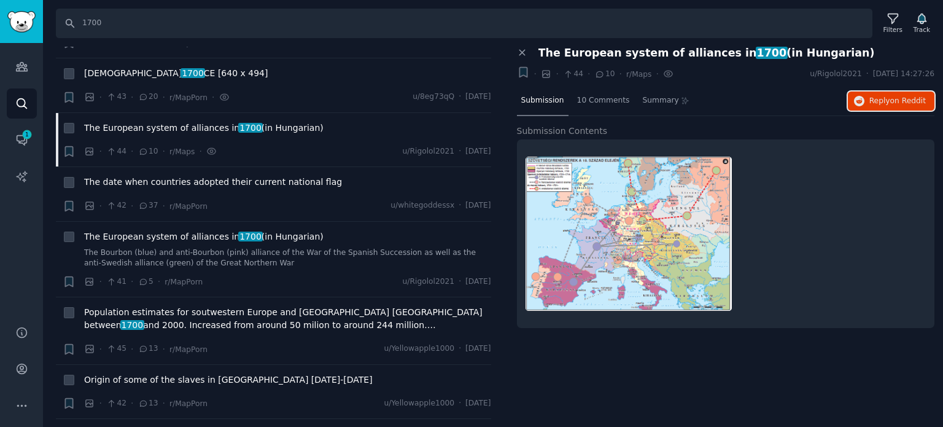
scroll to position [9268, 0]
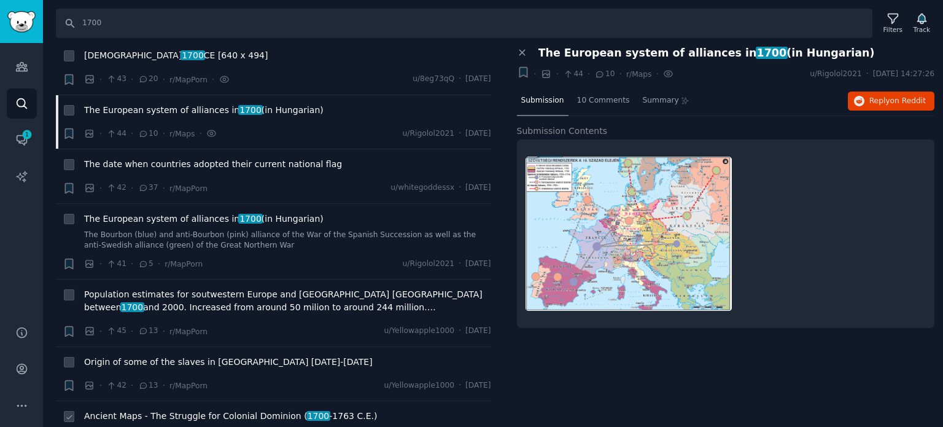
click at [168, 409] on span "Ancient Maps - The Struggle for Colonial Dominion ( [DATE] -[DATE])" at bounding box center [230, 415] width 293 height 13
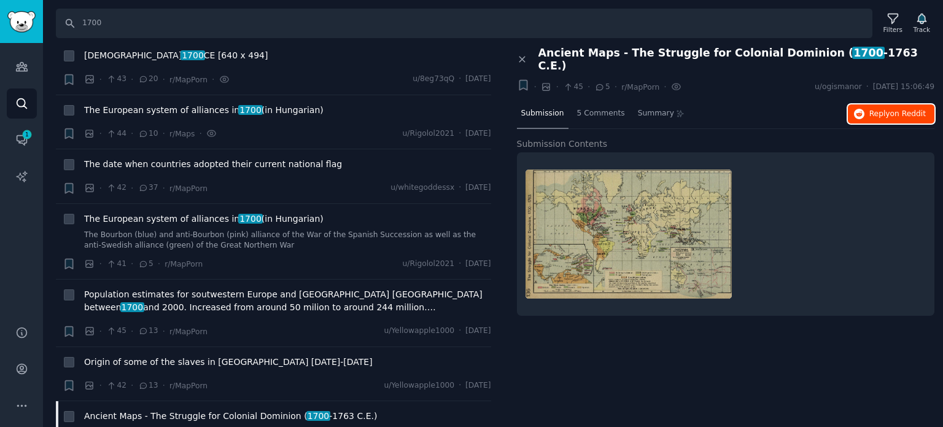
click at [855, 107] on button "Reply on Reddit" at bounding box center [891, 114] width 87 height 20
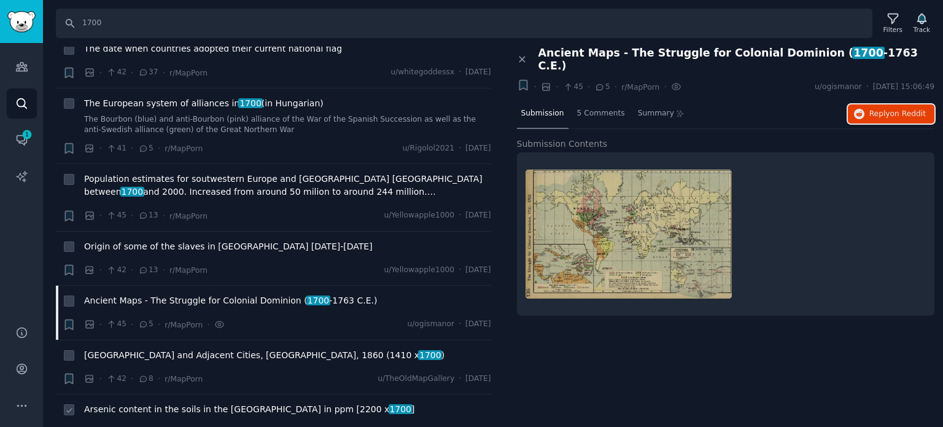
scroll to position [9390, 0]
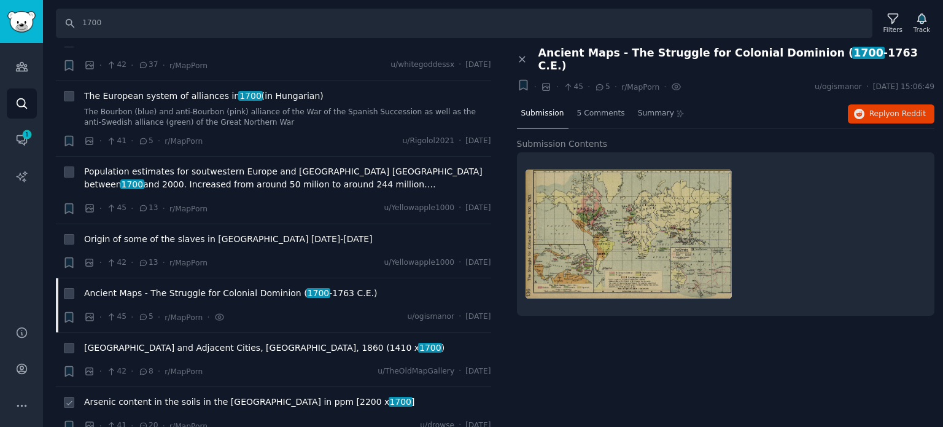
click at [157, 395] on span "Arsenic content in the soils in the [GEOGRAPHIC_DATA] in ppm [2200 x 1700 ]" at bounding box center [249, 401] width 331 height 13
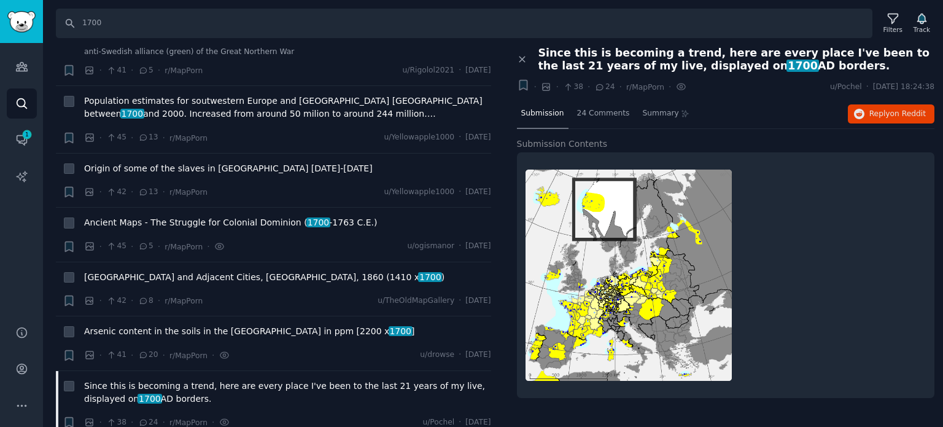
scroll to position [9513, 0]
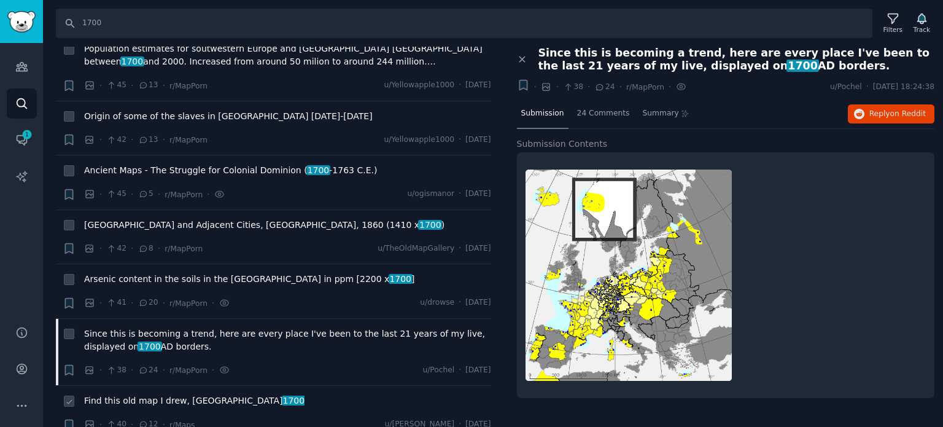
click at [146, 394] on span "Find this old map I drew, [GEOGRAPHIC_DATA] 1700" at bounding box center [194, 400] width 220 height 13
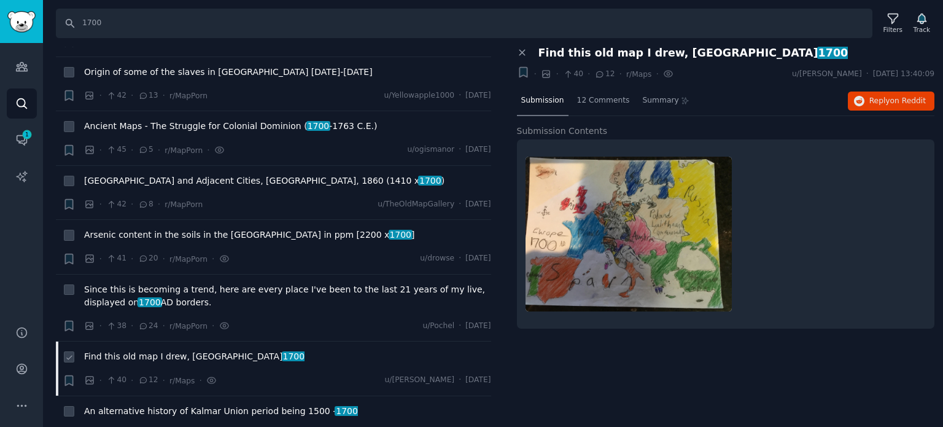
scroll to position [9575, 0]
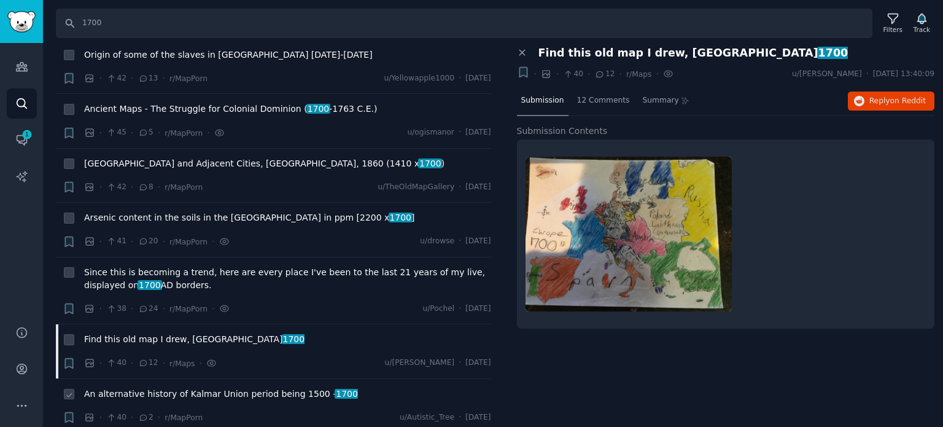
click at [276, 387] on div "An alternative history of Kalmar Union period being [DATE] - [DATE]" at bounding box center [287, 395] width 407 height 17
click at [275, 387] on span "An alternative history of Kalmar Union period being [DATE] - [DATE]" at bounding box center [221, 393] width 274 height 13
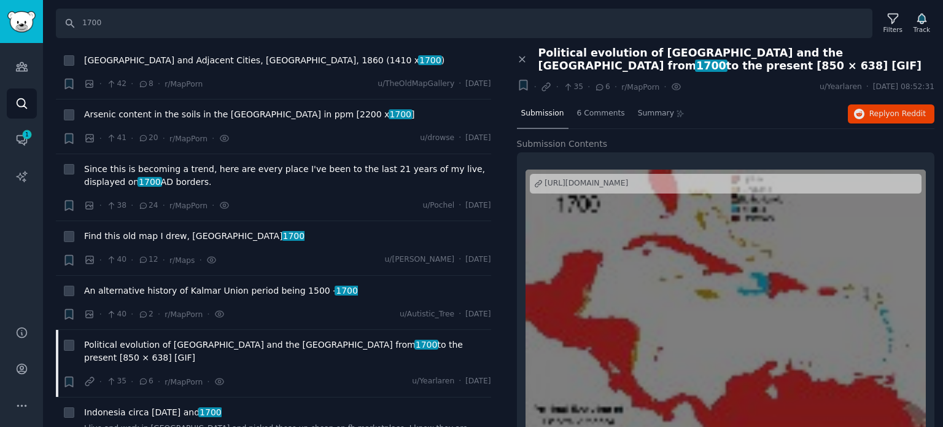
scroll to position [9697, 0]
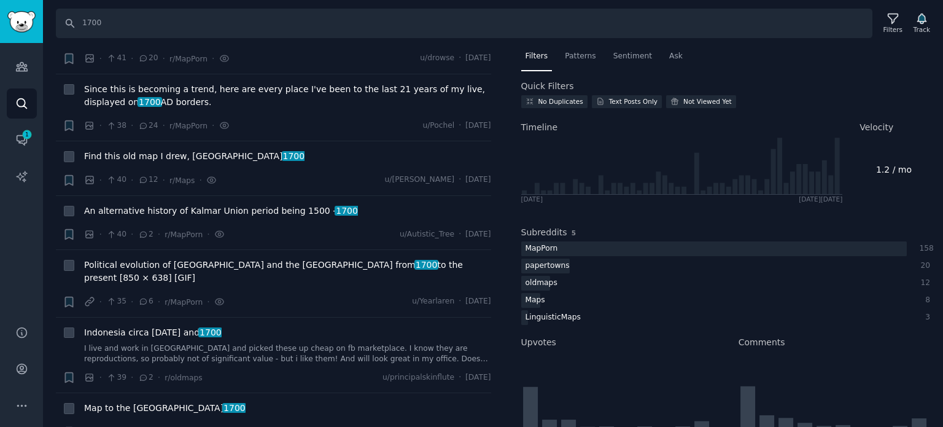
scroll to position [9759, 0]
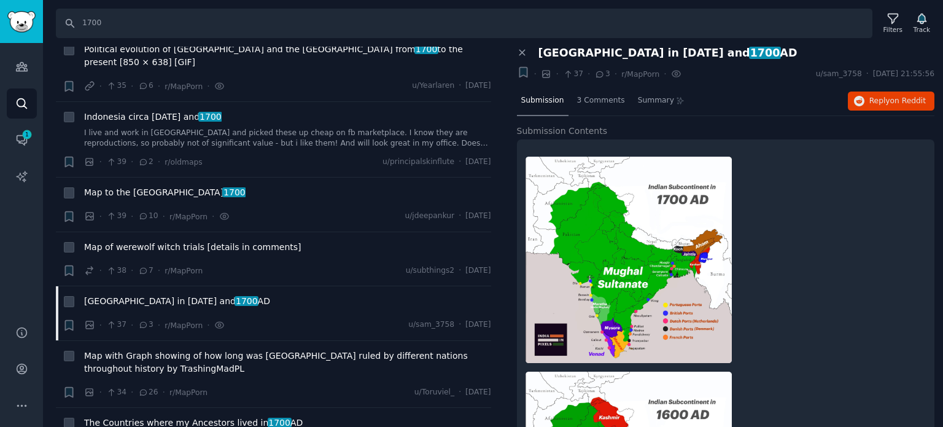
scroll to position [10004, 0]
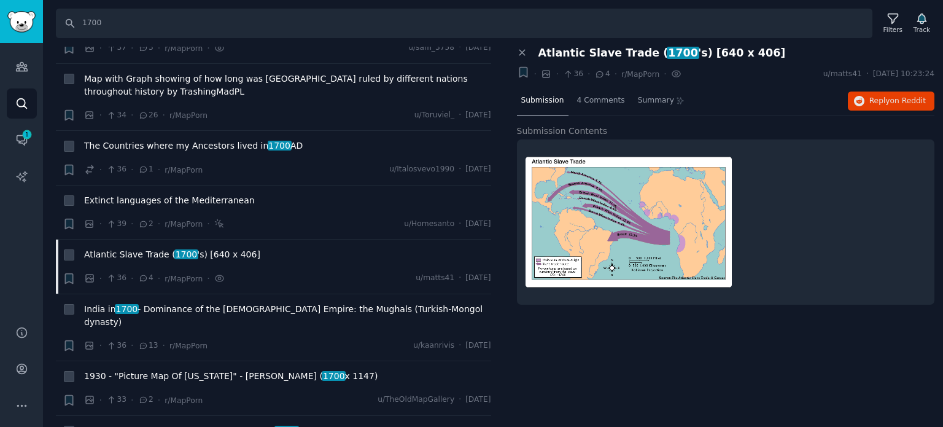
scroll to position [10372, 0]
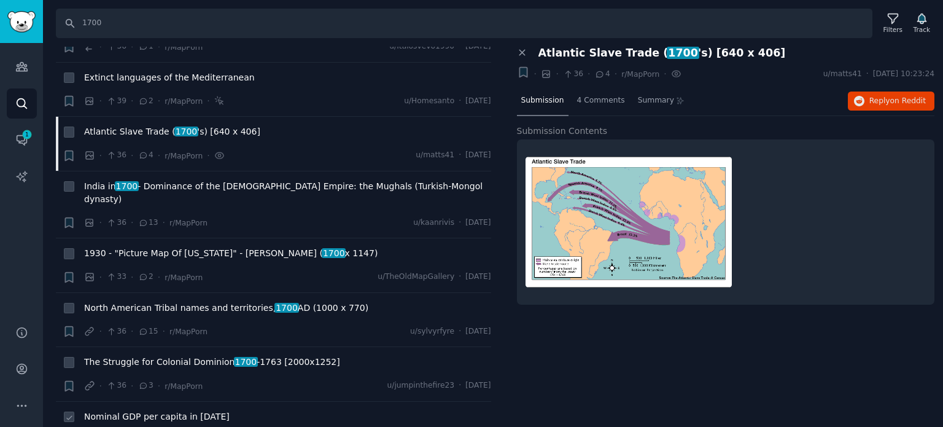
click at [141, 410] on span "Nominal GDP per capita in [DATE]" at bounding box center [156, 416] width 145 height 13
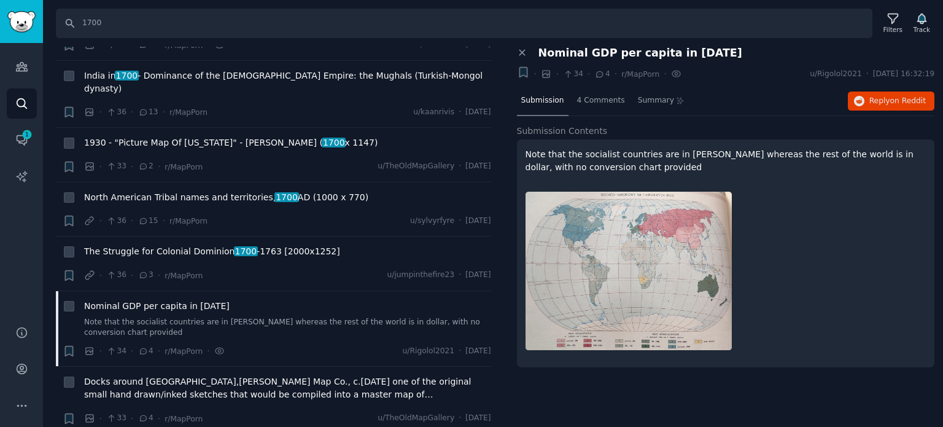
scroll to position [10557, 0]
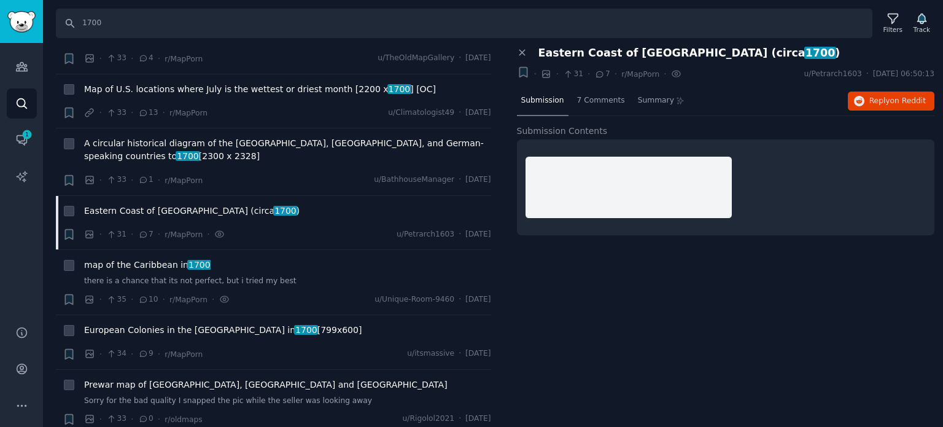
scroll to position [10863, 0]
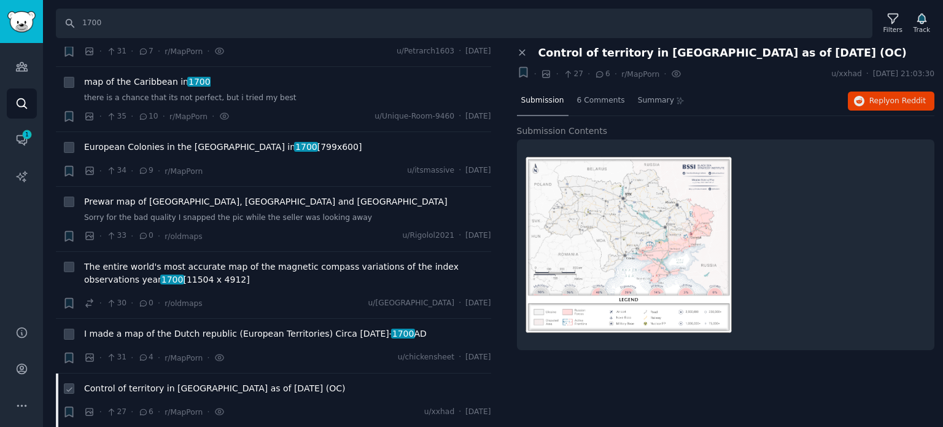
scroll to position [11048, 0]
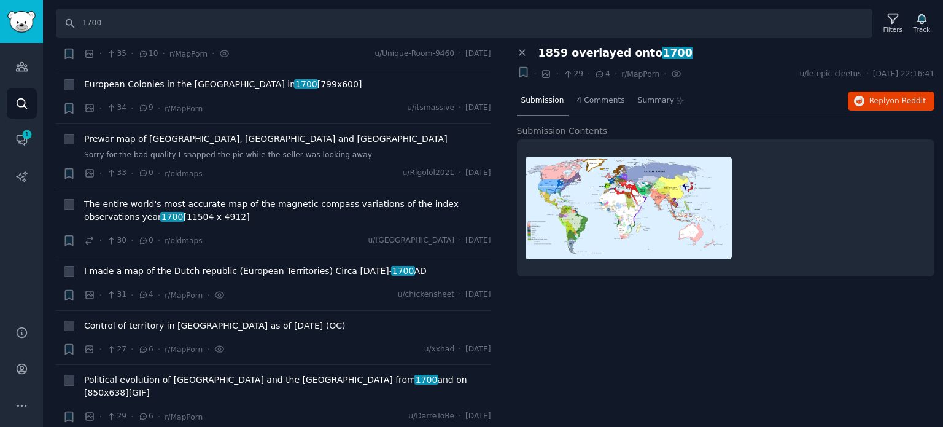
scroll to position [11109, 0]
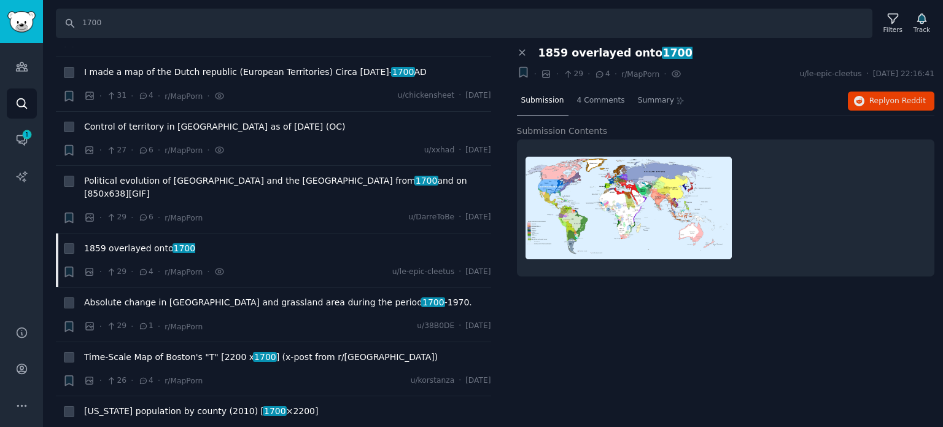
scroll to position [11340, 0]
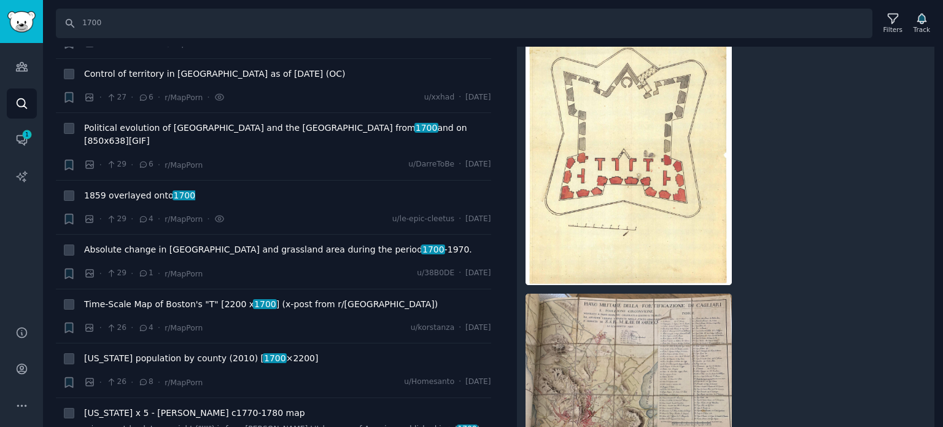
scroll to position [389, 0]
